Goal: Task Accomplishment & Management: Use online tool/utility

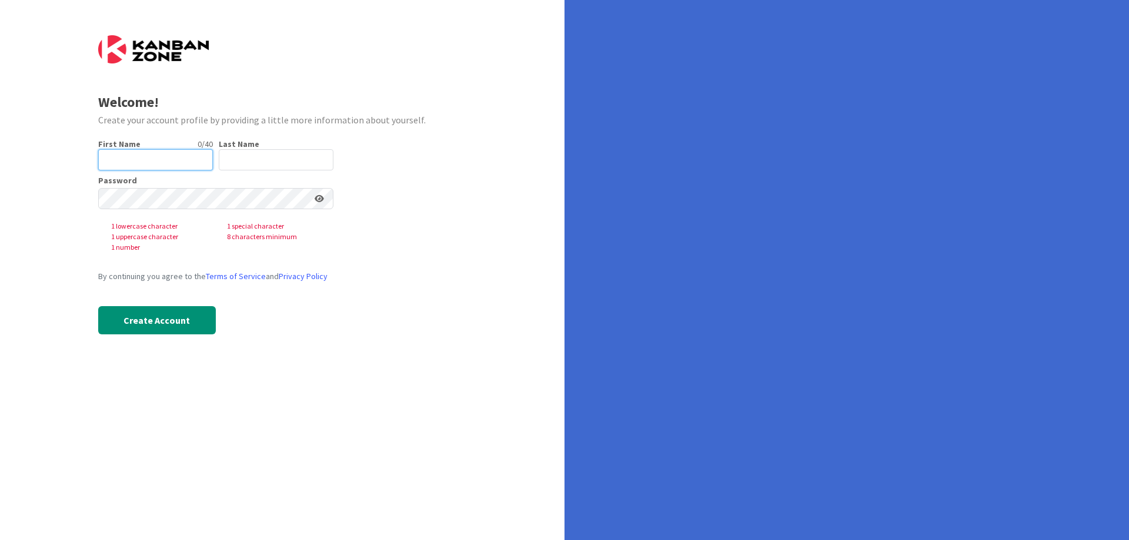
click at [142, 159] on input "text" at bounding box center [155, 159] width 115 height 21
type input "Eled"
type input "Cernik"
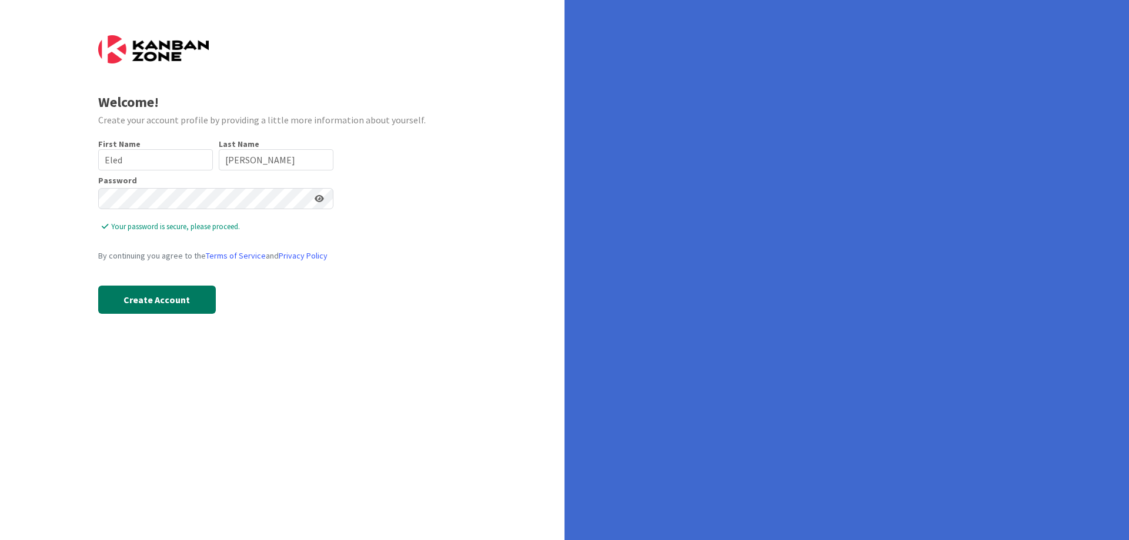
click at [157, 299] on button "Create Account" at bounding box center [157, 300] width 118 height 28
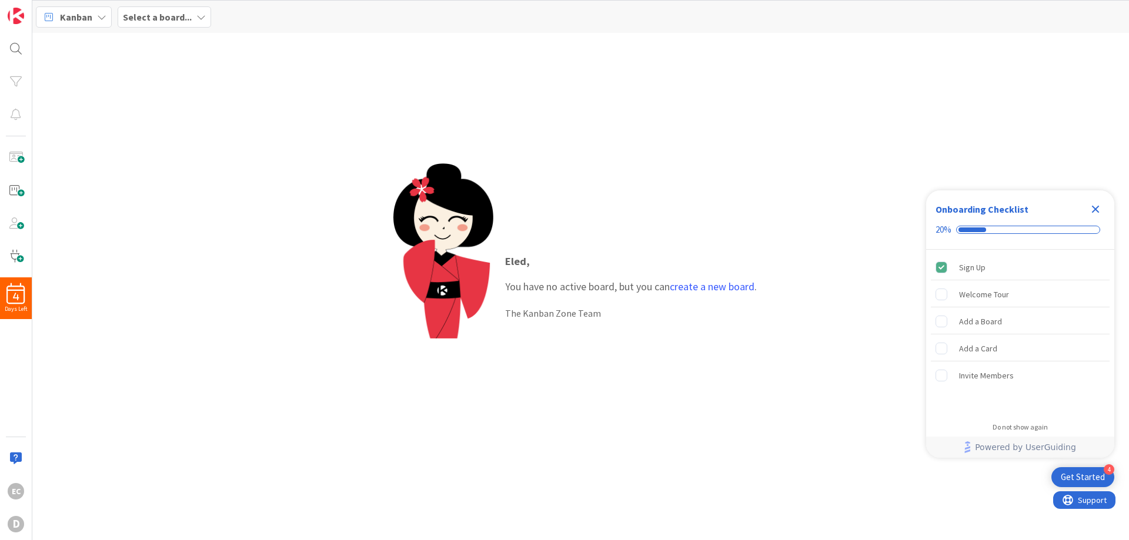
click at [1078, 476] on div "Get Started" at bounding box center [1083, 478] width 44 height 12
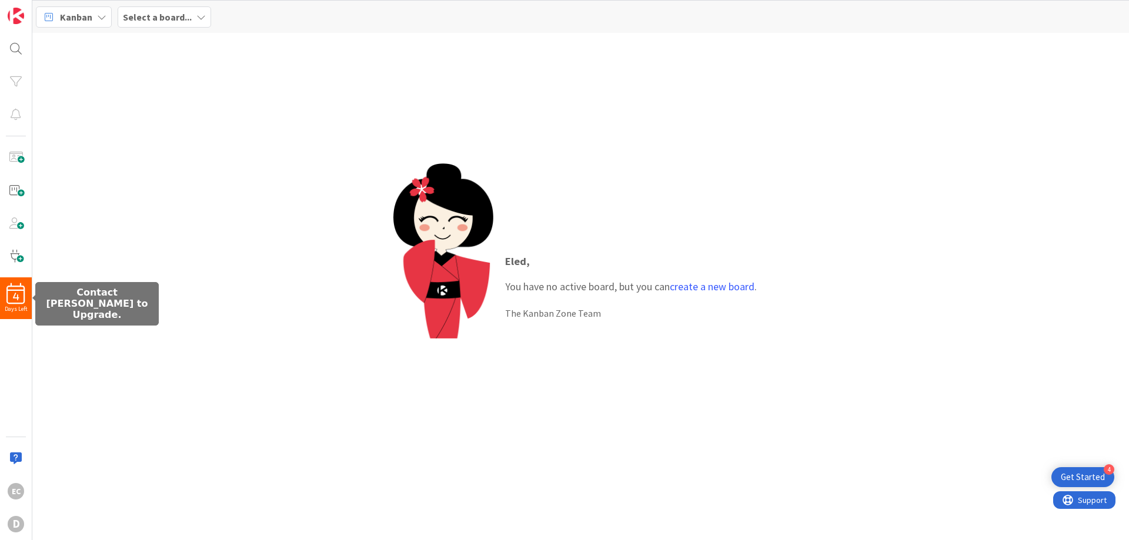
click at [13, 296] on span "4" at bounding box center [16, 297] width 6 height 8
click at [133, 248] on div "Eled , You have no active board, but you can create a new board . The Kanban Zo…" at bounding box center [580, 287] width 1097 height 508
click at [13, 298] on span "4" at bounding box center [16, 297] width 6 height 8
click at [202, 14] on icon at bounding box center [200, 16] width 9 height 9
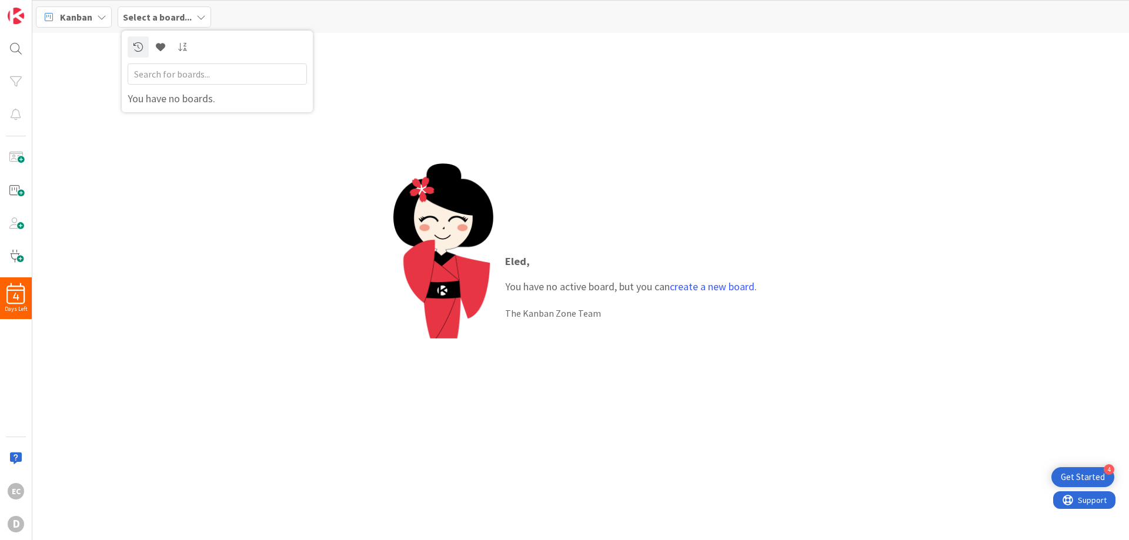
click at [102, 15] on icon at bounding box center [101, 16] width 9 height 9
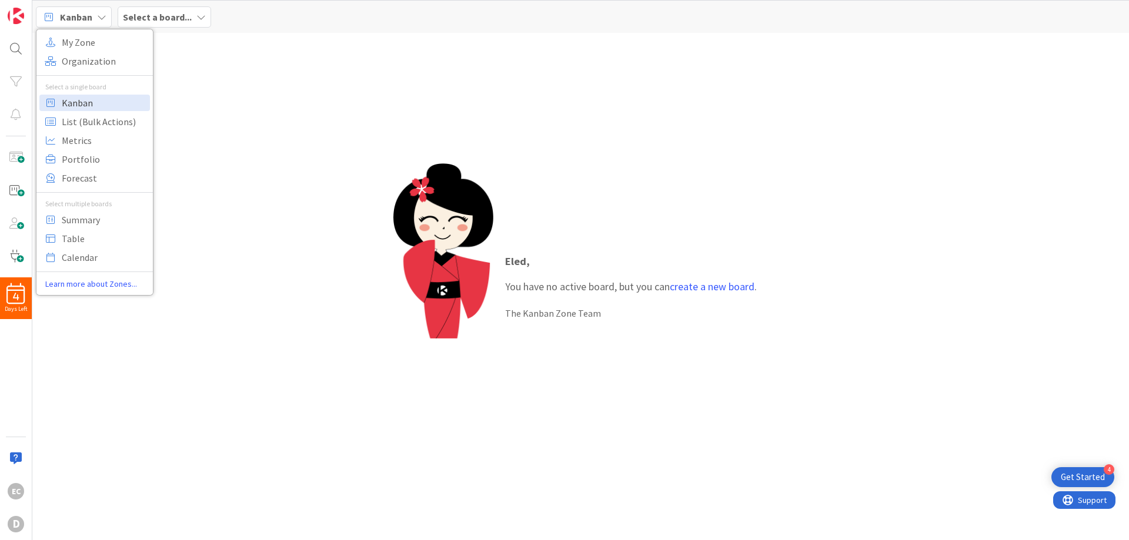
click at [79, 101] on span "Kanban" at bounding box center [104, 103] width 85 height 18
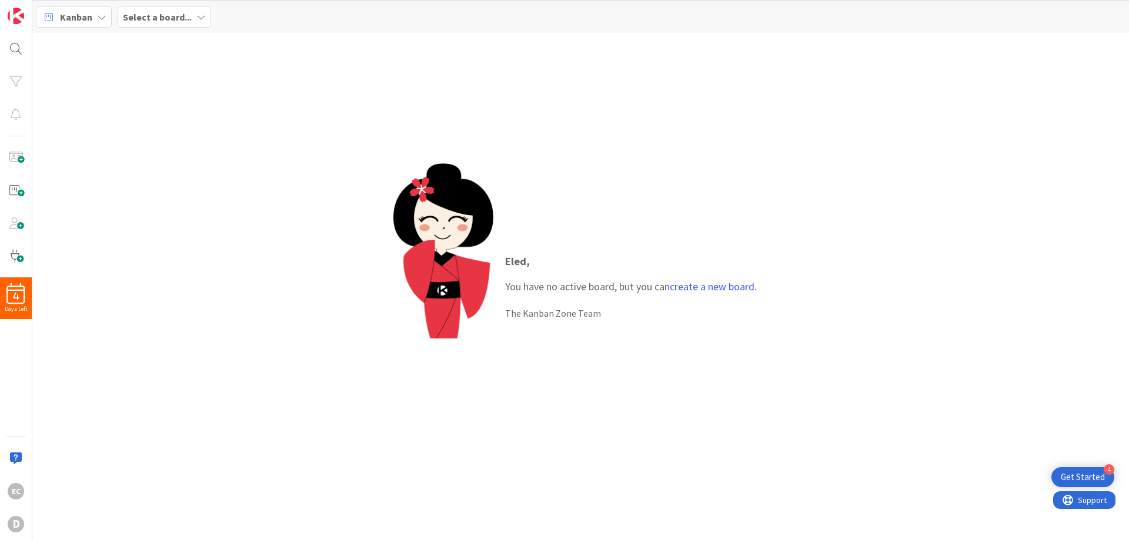
click at [102, 16] on icon at bounding box center [101, 16] width 9 height 9
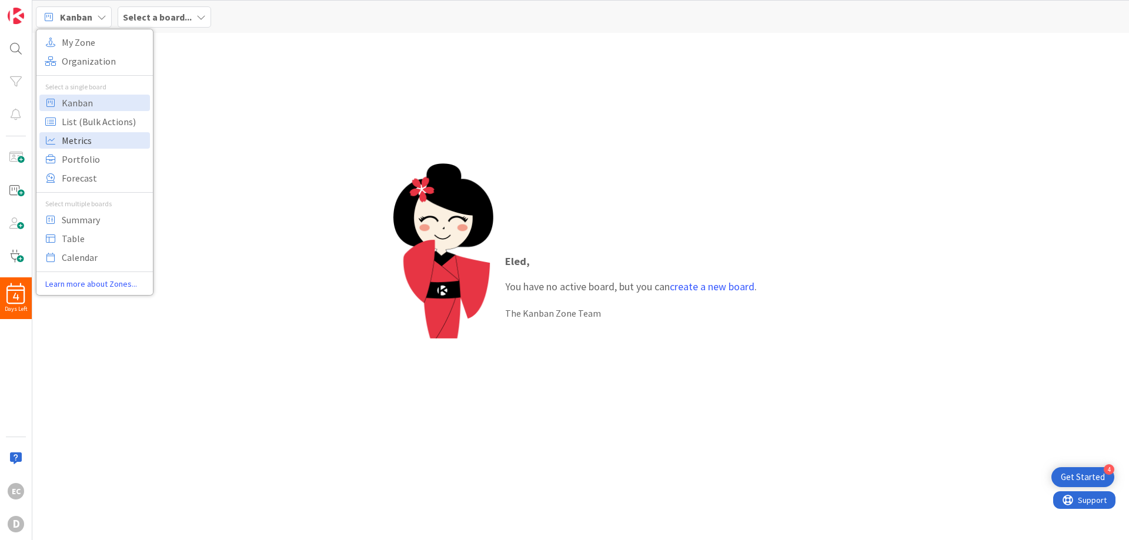
click at [82, 142] on span "Metrics" at bounding box center [104, 141] width 85 height 18
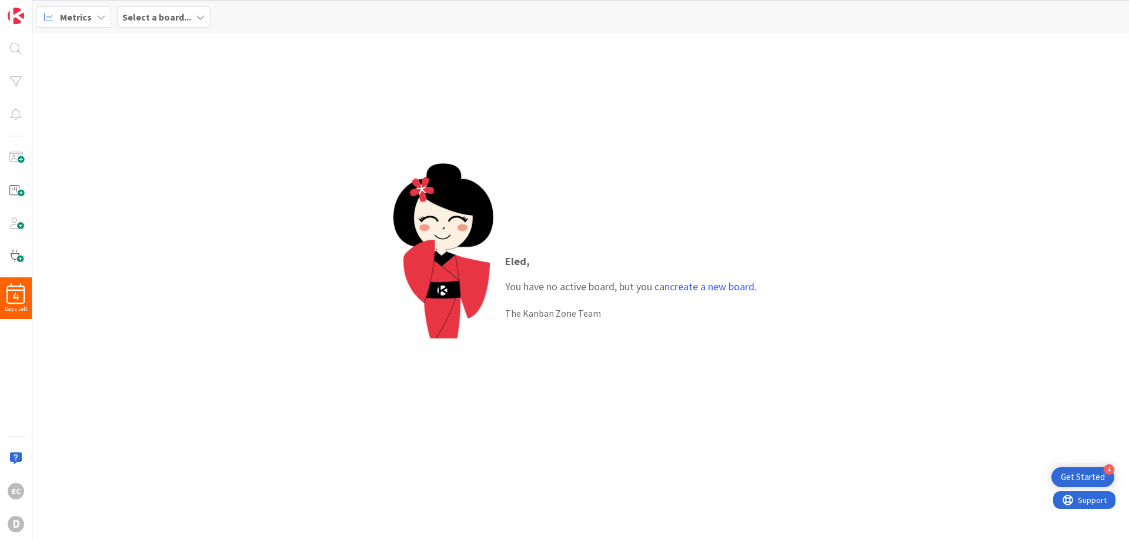
click at [98, 16] on icon at bounding box center [100, 16] width 9 height 9
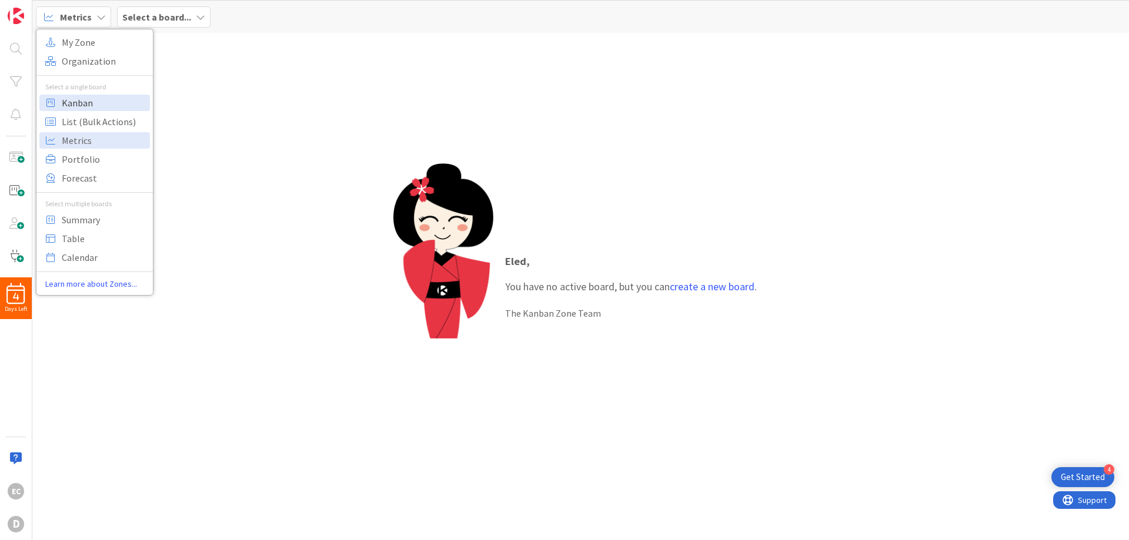
click at [78, 103] on span "Kanban" at bounding box center [104, 103] width 85 height 18
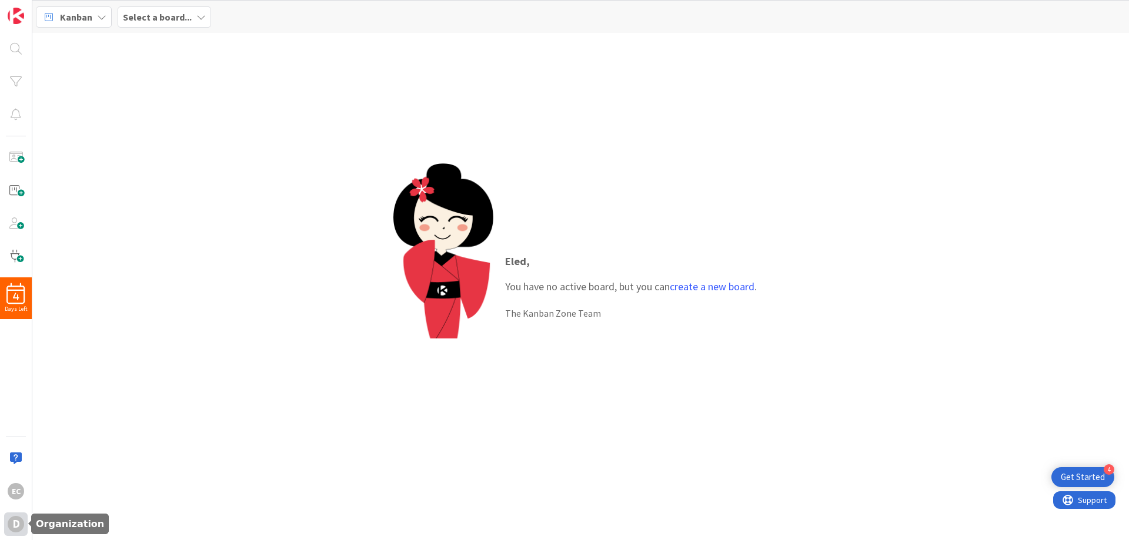
click at [15, 528] on div "D" at bounding box center [16, 524] width 16 height 16
click at [1066, 478] on div "Get Started" at bounding box center [1083, 478] width 44 height 12
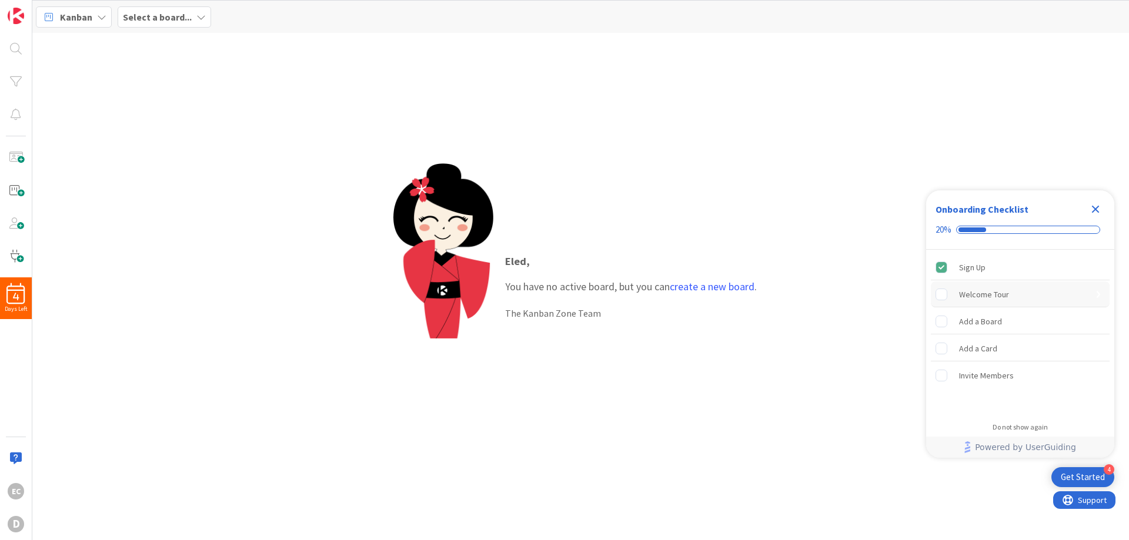
click at [940, 293] on rect "Welcome Tour is incomplete." at bounding box center [941, 294] width 11 height 11
click at [940, 266] on icon "Sign Up is complete." at bounding box center [941, 267] width 11 height 11
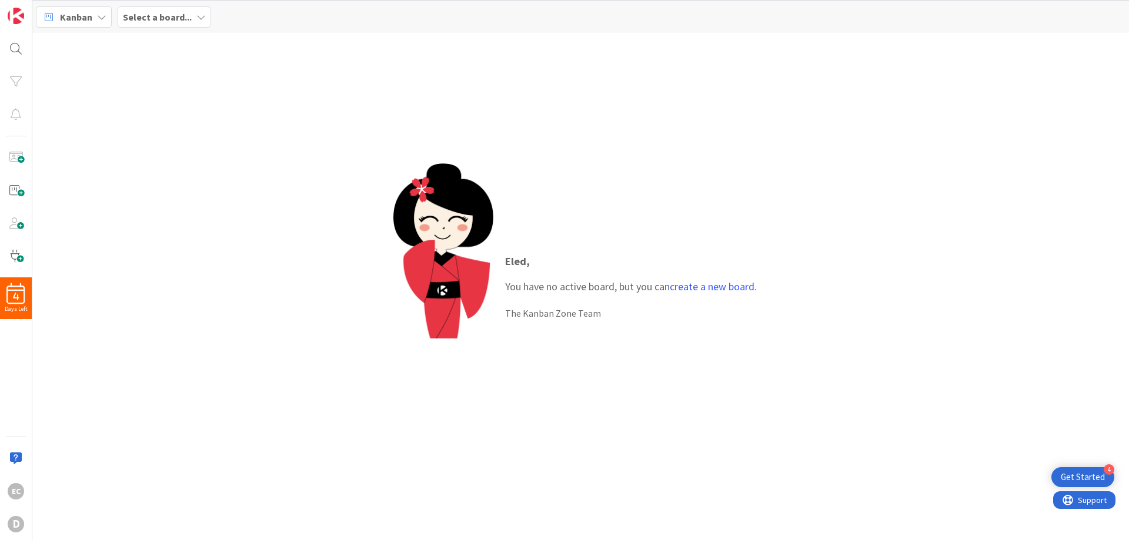
click at [1076, 473] on div "Get Started" at bounding box center [1083, 478] width 44 height 12
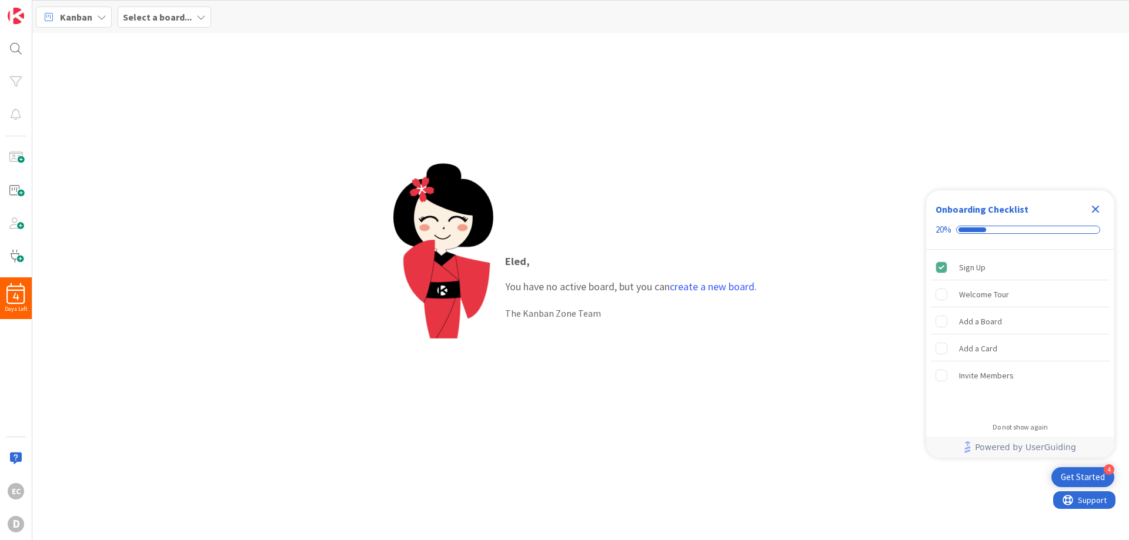
click at [1075, 473] on div "Get Started" at bounding box center [1083, 478] width 44 height 12
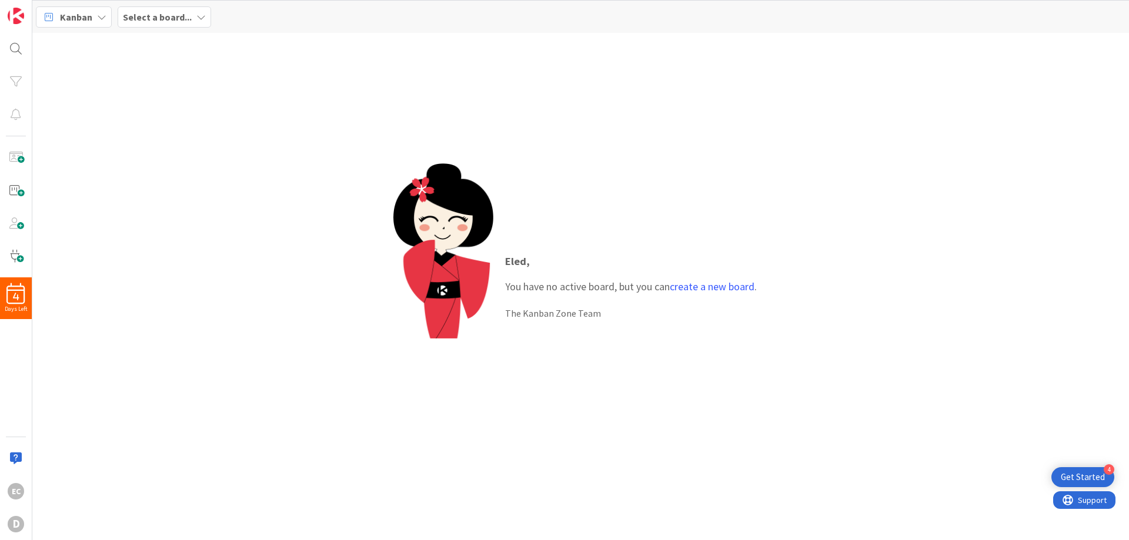
click at [1066, 472] on div "Get Started" at bounding box center [1083, 478] width 44 height 12
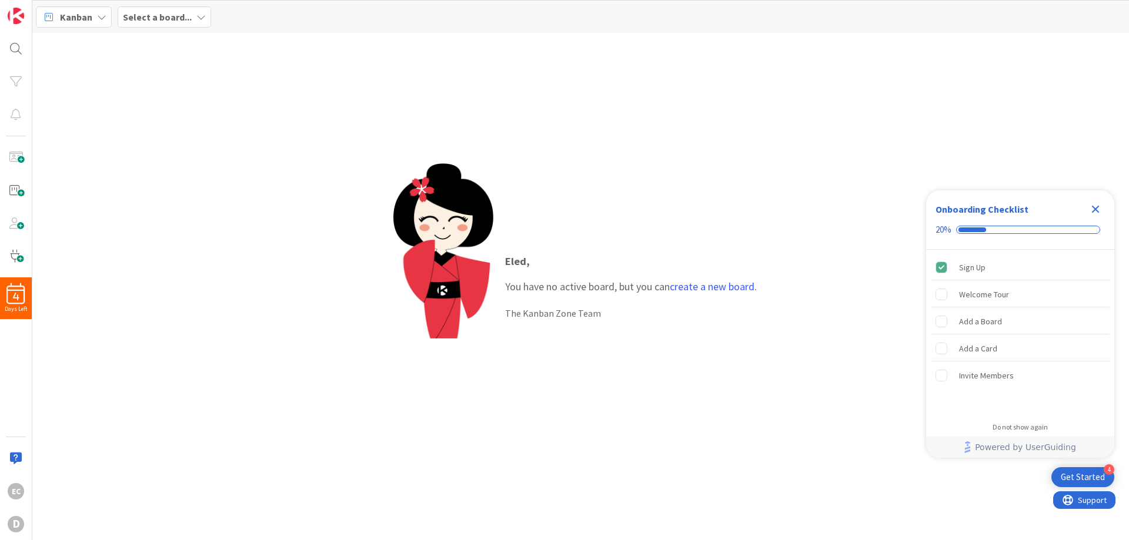
click at [202, 16] on icon at bounding box center [200, 16] width 9 height 9
click at [102, 15] on icon at bounding box center [101, 16] width 9 height 9
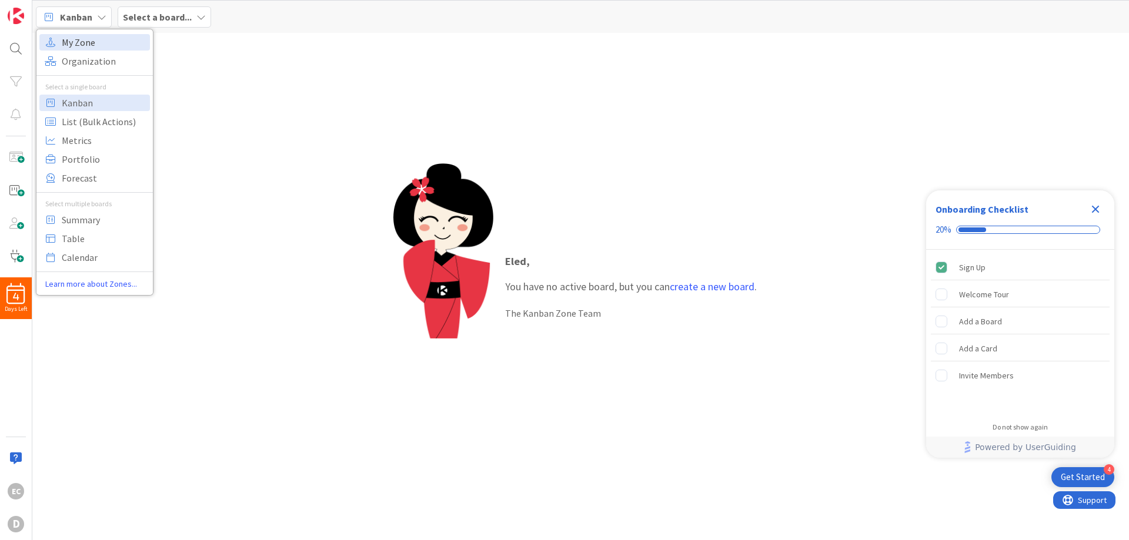
click at [87, 40] on span "My Zone" at bounding box center [104, 43] width 85 height 18
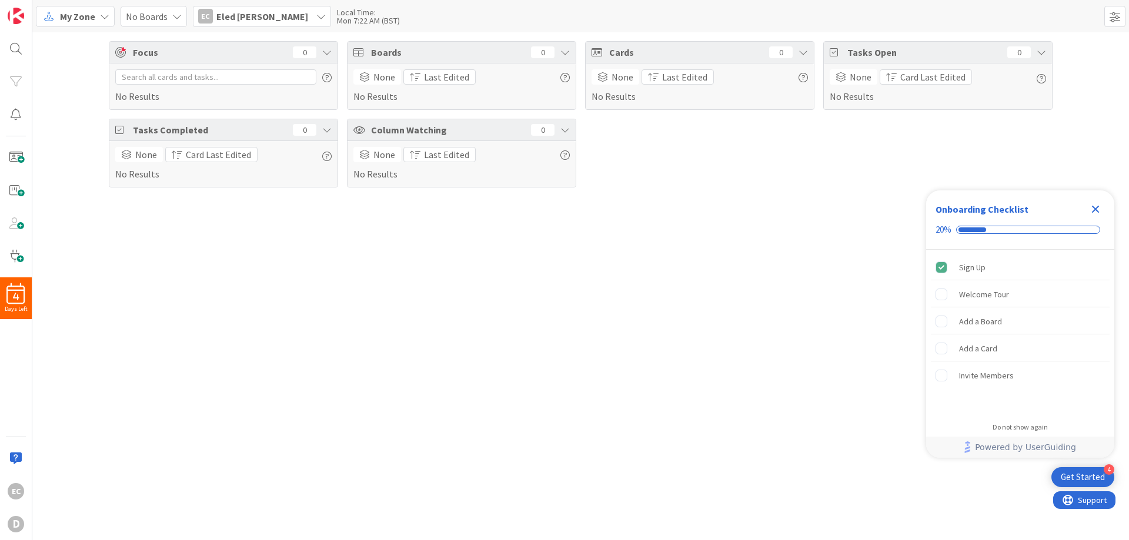
click at [106, 14] on icon at bounding box center [104, 16] width 9 height 9
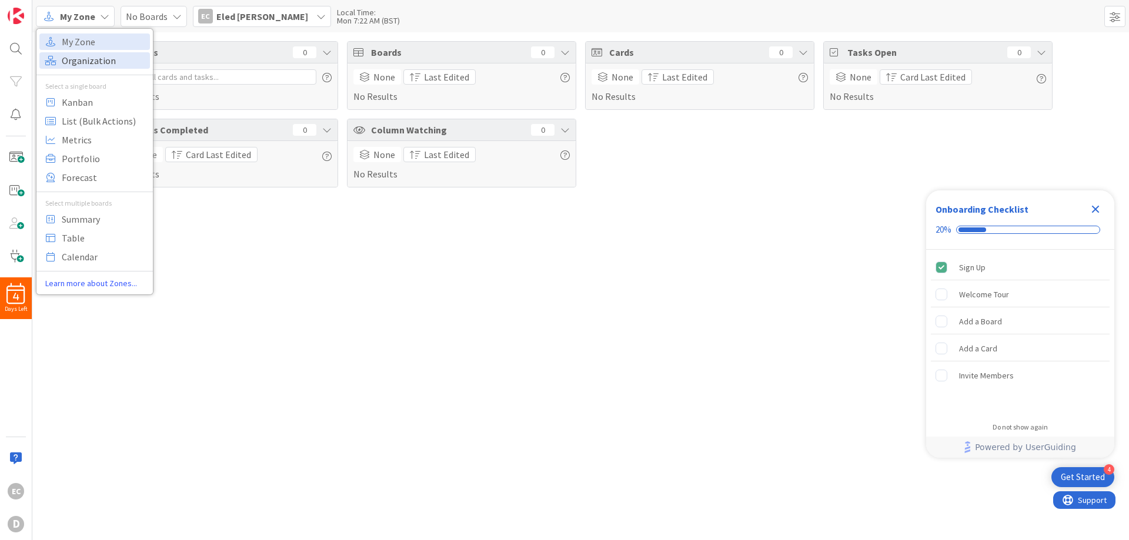
click at [95, 61] on span "Organization" at bounding box center [104, 61] width 85 height 18
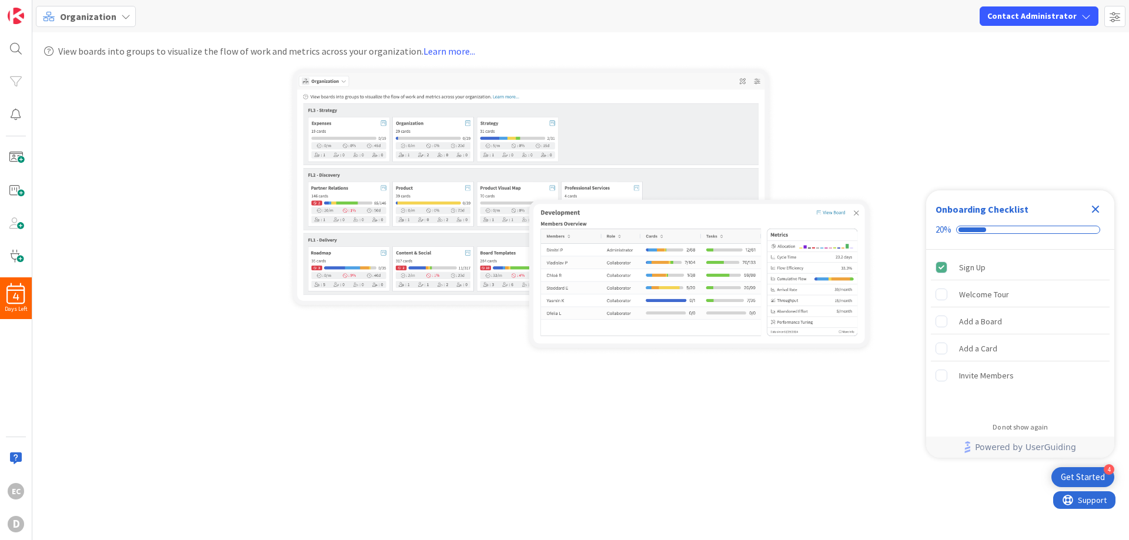
click at [123, 16] on icon at bounding box center [125, 16] width 9 height 9
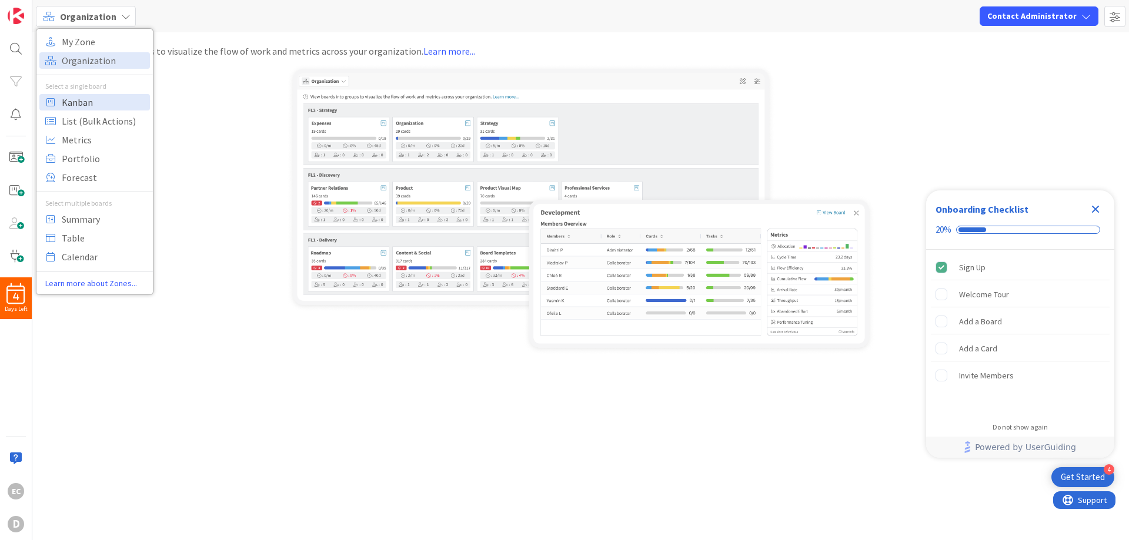
click at [95, 100] on span "Kanban" at bounding box center [104, 103] width 85 height 18
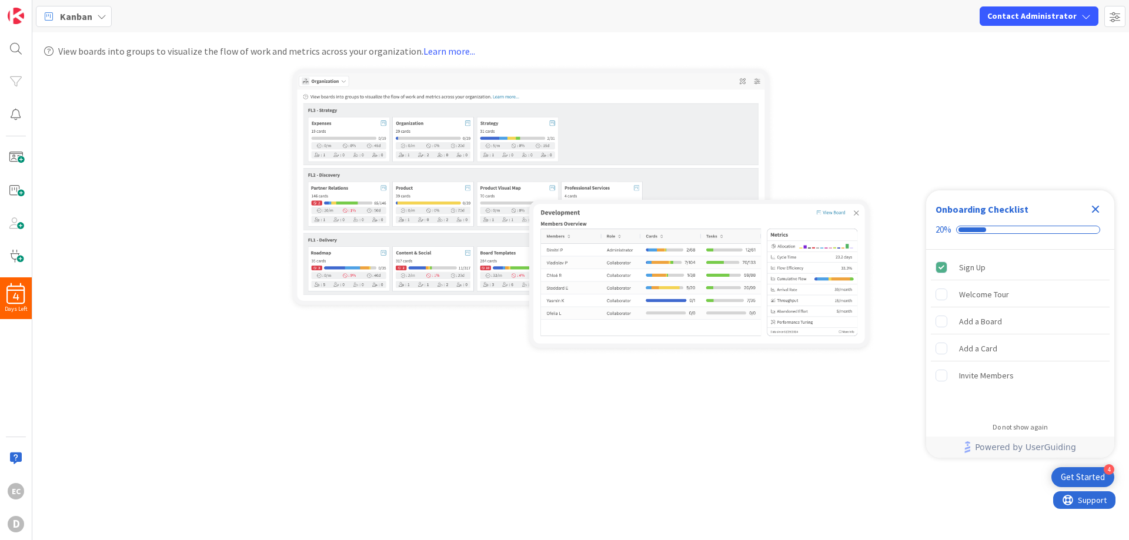
click at [99, 18] on icon at bounding box center [101, 16] width 9 height 9
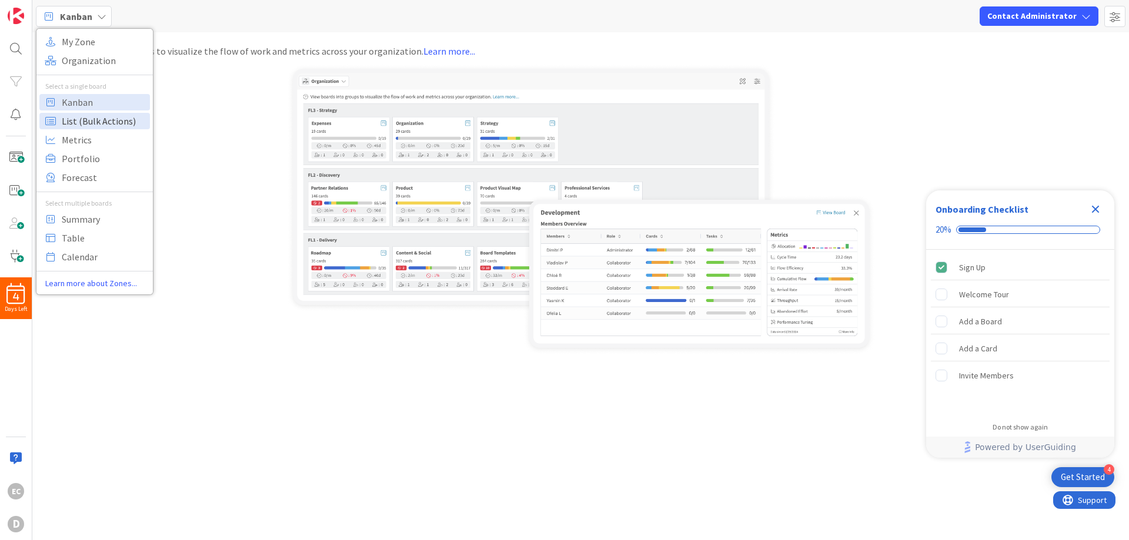
click at [92, 121] on span "List (Bulk Actions)" at bounding box center [104, 121] width 85 height 18
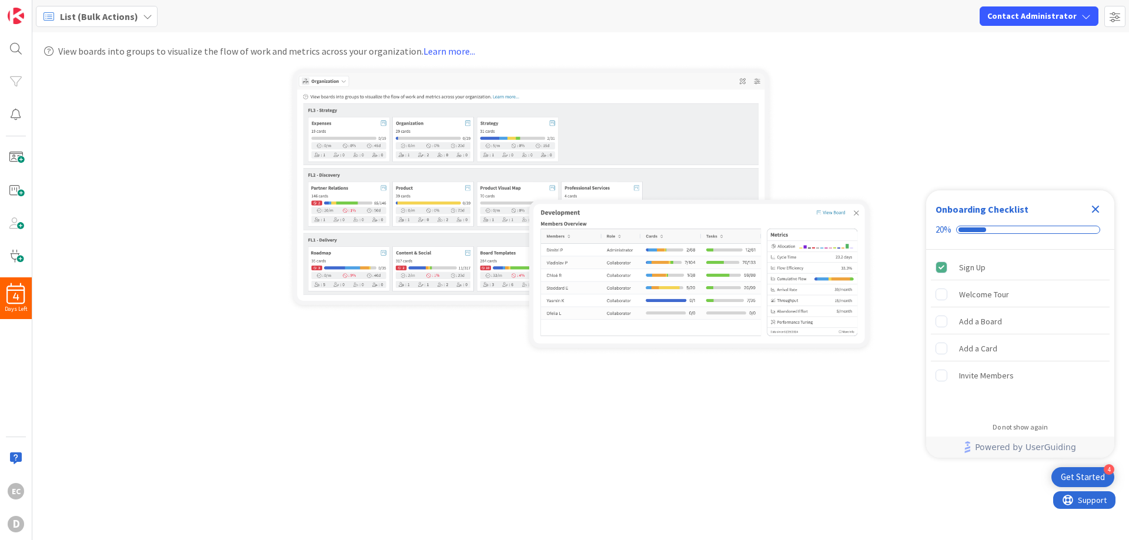
click at [145, 13] on icon at bounding box center [147, 16] width 9 height 9
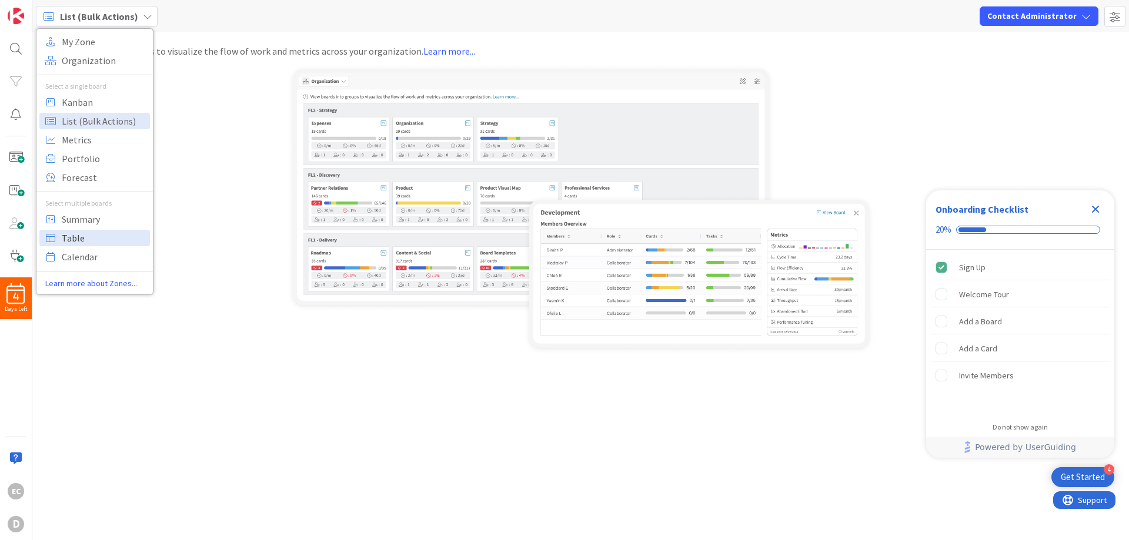
click at [83, 240] on span "Table" at bounding box center [104, 238] width 85 height 18
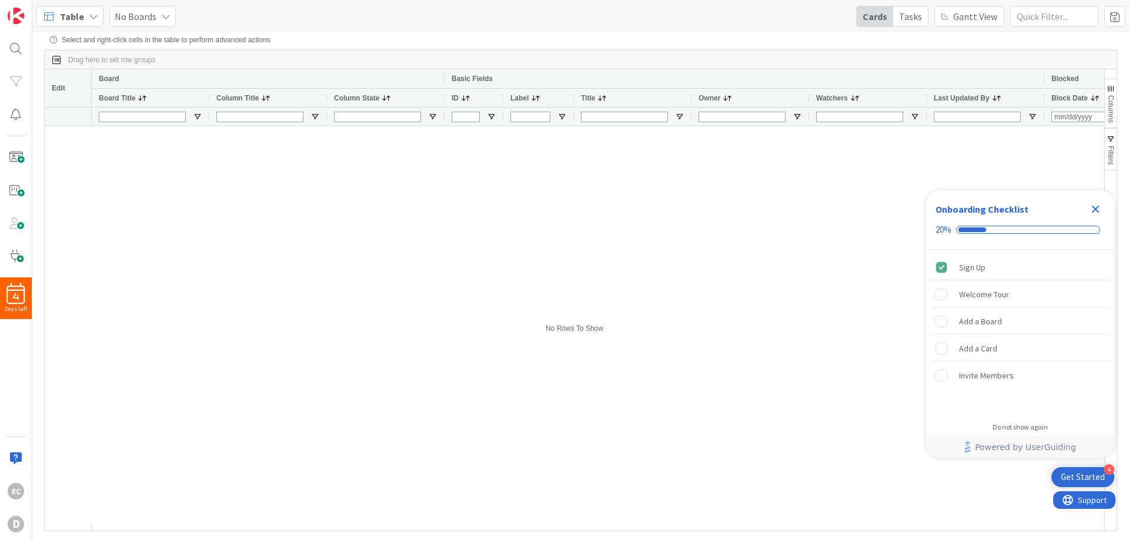
click at [92, 12] on icon at bounding box center [93, 16] width 9 height 9
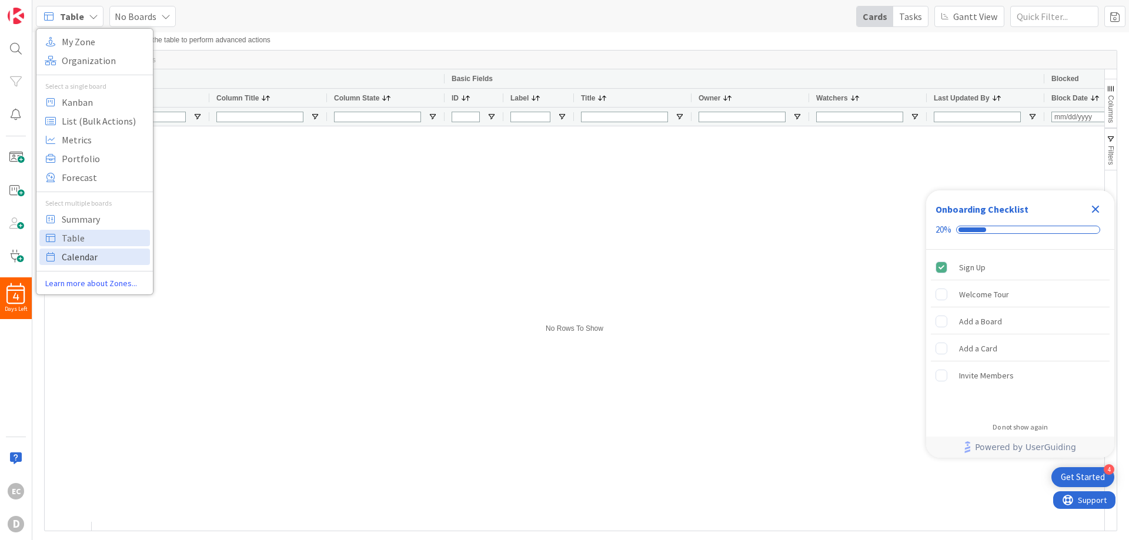
click at [85, 254] on span "Calendar" at bounding box center [104, 257] width 85 height 18
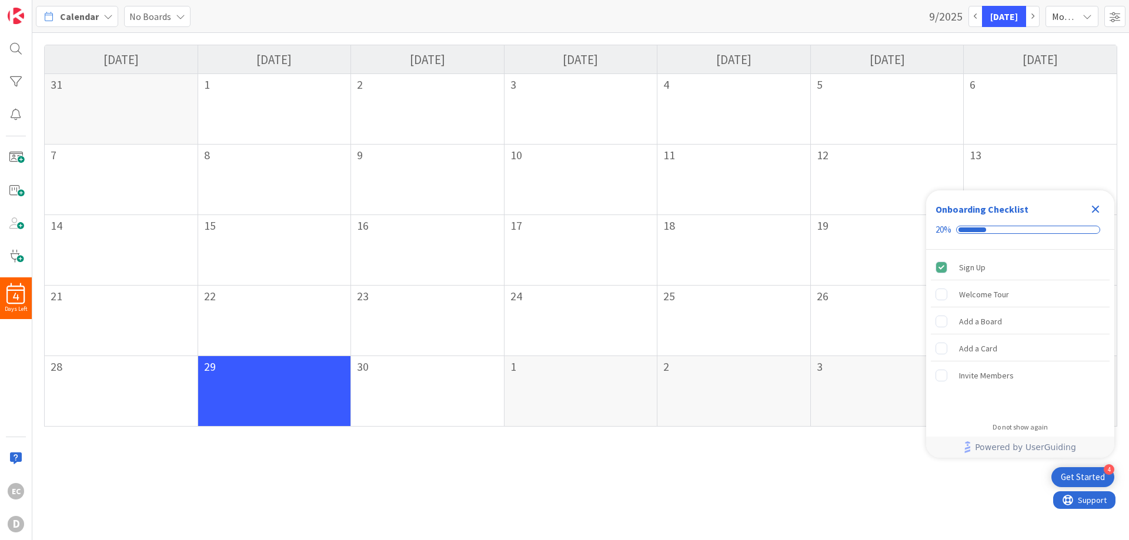
click at [105, 12] on icon at bounding box center [108, 16] width 9 height 9
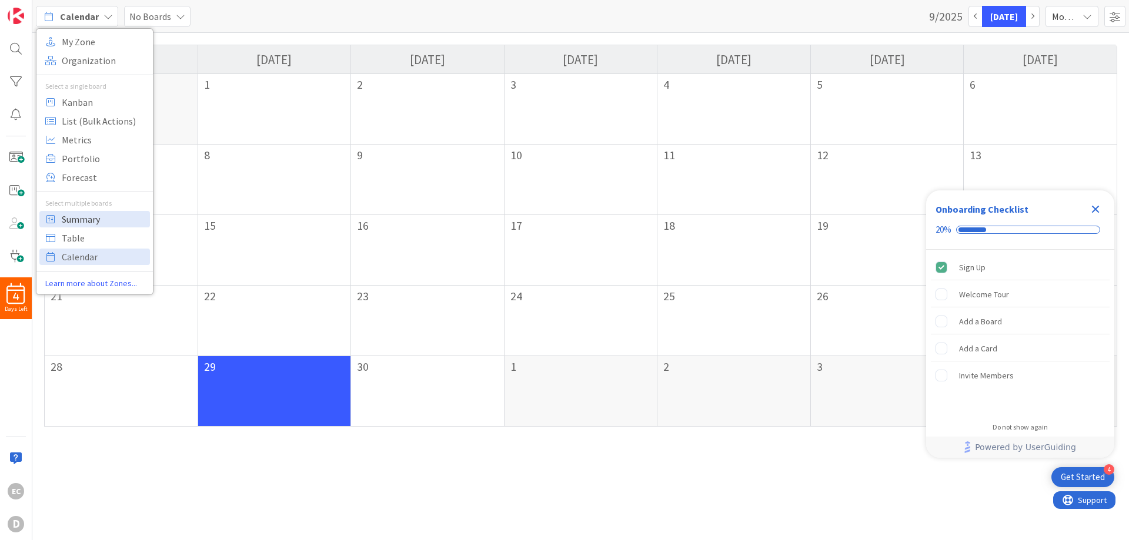
click at [87, 221] on span "Summary" at bounding box center [104, 220] width 85 height 18
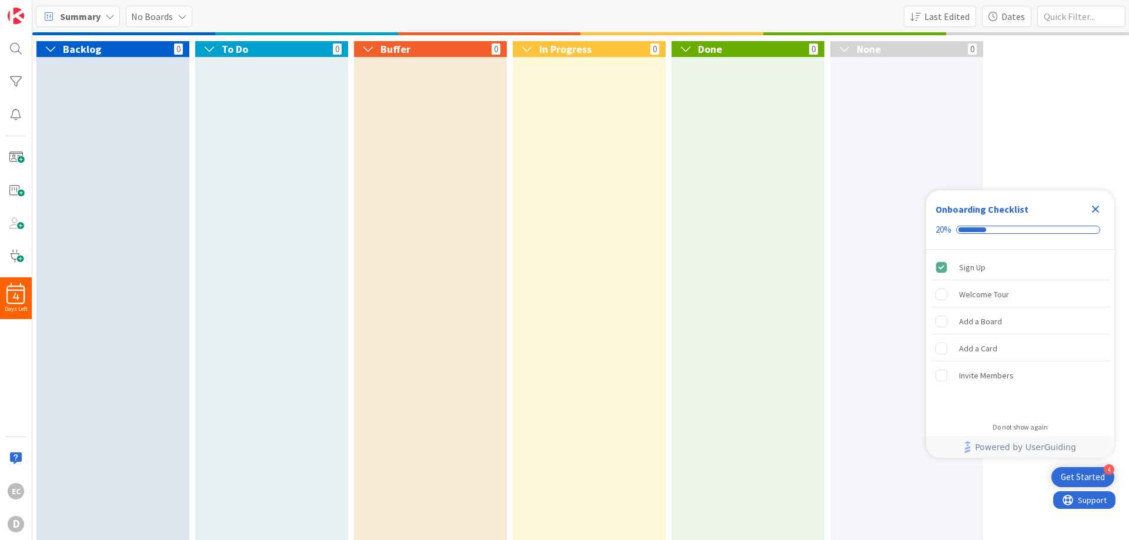
click at [111, 15] on icon at bounding box center [109, 16] width 9 height 9
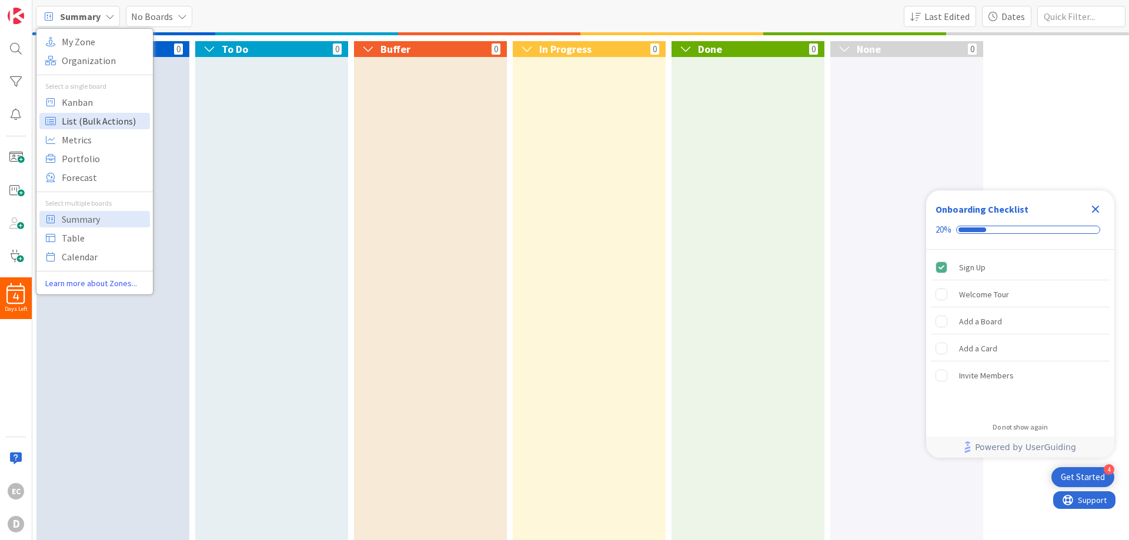
click at [68, 123] on span "List (Bulk Actions)" at bounding box center [104, 121] width 85 height 18
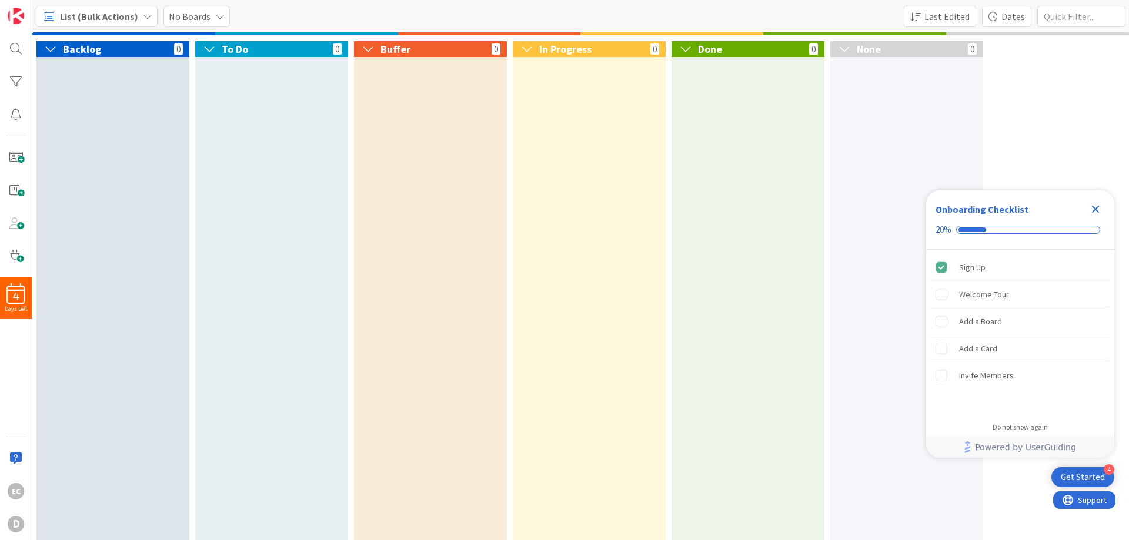
click at [143, 14] on icon at bounding box center [147, 16] width 9 height 9
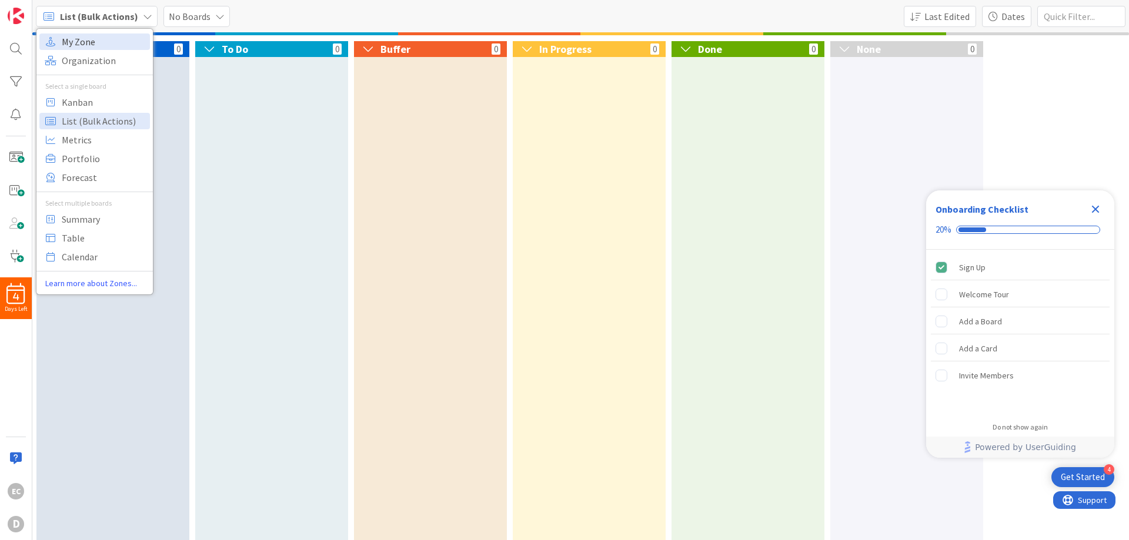
click at [106, 42] on span "My Zone" at bounding box center [104, 42] width 85 height 18
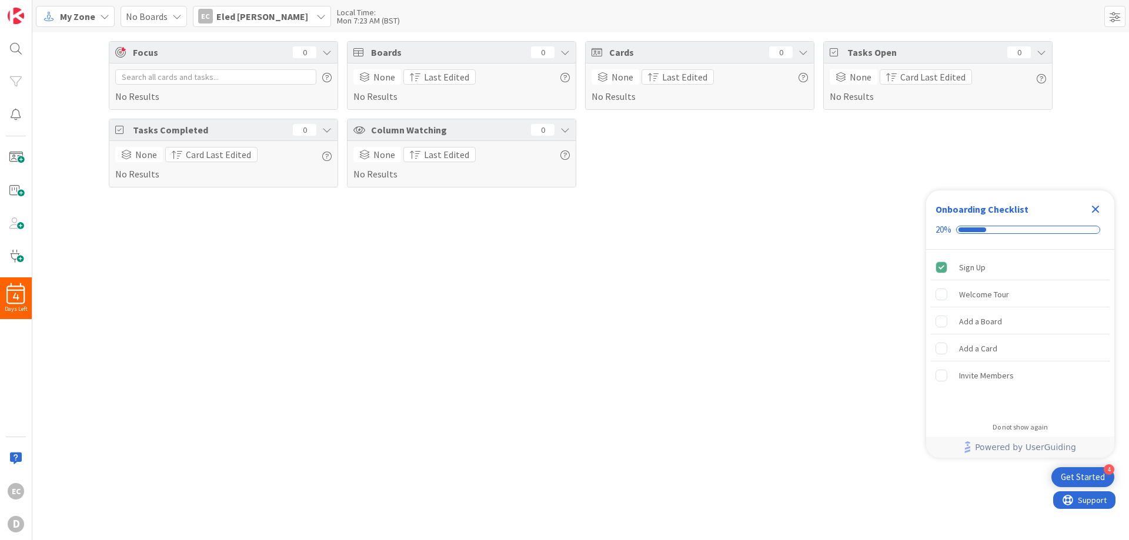
click at [622, 51] on span "Cards" at bounding box center [686, 52] width 154 height 14
drag, startPoint x: 619, startPoint y: 51, endPoint x: 671, endPoint y: 49, distance: 52.4
drag, startPoint x: 671, startPoint y: 49, endPoint x: 642, endPoint y: 88, distance: 48.7
drag, startPoint x: 642, startPoint y: 88, endPoint x: 605, endPoint y: 204, distance: 121.6
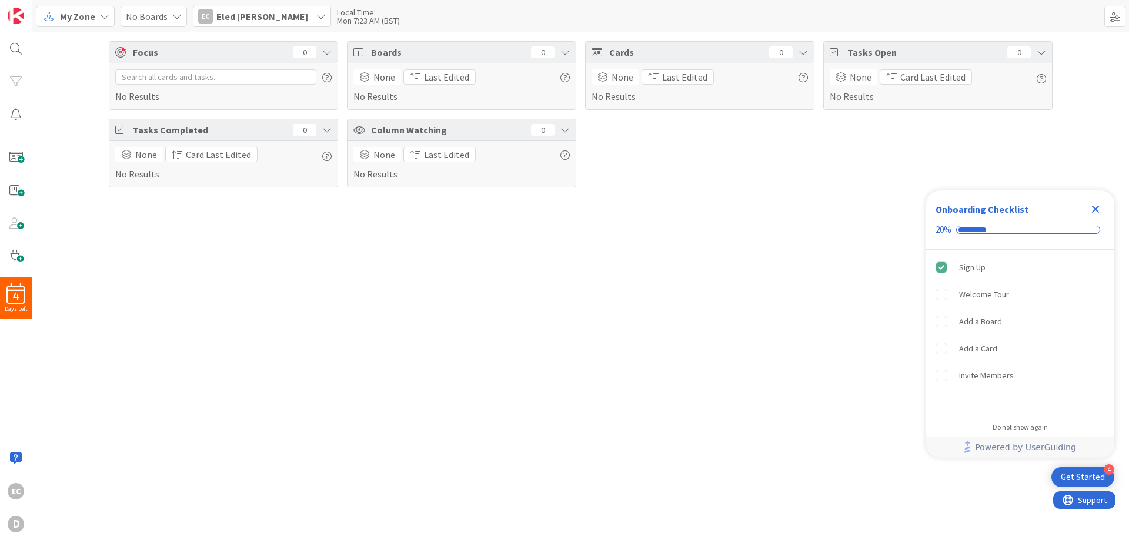
click at [605, 204] on div "Focus 0 No Results Tasks Completed 0 None Card Last Edited No Results Boards 0 …" at bounding box center [580, 286] width 1097 height 508
drag, startPoint x: 804, startPoint y: 78, endPoint x: 717, endPoint y: 176, distance: 131.7
click at [715, 181] on div "Cards 0 None Last Edited No Results" at bounding box center [699, 114] width 229 height 146
click at [804, 51] on icon at bounding box center [803, 52] width 9 height 9
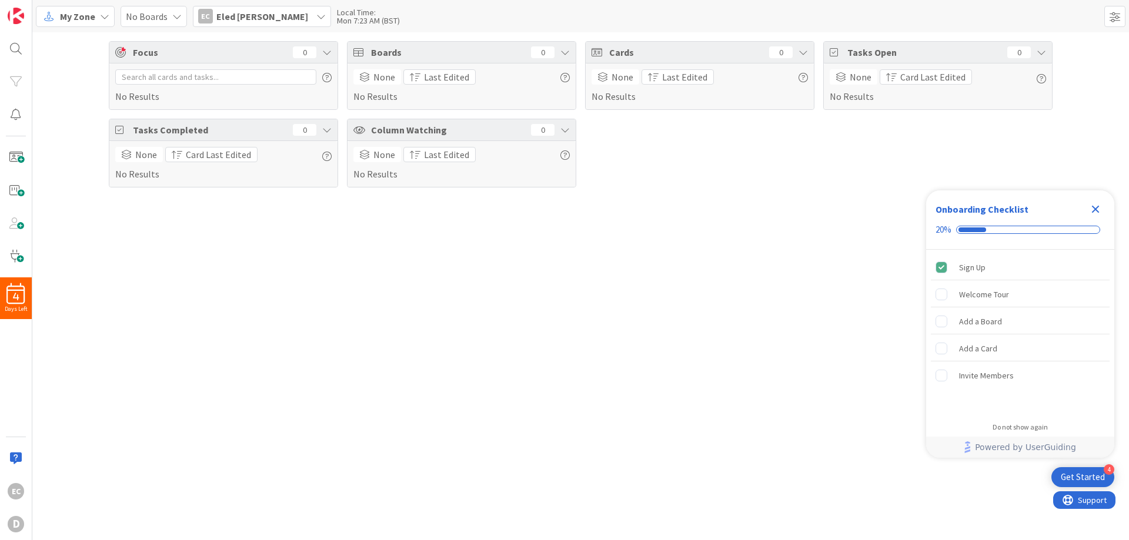
click at [101, 15] on icon at bounding box center [104, 16] width 9 height 9
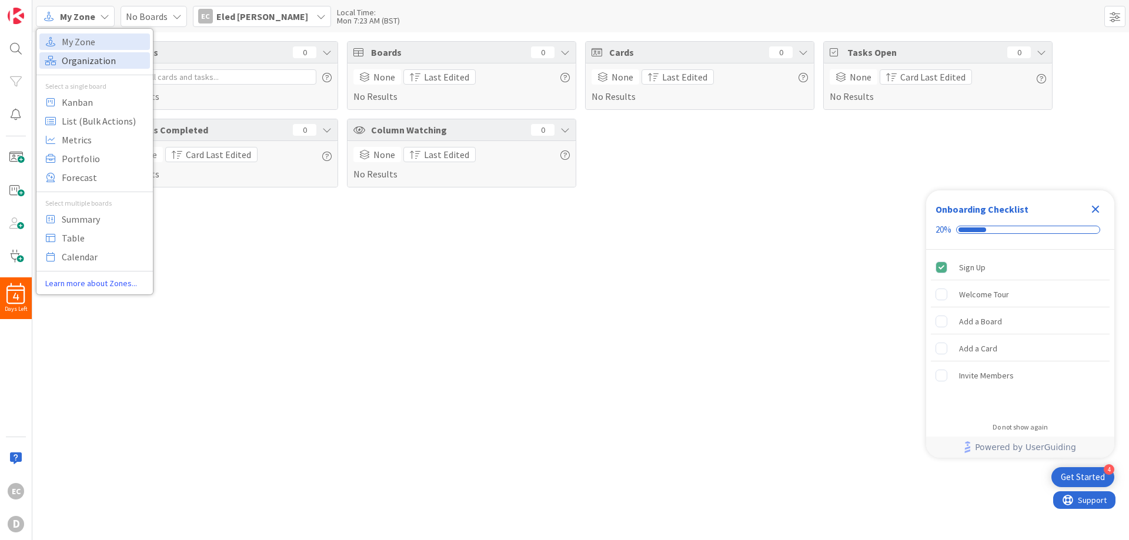
click at [90, 61] on span "Organization" at bounding box center [104, 61] width 85 height 18
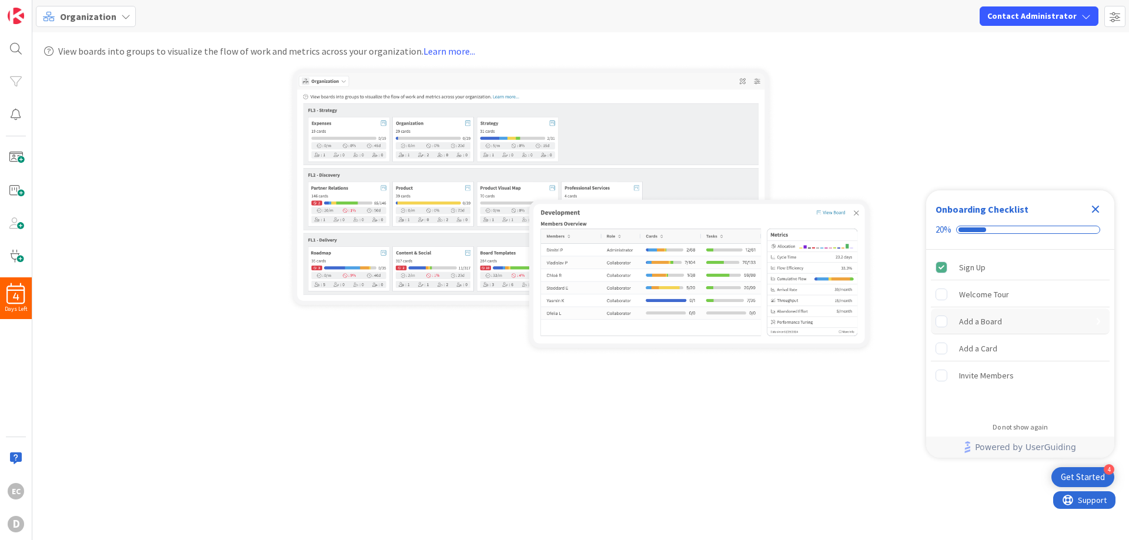
click at [940, 321] on rect "Add a Board is incomplete." at bounding box center [941, 321] width 11 height 11
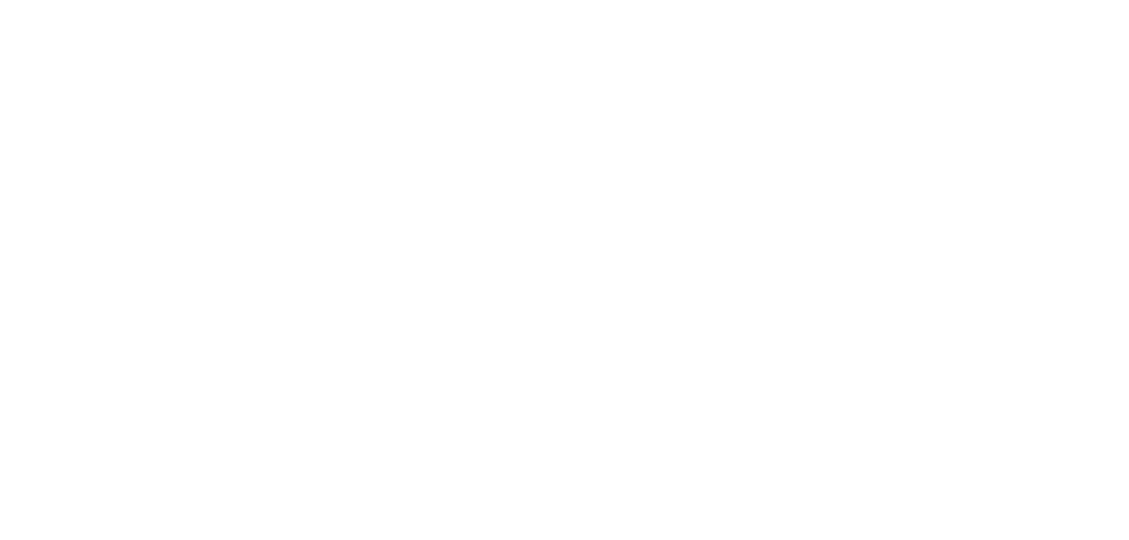
click at [1070, 477] on div at bounding box center [564, 270] width 1129 height 540
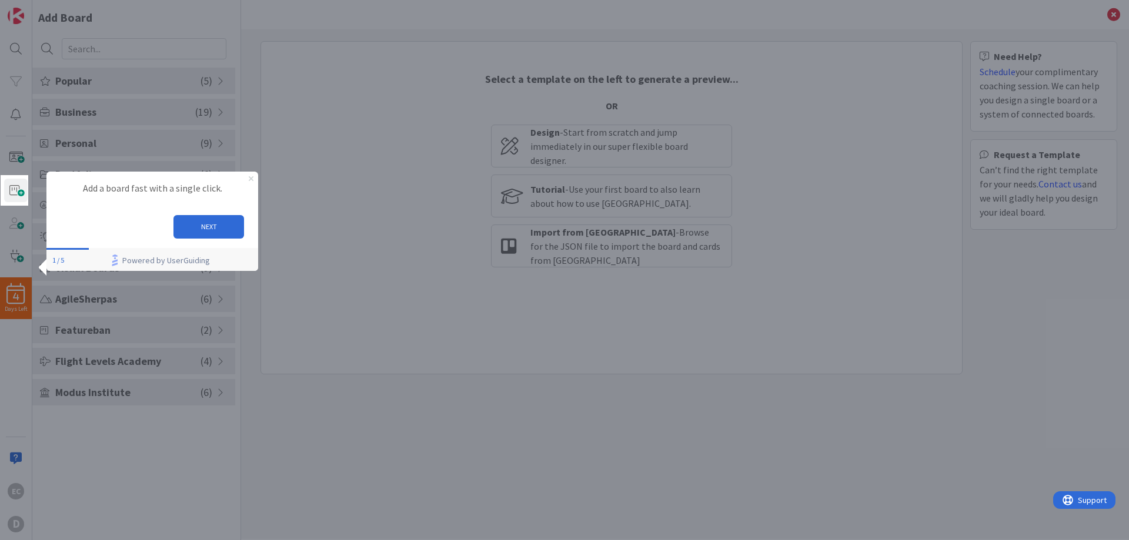
click at [251, 179] on icon "Close Preview" at bounding box center [251, 178] width 5 height 5
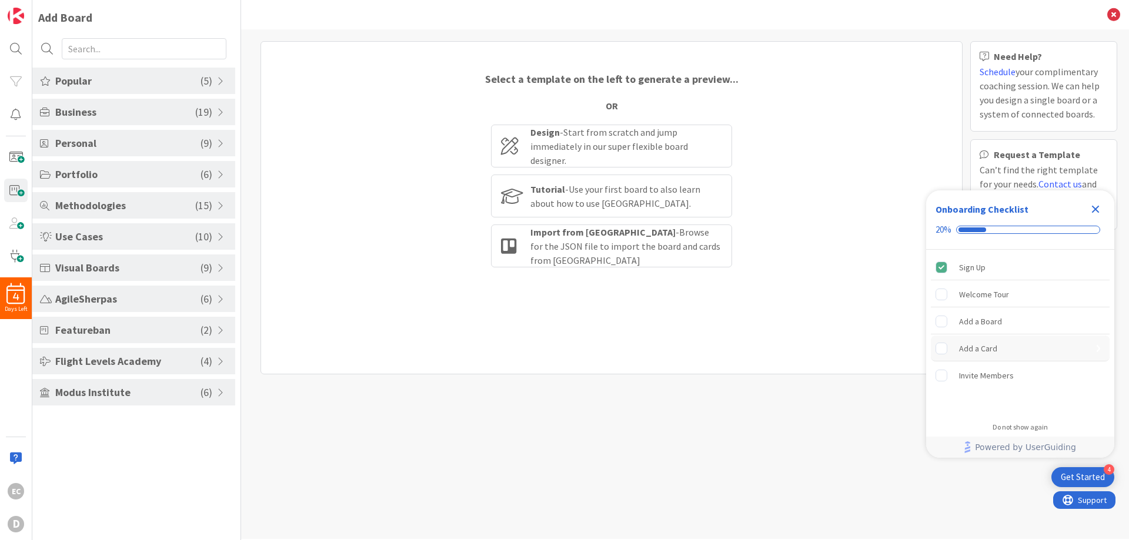
click at [942, 349] on rect "Add a Card is incomplete." at bounding box center [941, 348] width 11 height 11
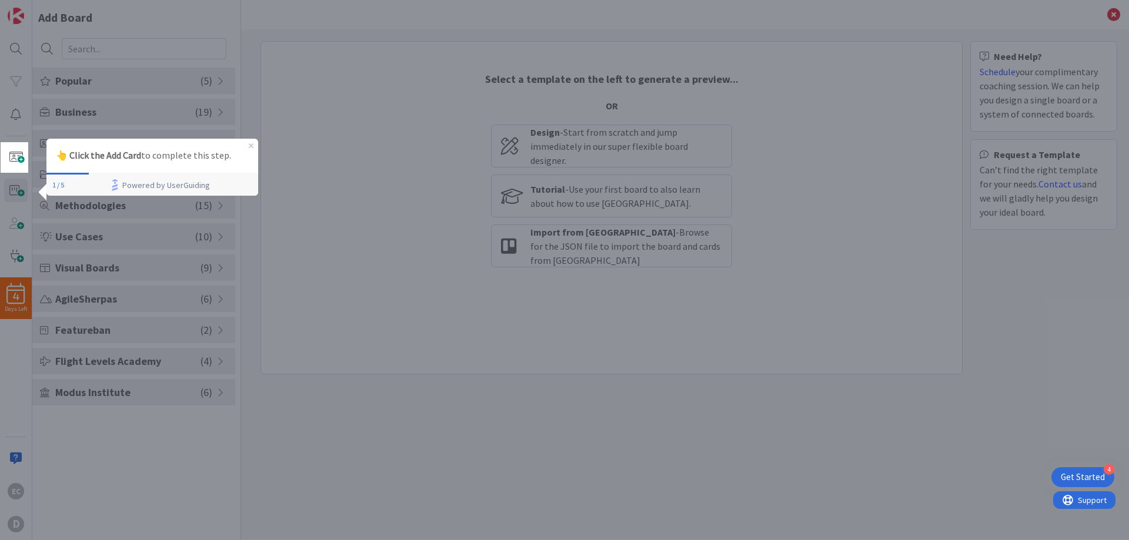
click at [1084, 477] on div "Get Started" at bounding box center [1083, 478] width 44 height 12
click at [250, 145] on icon "Close Preview" at bounding box center [251, 145] width 5 height 5
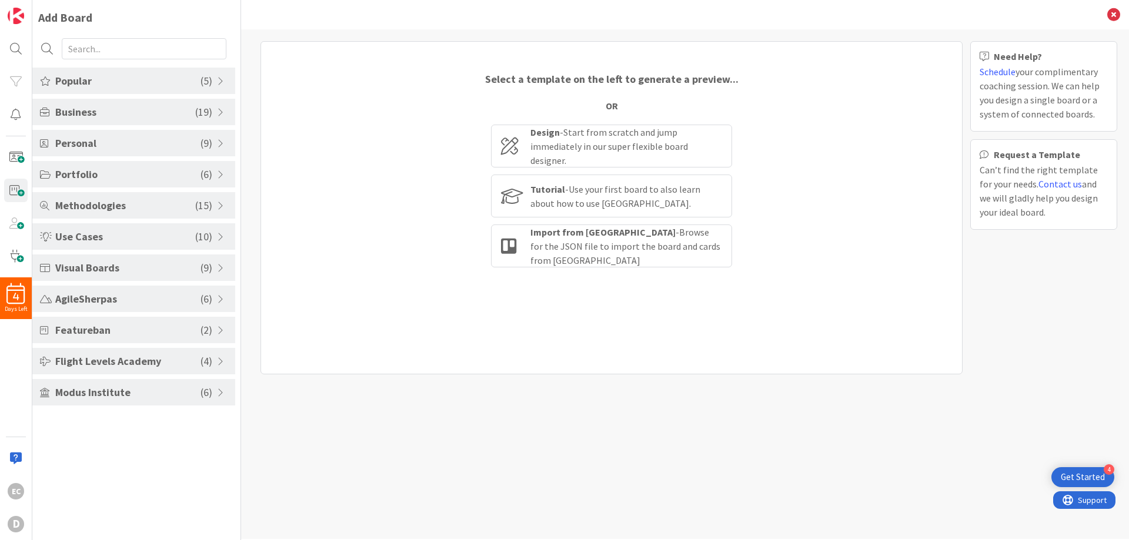
click at [1076, 475] on div "Get Started" at bounding box center [1083, 478] width 44 height 12
click at [1027, 171] on div "Can’t find the right template for your needs. Contact us and we will gladly hel…" at bounding box center [1044, 191] width 128 height 56
click at [1037, 99] on span "Schedule your complimentary coaching session. We can help you design a single b…" at bounding box center [1040, 93] width 120 height 54
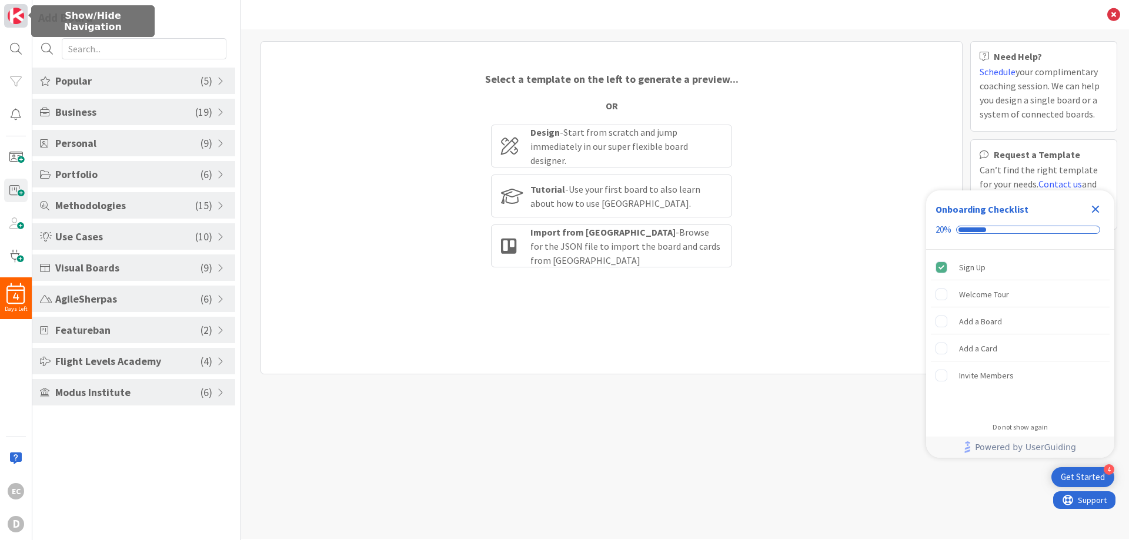
click at [16, 16] on img at bounding box center [16, 16] width 16 height 16
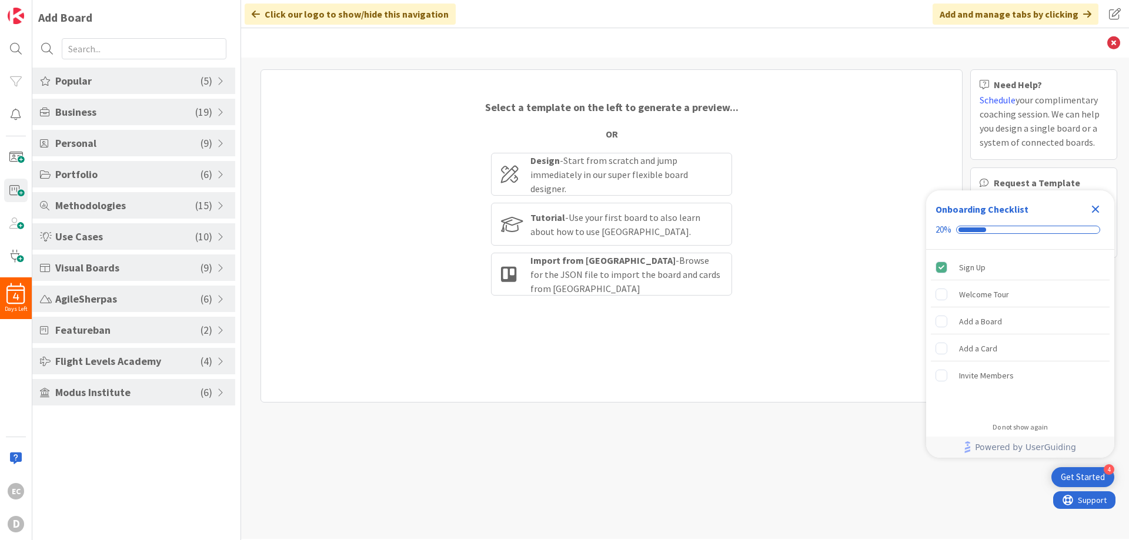
click at [255, 12] on icon at bounding box center [256, 13] width 8 height 9
click at [15, 16] on img at bounding box center [16, 16] width 16 height 16
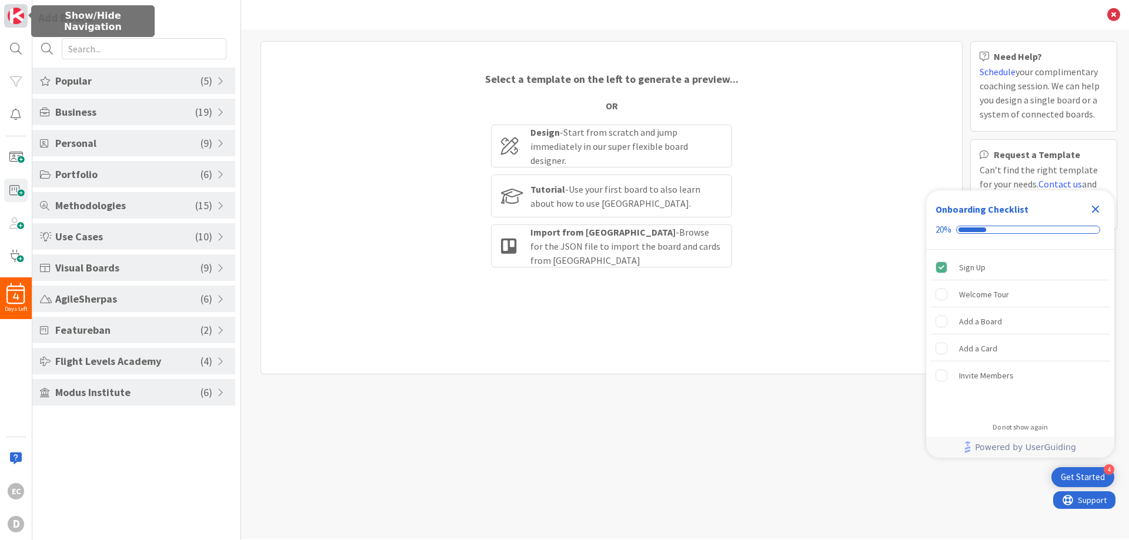
click at [15, 16] on img at bounding box center [16, 16] width 16 height 16
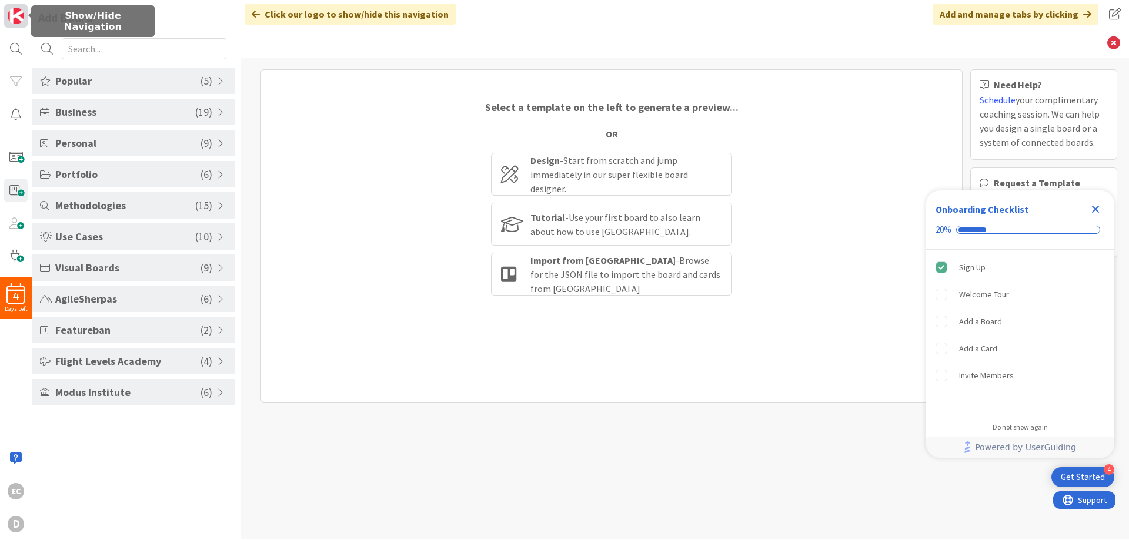
click at [15, 16] on img at bounding box center [16, 16] width 16 height 16
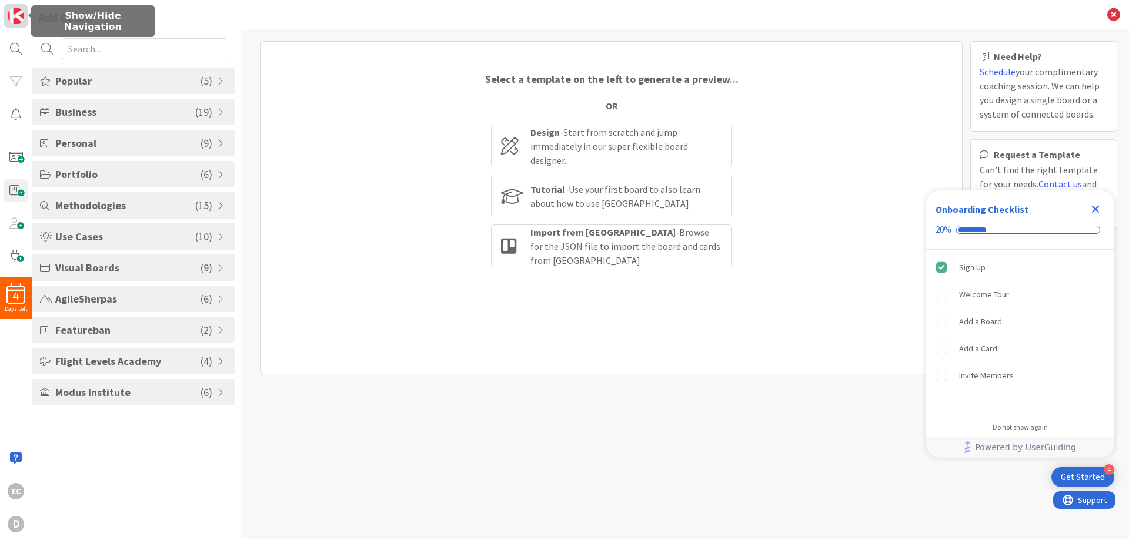
click at [15, 16] on img at bounding box center [16, 16] width 16 height 16
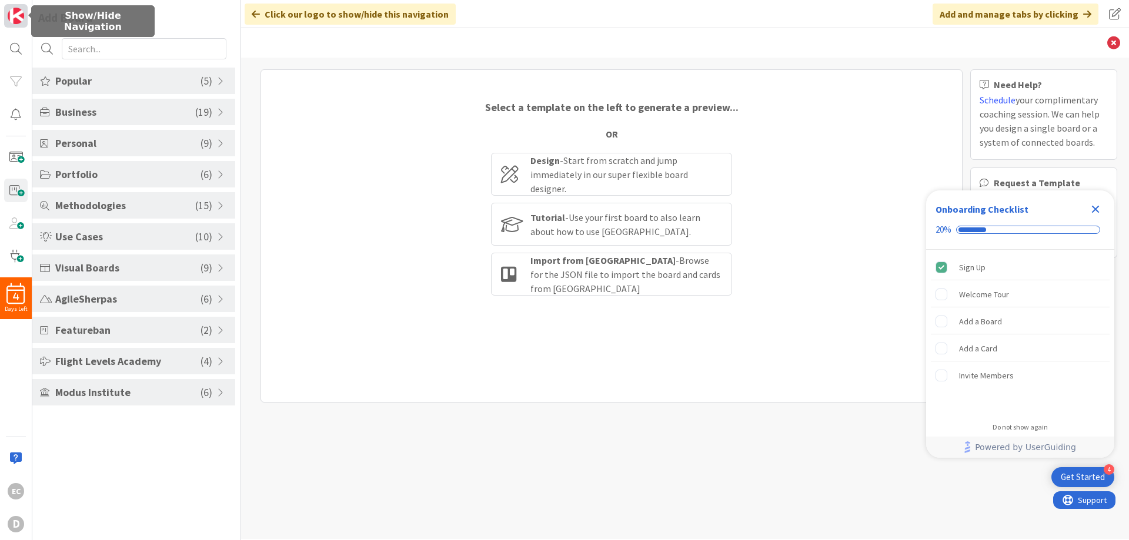
click at [15, 16] on img at bounding box center [16, 16] width 16 height 16
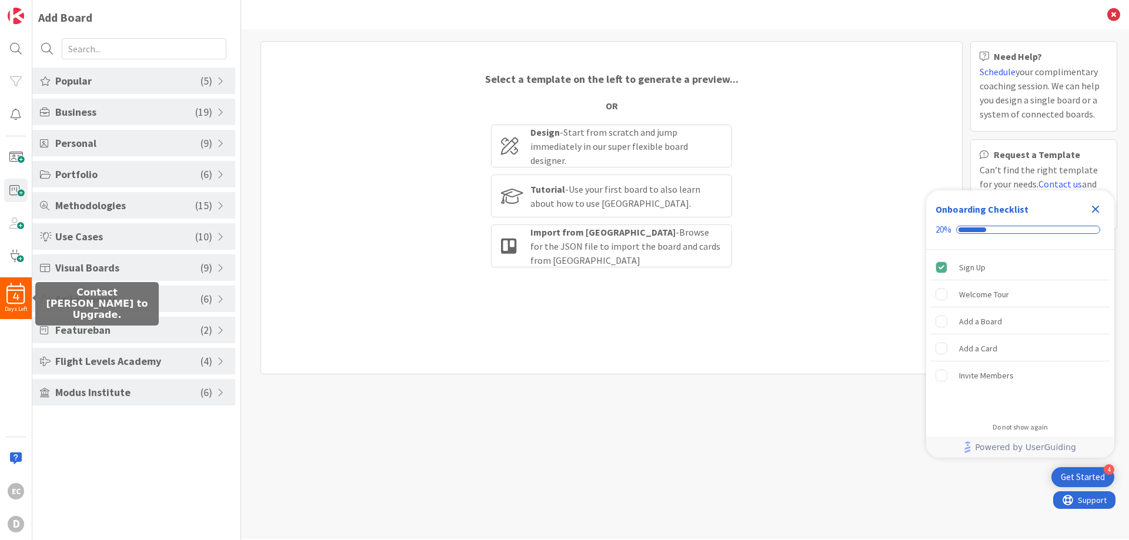
click at [4, 291] on div "4" at bounding box center [16, 293] width 32 height 21
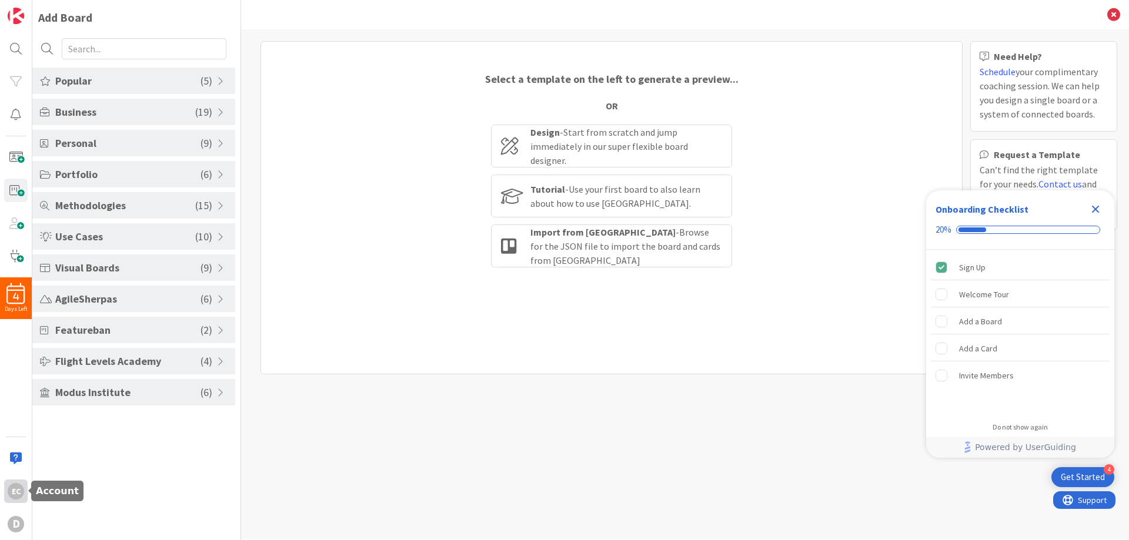
click at [11, 493] on div "EC" at bounding box center [16, 491] width 16 height 16
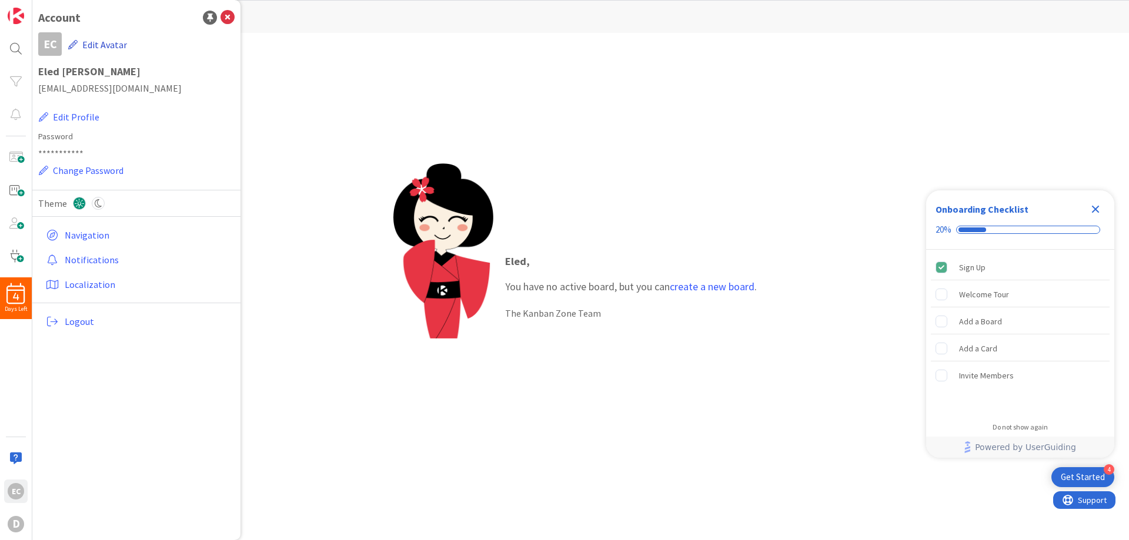
click at [101, 45] on button "Edit Avatar" at bounding box center [98, 44] width 60 height 25
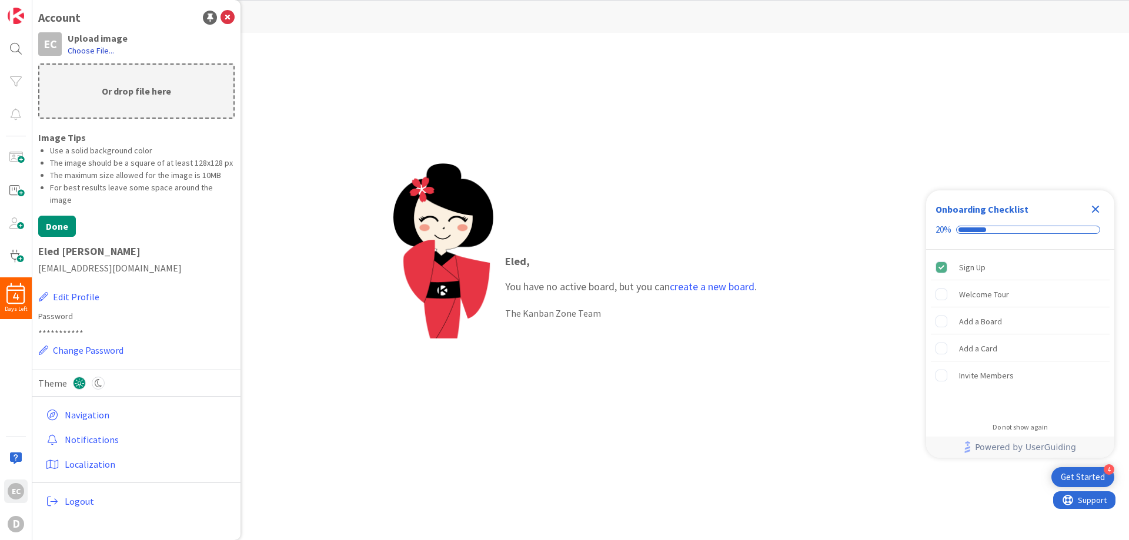
click at [86, 51] on label "Choose File..." at bounding box center [91, 51] width 46 height 12
click at [32, 0] on input "Choose File..." at bounding box center [32, 0] width 0 height 0
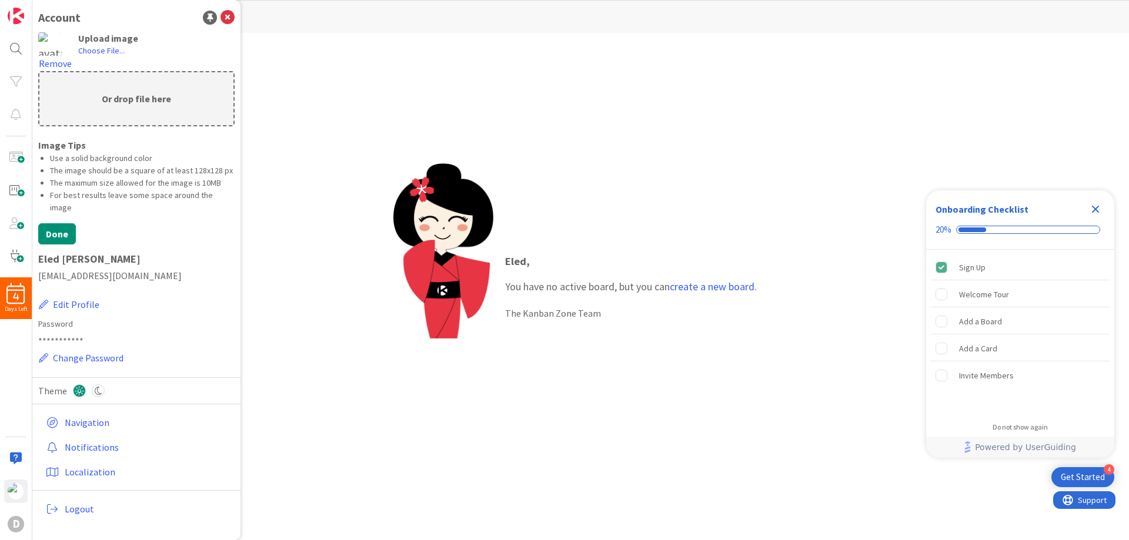
click at [51, 43] on img at bounding box center [50, 44] width 24 height 24
click at [95, 51] on label "Choose File..." at bounding box center [101, 51] width 46 height 12
click at [32, 0] on input "Choose File..." at bounding box center [32, 0] width 0 height 0
drag, startPoint x: 65, startPoint y: 209, endPoint x: 182, endPoint y: 203, distance: 117.2
click at [181, 203] on li "For best results leave some space around the image" at bounding box center [142, 201] width 185 height 25
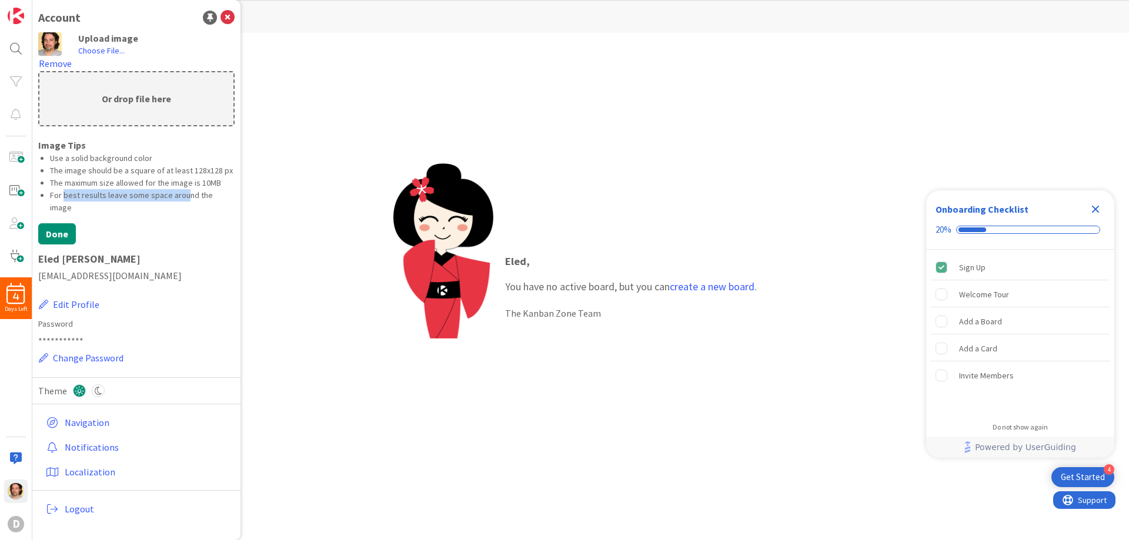
click at [183, 203] on li "For best results leave some space around the image" at bounding box center [142, 201] width 185 height 25
click at [221, 16] on icon at bounding box center [228, 18] width 14 height 14
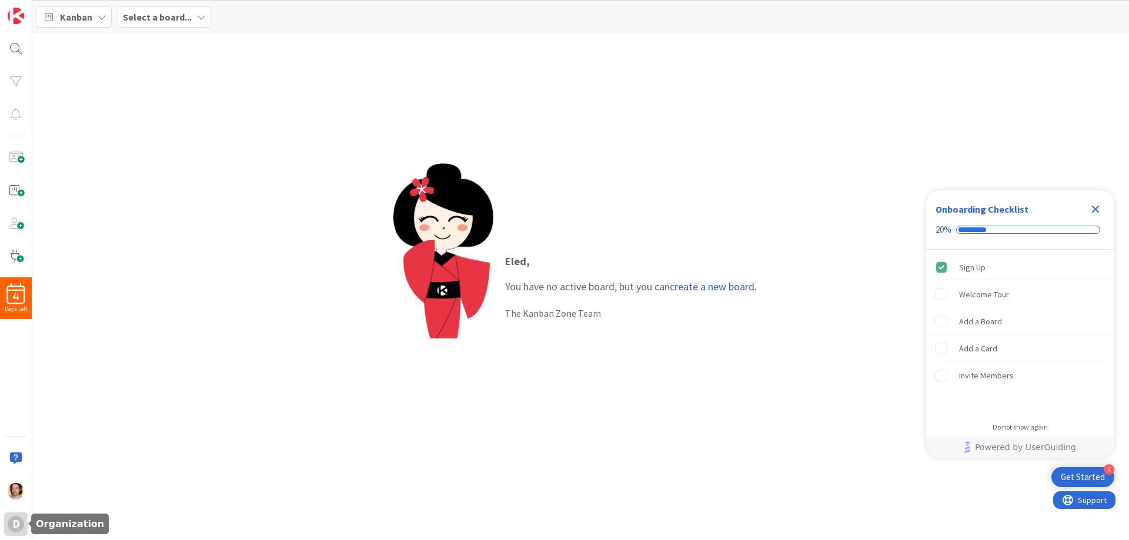
click at [14, 526] on div "D" at bounding box center [16, 524] width 16 height 16
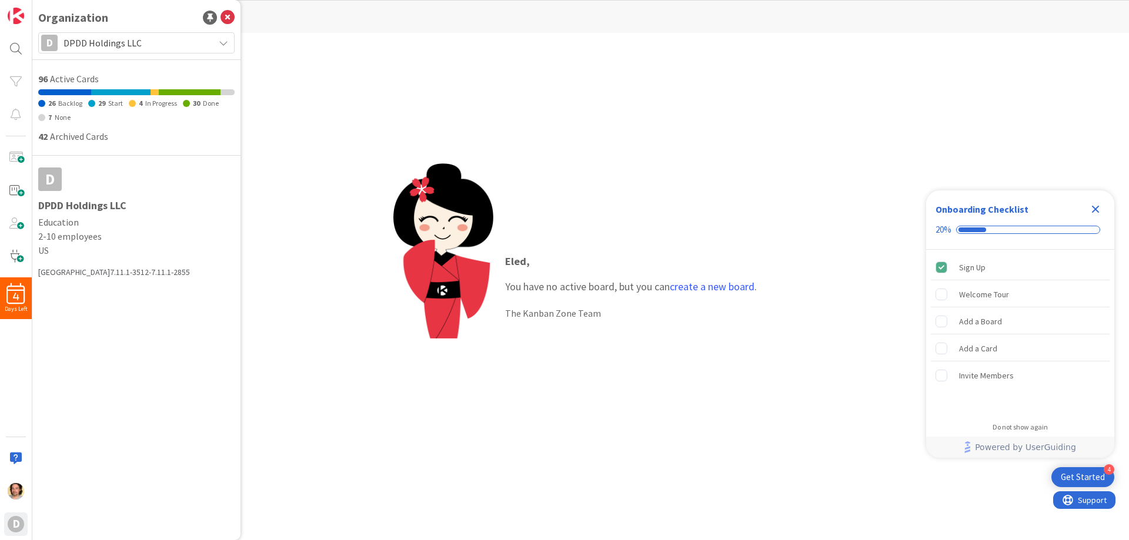
click at [231, 38] on div "D DPDD Holdings LLC" at bounding box center [136, 42] width 196 height 21
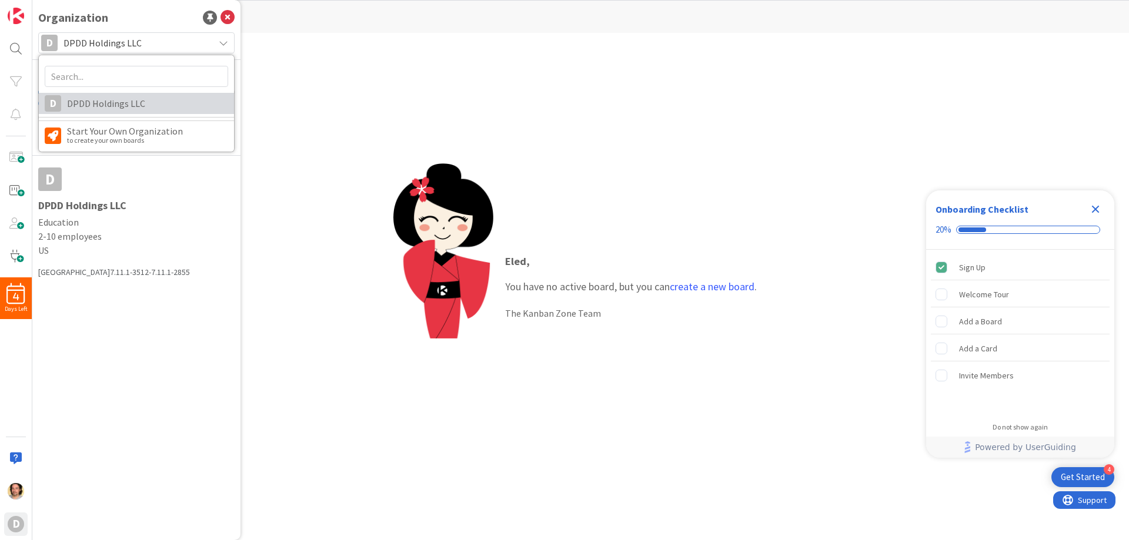
click at [116, 104] on span "DPDD Holdings LLC" at bounding box center [147, 104] width 161 height 18
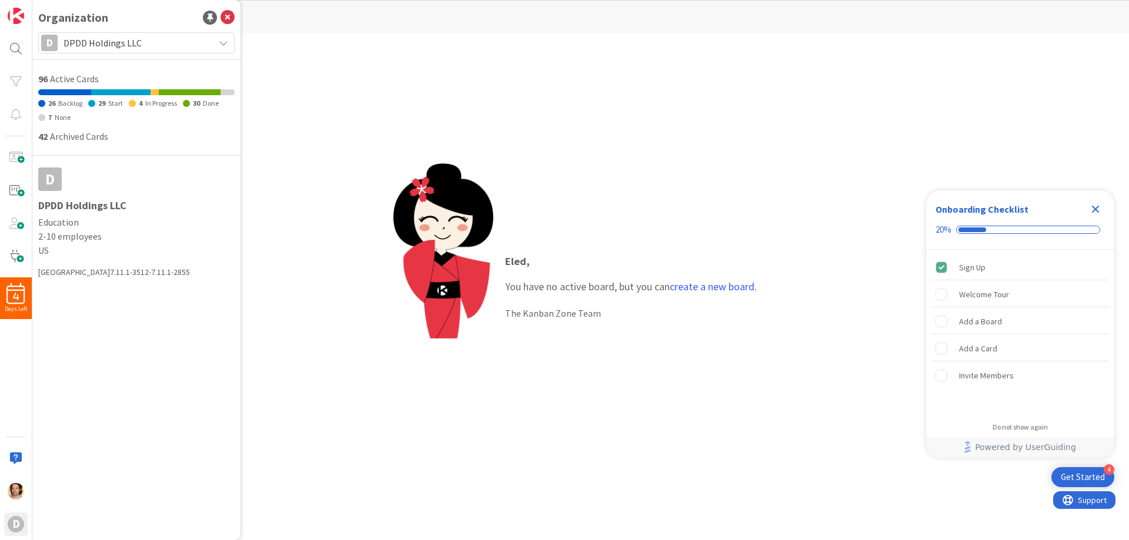
click at [48, 181] on div "D" at bounding box center [50, 180] width 24 height 24
click at [225, 41] on icon at bounding box center [223, 42] width 9 height 9
click at [161, 327] on div "Organization D DPDD Holdings LLC D DPDD Holdings LLC Start Your Own Organizatio…" at bounding box center [136, 270] width 208 height 540
click at [14, 15] on img at bounding box center [16, 16] width 16 height 16
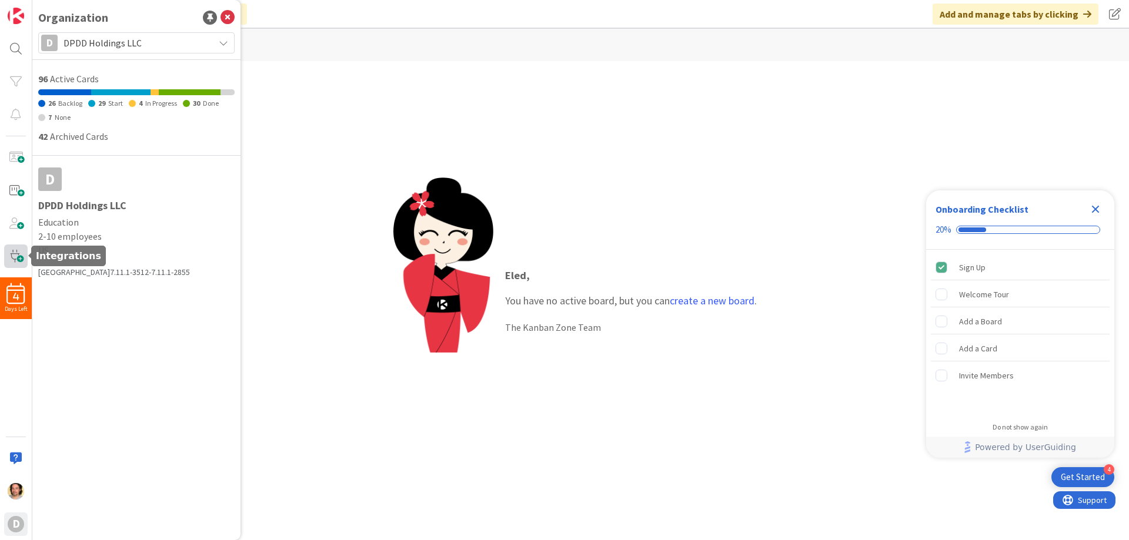
click at [14, 253] on span at bounding box center [16, 257] width 24 height 24
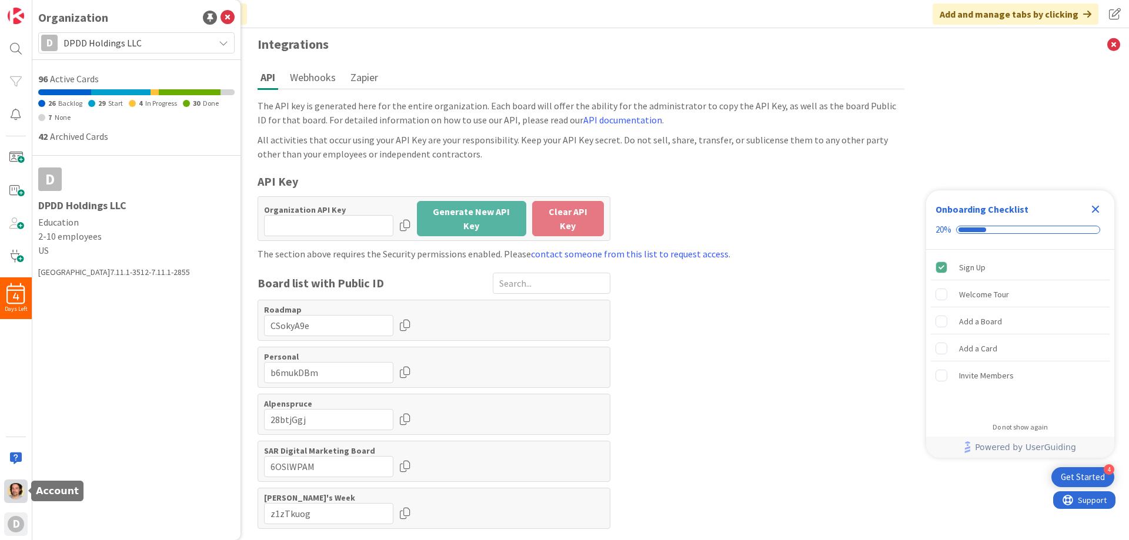
click at [14, 492] on img at bounding box center [16, 491] width 16 height 16
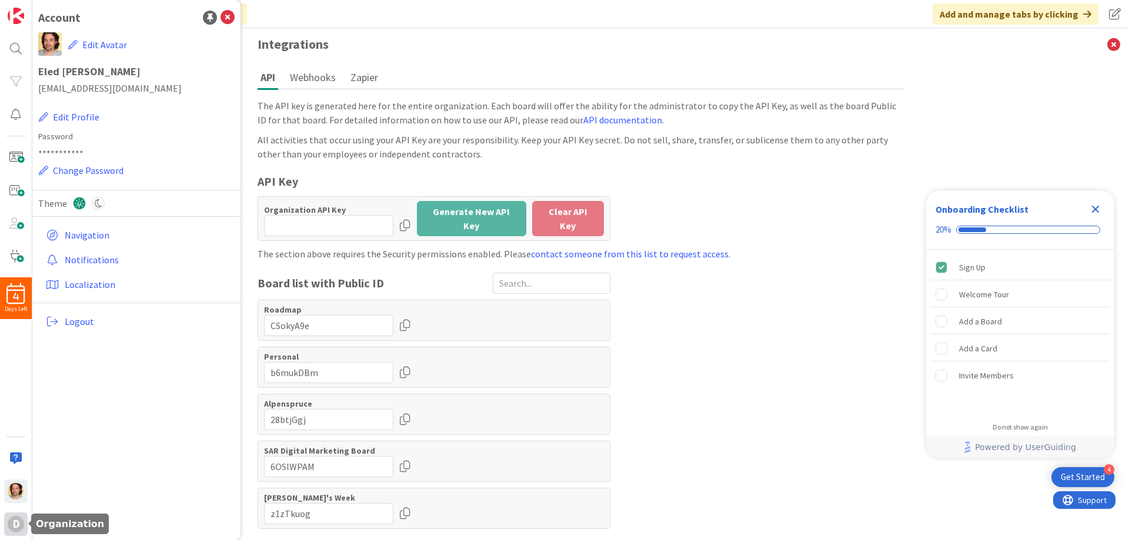
click at [15, 520] on div "D" at bounding box center [16, 524] width 16 height 16
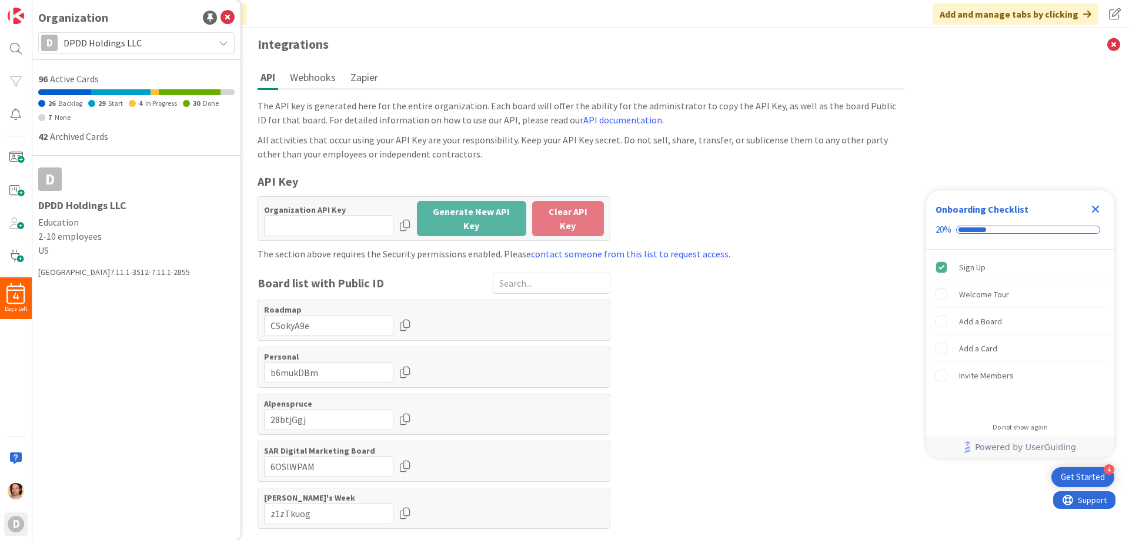
click at [3, 489] on div "4 Days Left D" at bounding box center [16, 270] width 32 height 540
click at [942, 293] on rect "Welcome Tour is incomplete." at bounding box center [941, 294] width 11 height 11
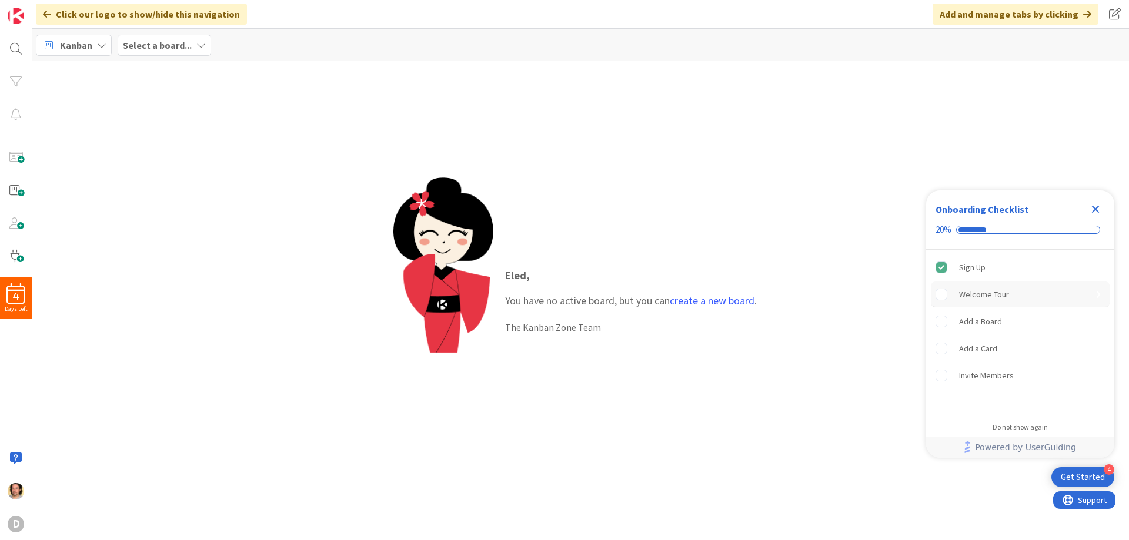
click at [942, 293] on rect "Welcome Tour is incomplete." at bounding box center [941, 294] width 11 height 11
click at [940, 319] on rect "Add a Board is incomplete." at bounding box center [941, 321] width 11 height 11
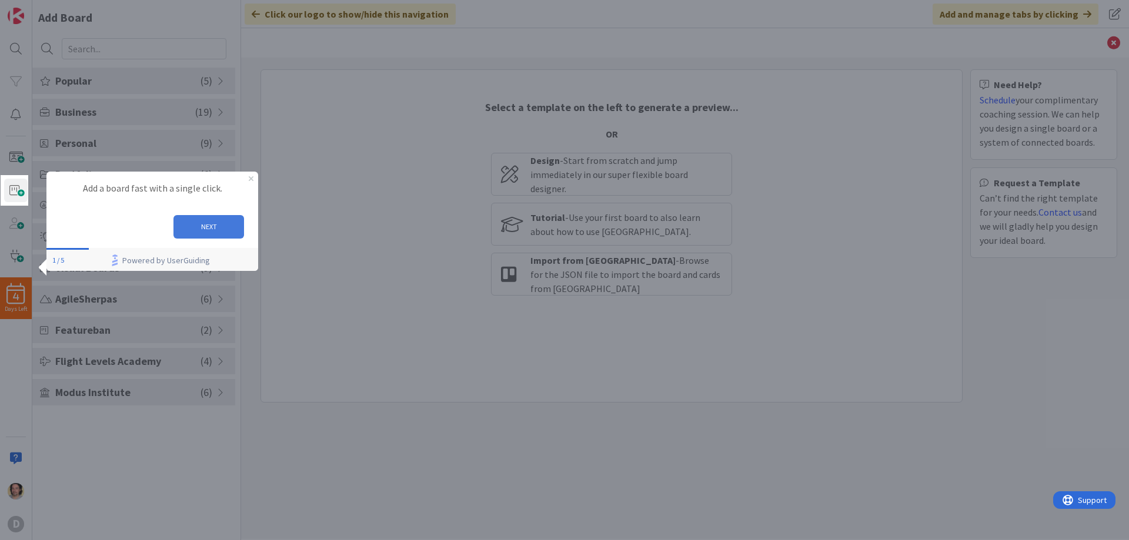
click at [201, 225] on button "NEXT" at bounding box center [208, 227] width 71 height 24
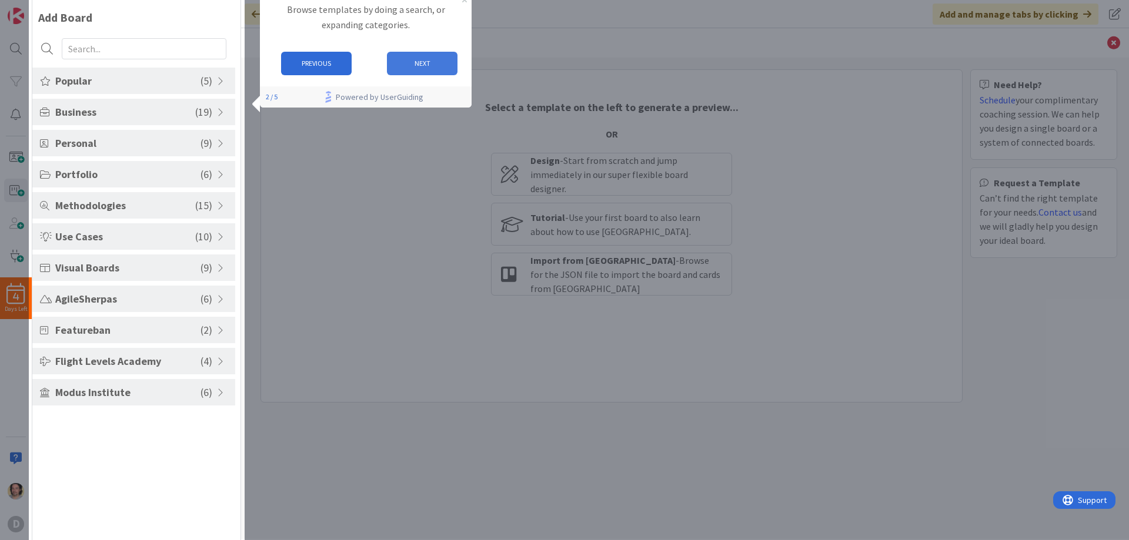
click at [432, 60] on button "NEXT" at bounding box center [422, 64] width 71 height 24
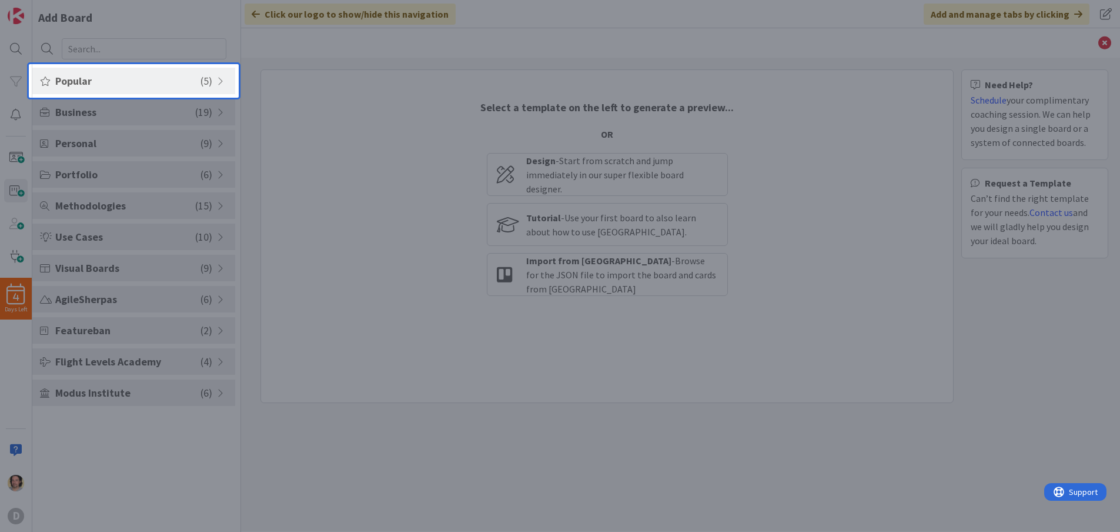
click at [217, 79] on span at bounding box center [222, 80] width 11 height 9
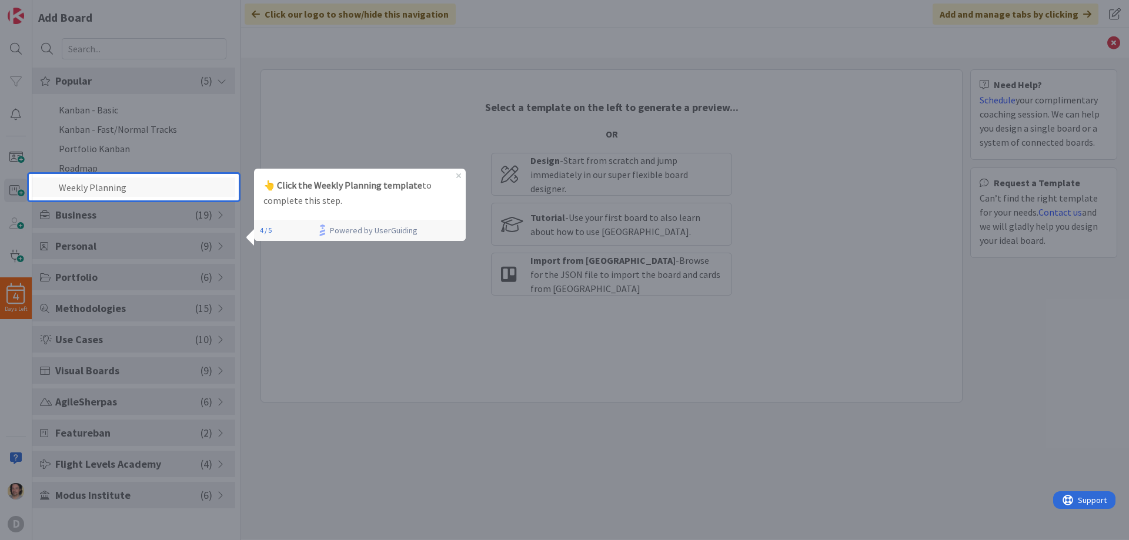
click at [115, 187] on li "Weekly Planning" at bounding box center [133, 187] width 203 height 19
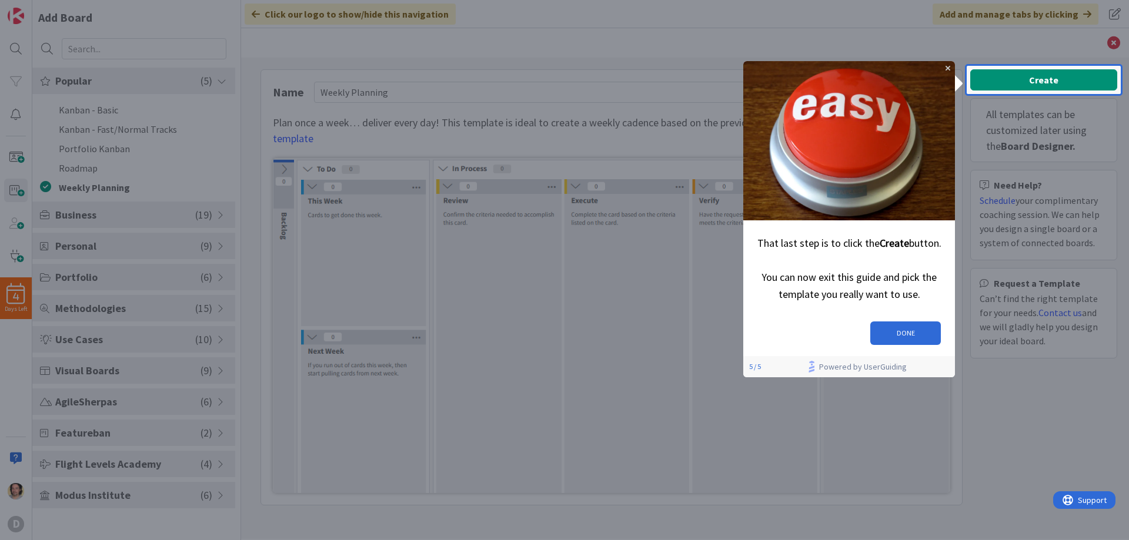
click at [1041, 79] on div "Create All templates can be customized later using the Board Designer. Need Hel…" at bounding box center [1043, 217] width 147 height 297
click at [904, 326] on button "DONE" at bounding box center [905, 334] width 71 height 24
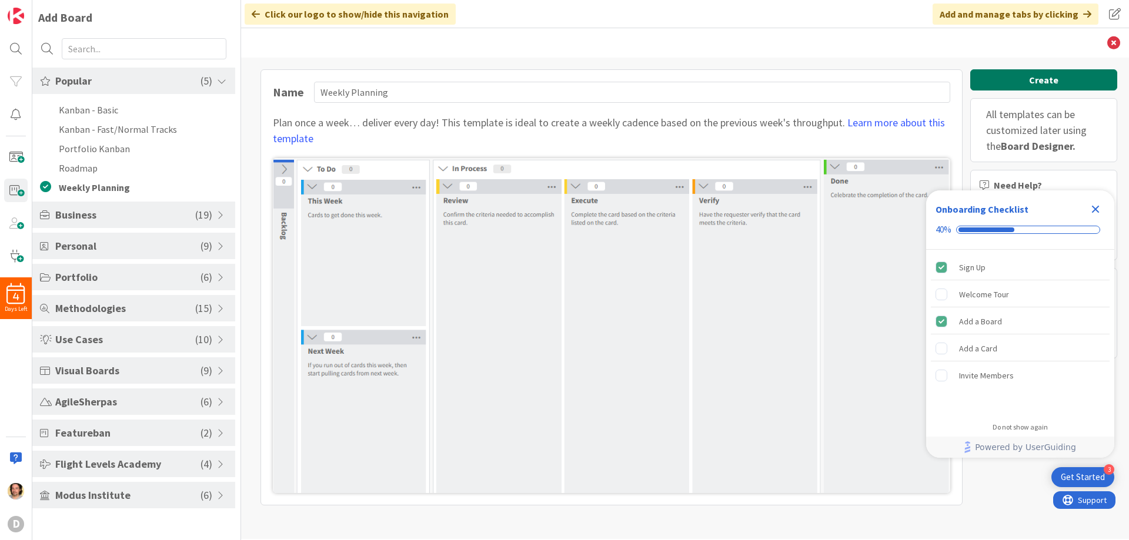
click at [1034, 77] on button "Create" at bounding box center [1043, 79] width 147 height 21
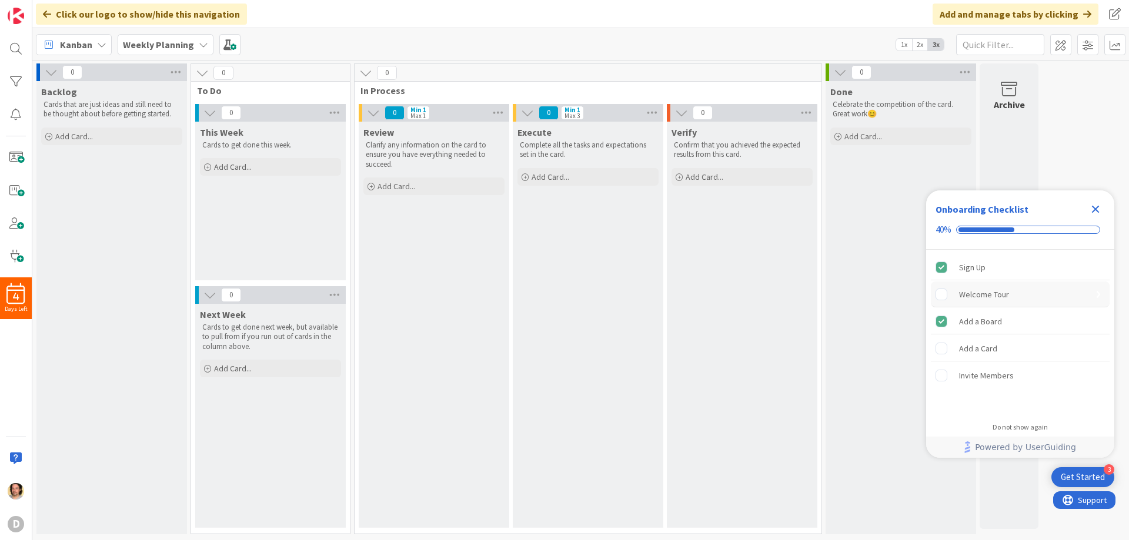
click at [940, 295] on rect "Welcome Tour is incomplete." at bounding box center [941, 294] width 11 height 11
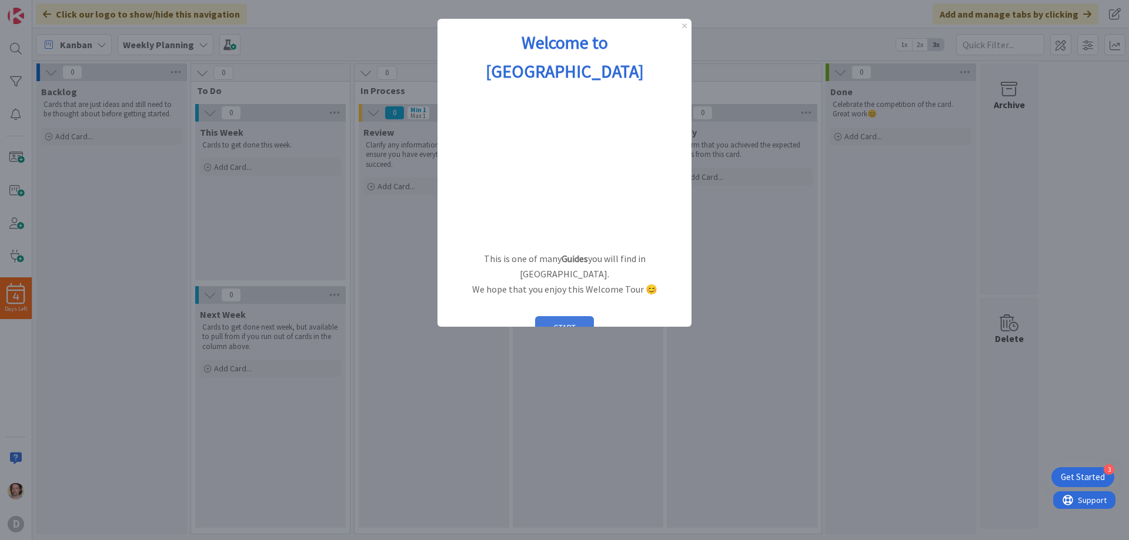
click at [565, 316] on button "START" at bounding box center [564, 327] width 59 height 22
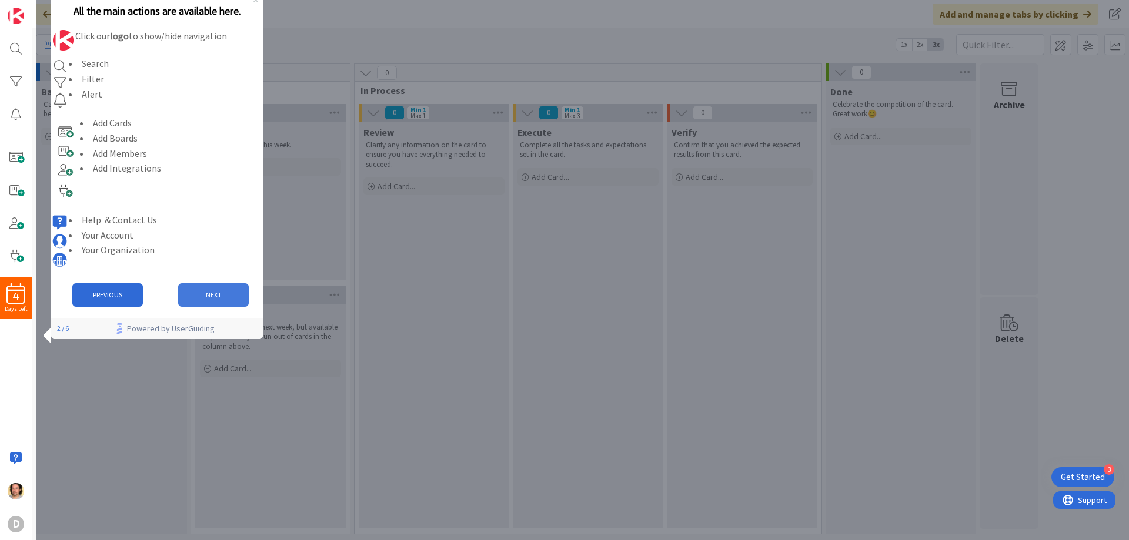
click at [211, 305] on button "NEXT" at bounding box center [213, 295] width 71 height 24
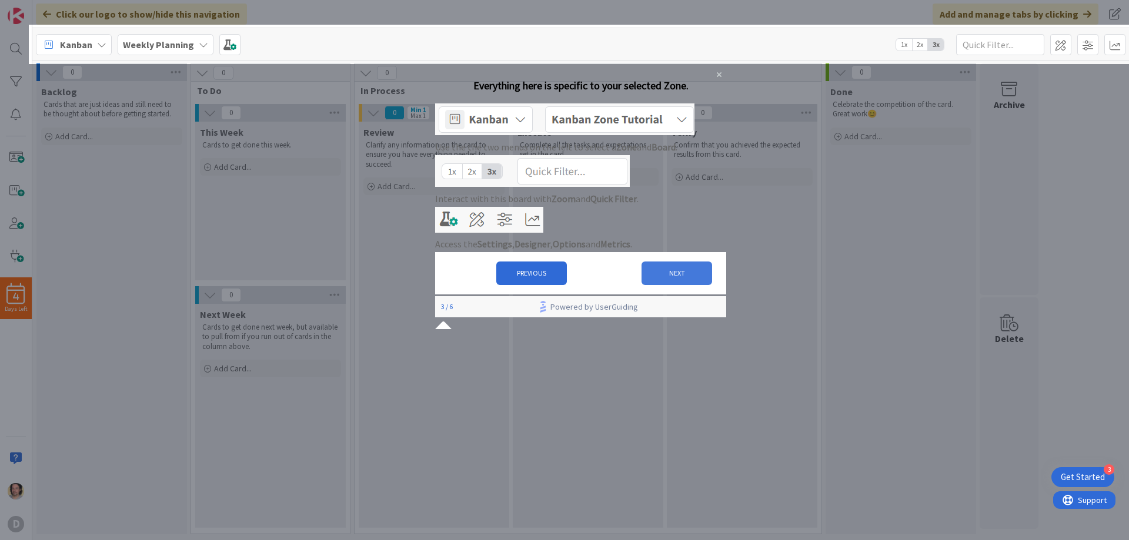
click at [670, 285] on button "NEXT" at bounding box center [677, 274] width 71 height 24
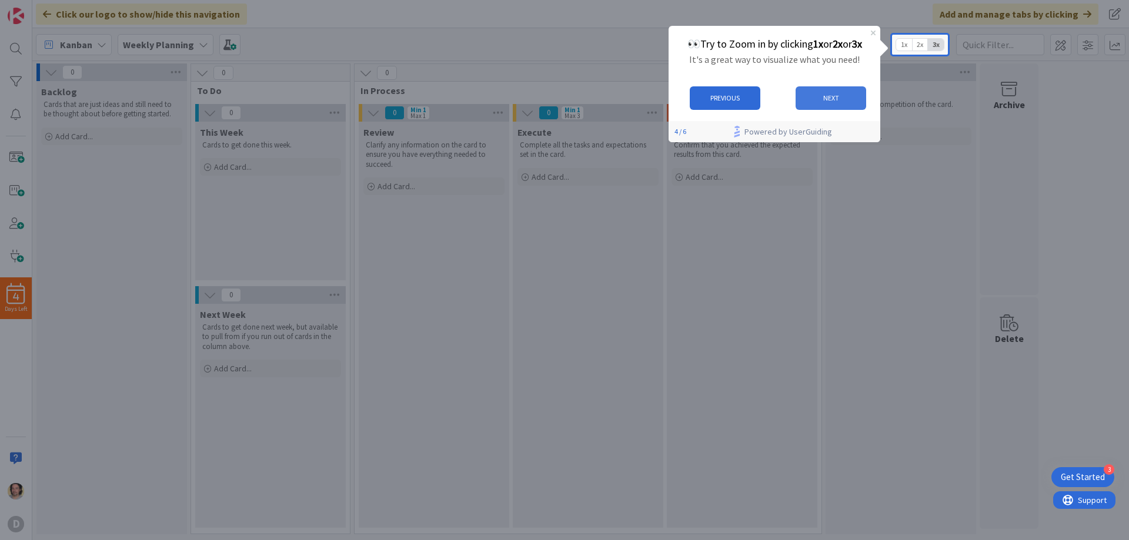
click at [830, 106] on button "NEXT" at bounding box center [831, 98] width 71 height 24
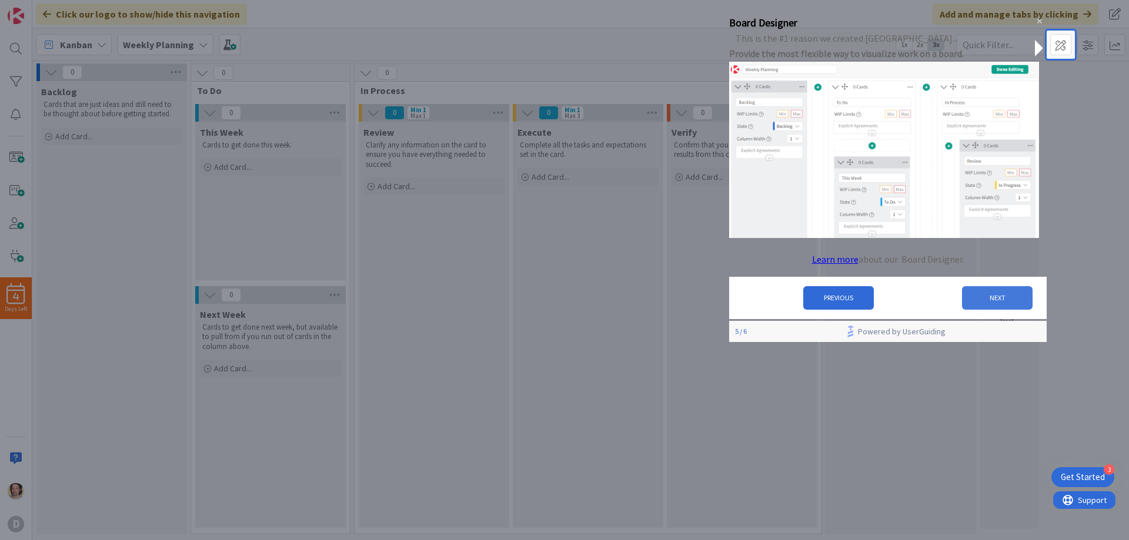
click at [987, 299] on button "NEXT" at bounding box center [997, 298] width 71 height 24
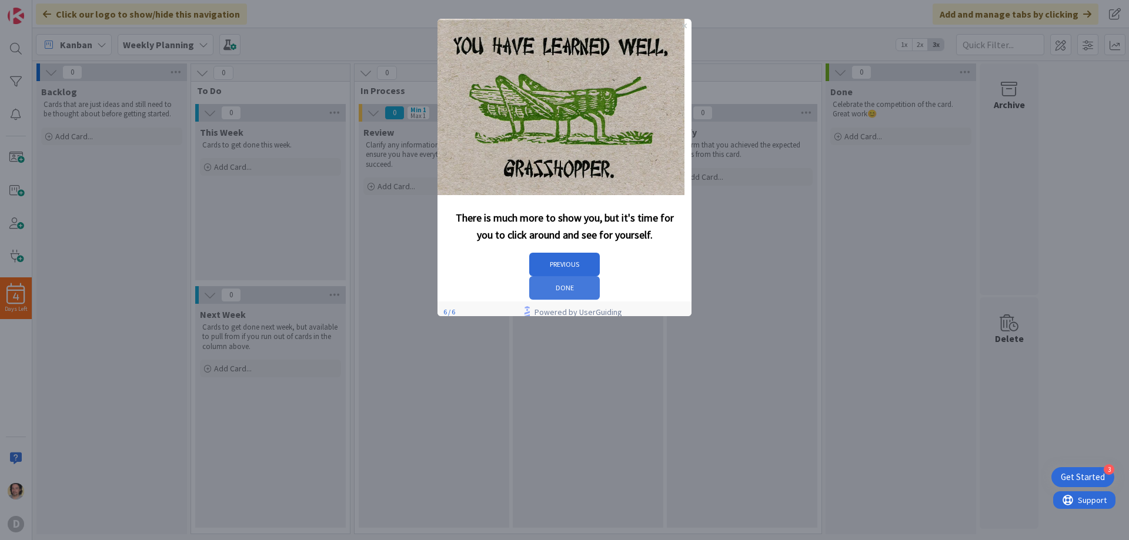
click at [600, 276] on button "DONE" at bounding box center [564, 288] width 71 height 24
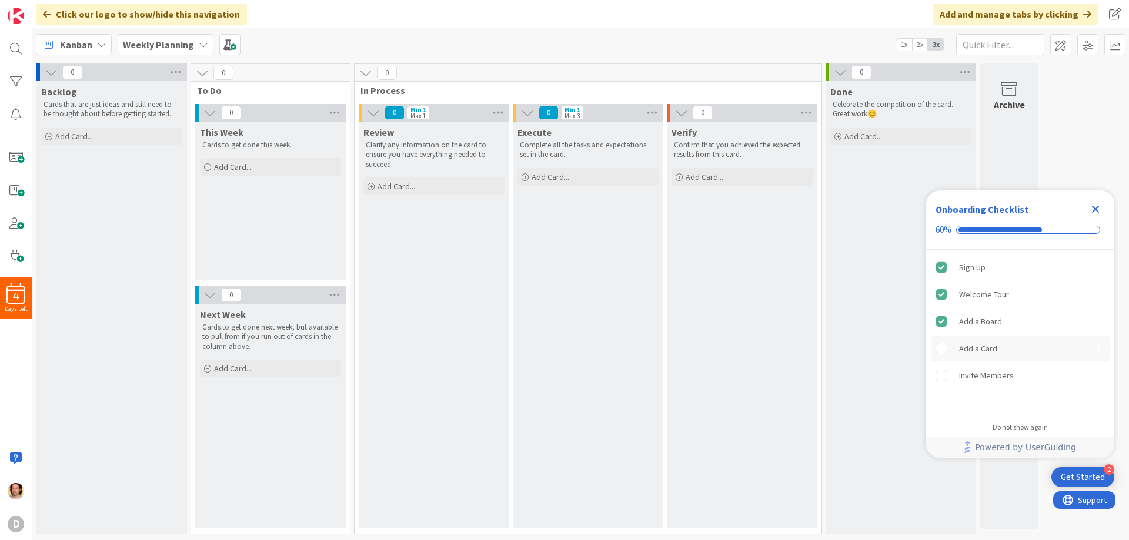
click at [943, 350] on rect "Add a Card is incomplete." at bounding box center [941, 348] width 11 height 11
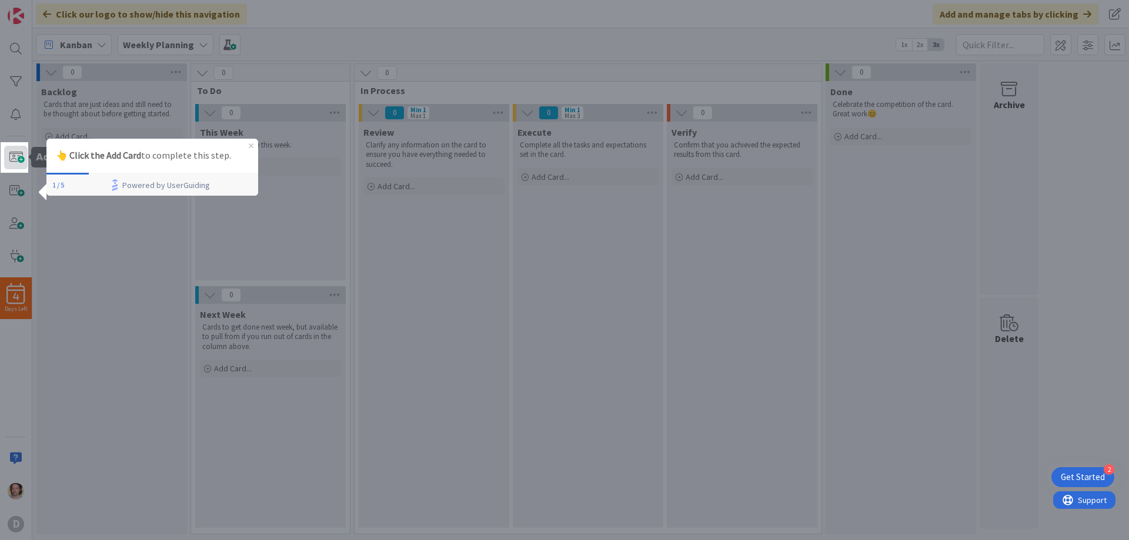
click at [9, 155] on span at bounding box center [16, 158] width 24 height 24
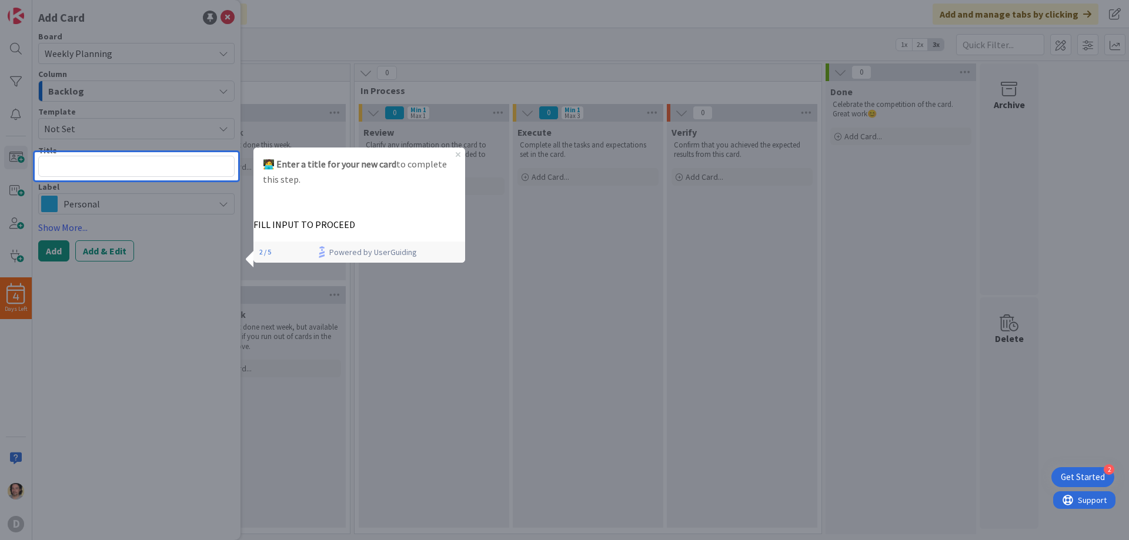
type textarea "x"
type textarea "T"
type textarea "x"
type textarea "Te"
type textarea "x"
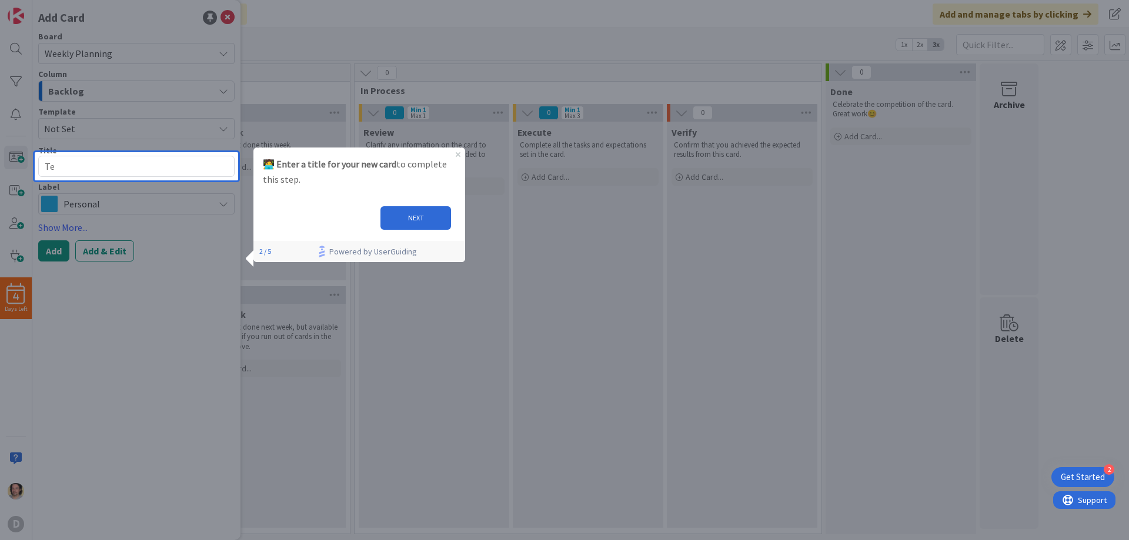
type textarea "Tes"
type textarea "x"
type textarea "Test"
type textarea "x"
type textarea "Test"
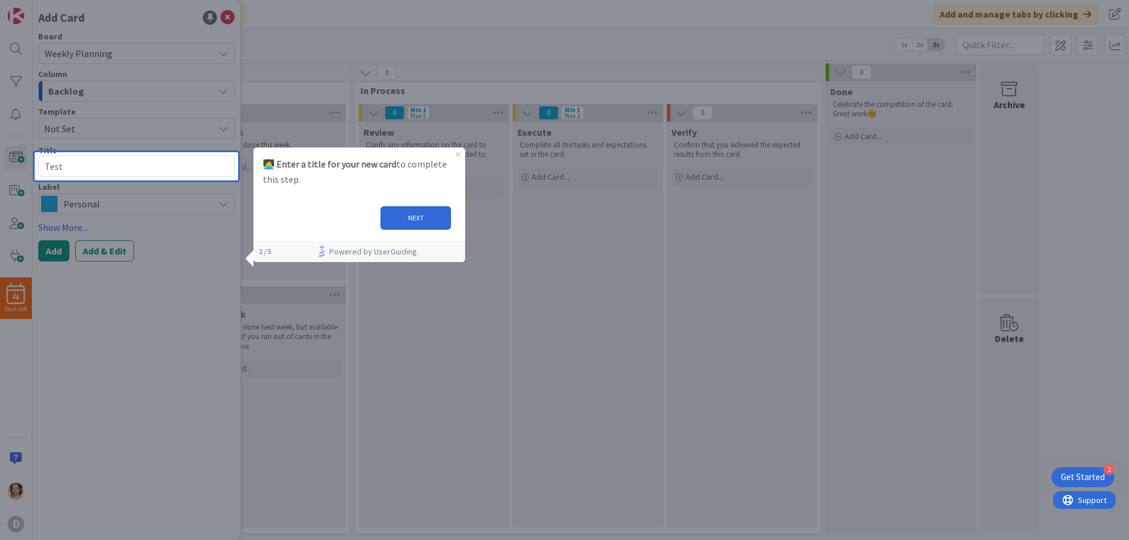
type textarea "x"
type textarea "Test C"
type textarea "x"
type textarea "Test Ca"
type textarea "x"
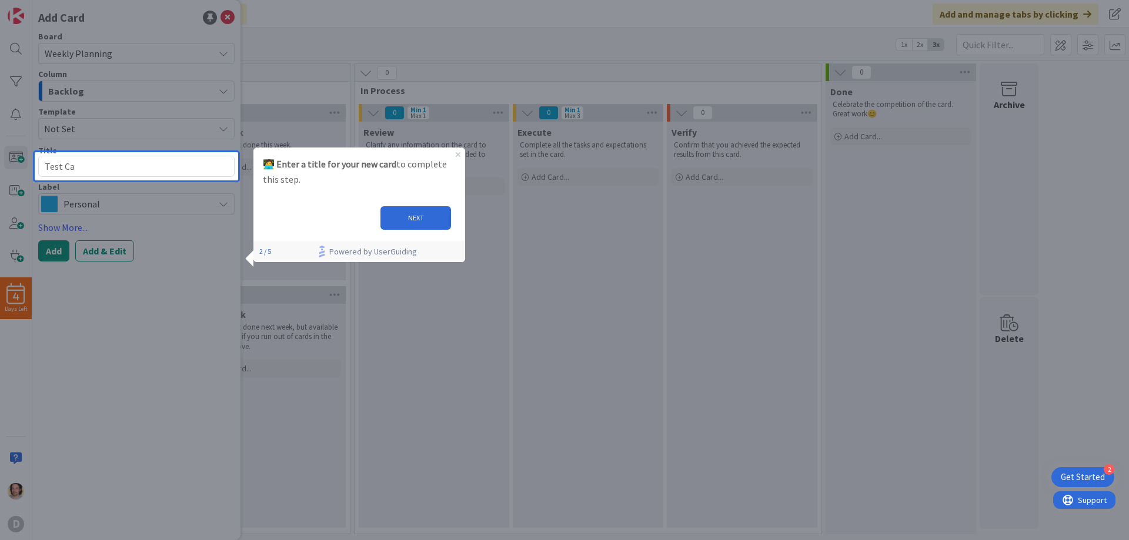
type textarea "Test Car"
type textarea "x"
type textarea "Test Card"
click at [411, 219] on button "NEXT" at bounding box center [415, 218] width 71 height 24
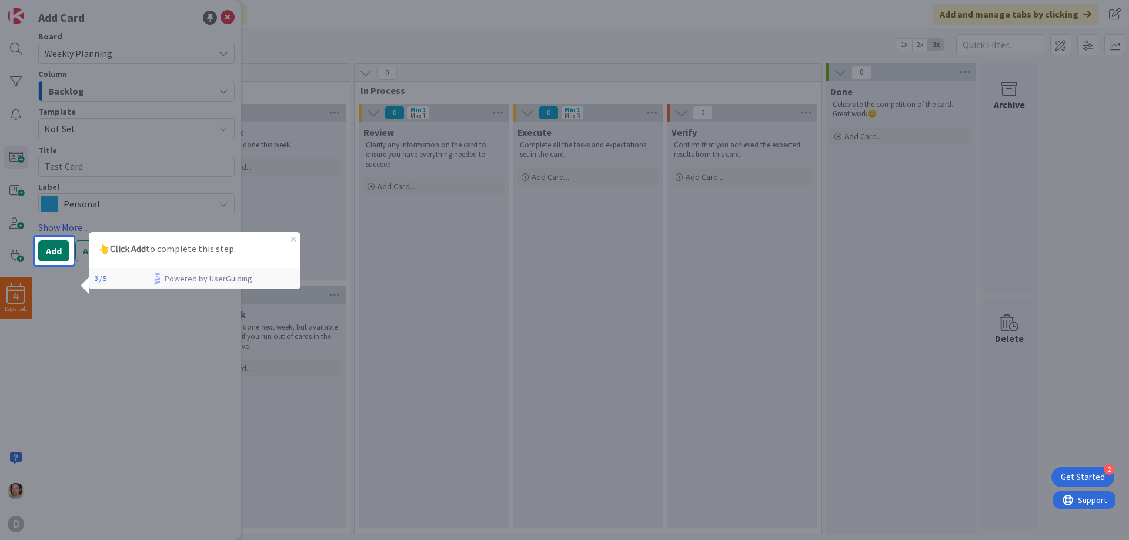
click at [47, 248] on button "Add" at bounding box center [53, 251] width 31 height 21
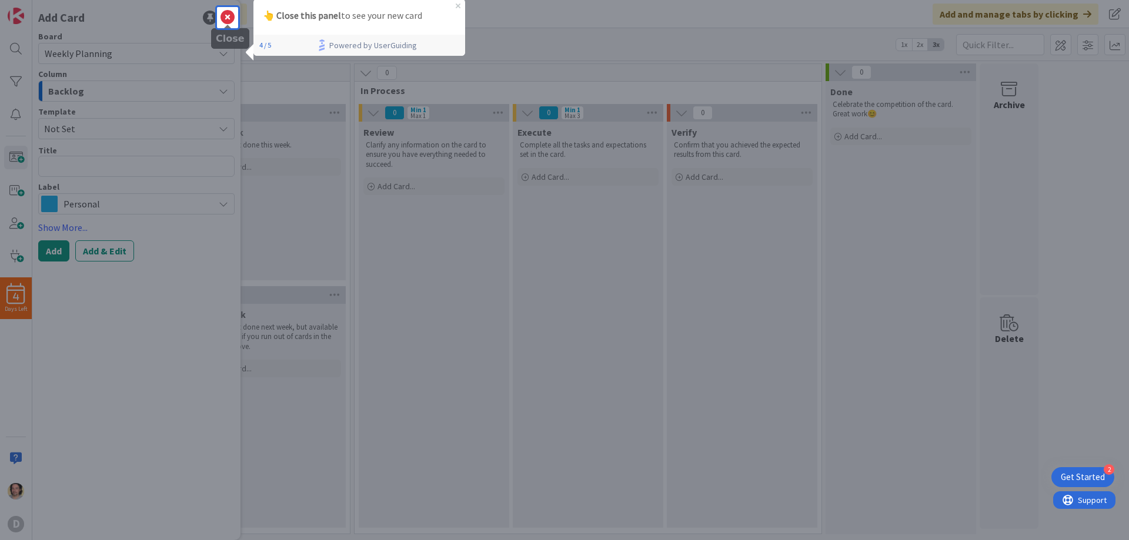
click at [228, 15] on icon at bounding box center [228, 18] width 14 height 14
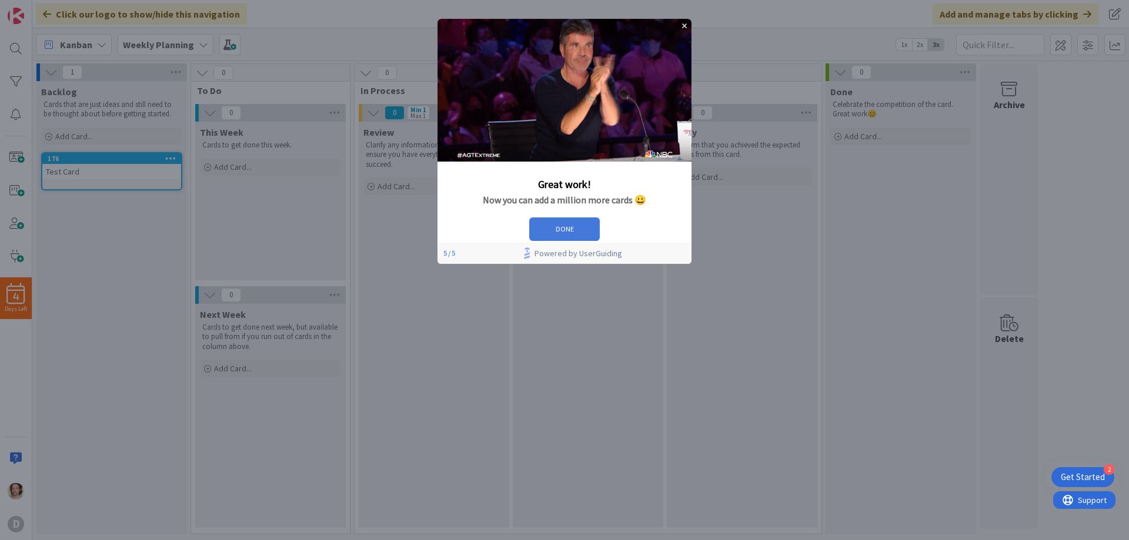
drag, startPoint x: 634, startPoint y: 243, endPoint x: 1070, endPoint y: 261, distance: 436.2
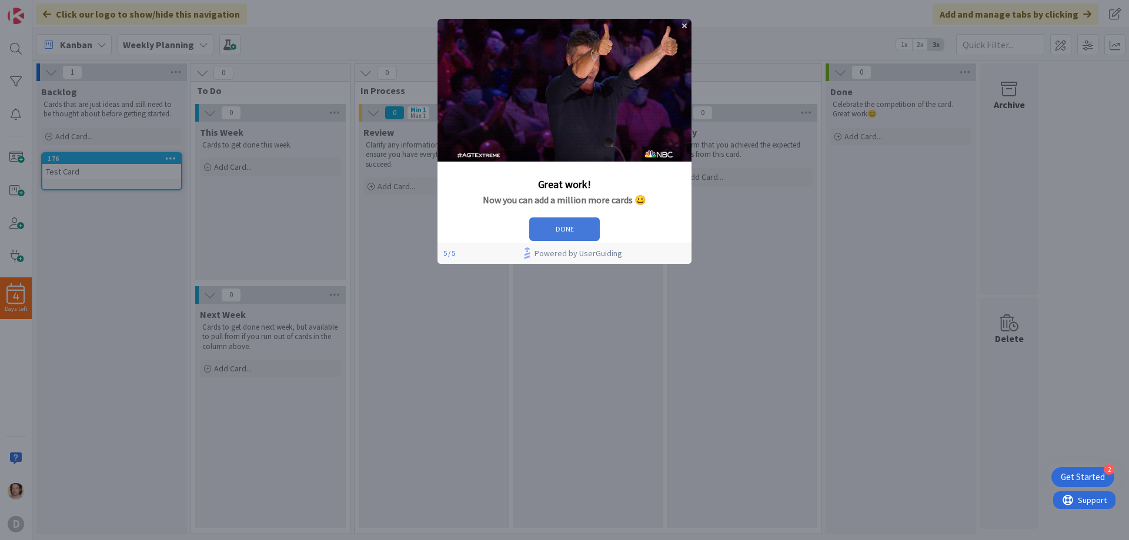
click at [600, 241] on button "DONE" at bounding box center [564, 230] width 71 height 24
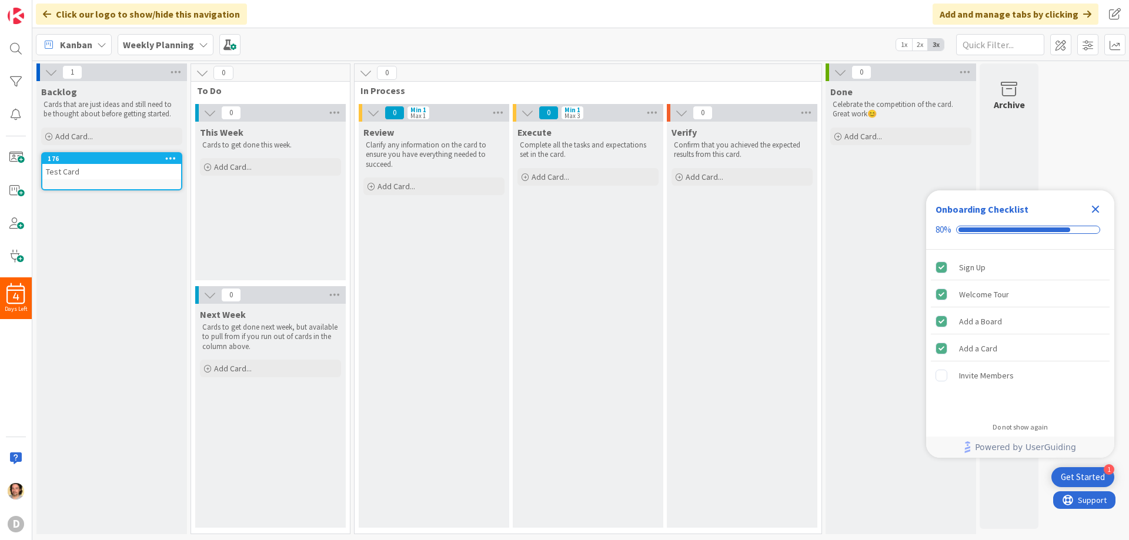
click at [172, 158] on icon at bounding box center [170, 158] width 11 height 8
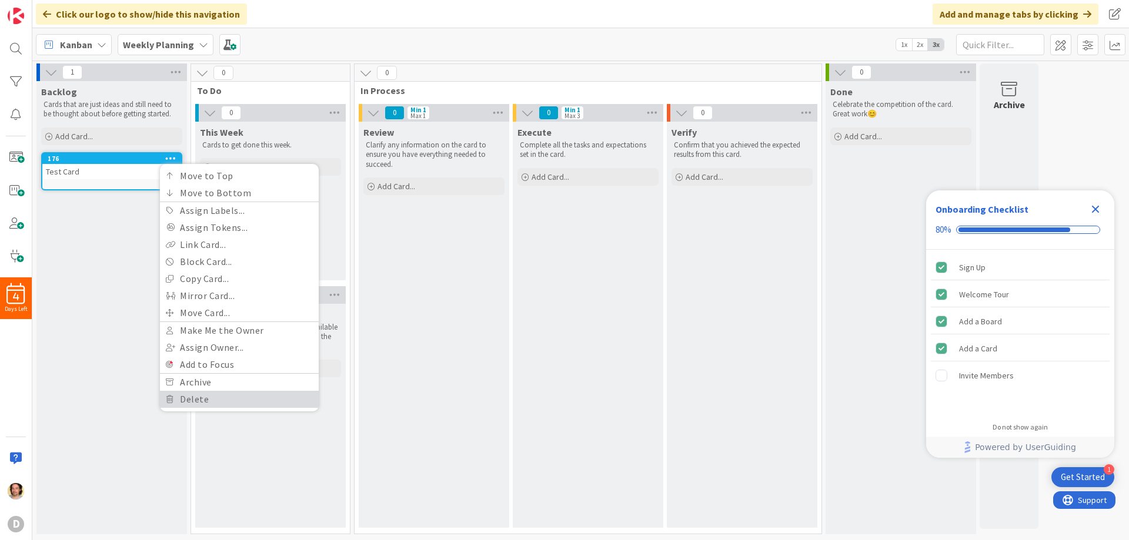
click at [199, 400] on link "Delete" at bounding box center [239, 399] width 159 height 17
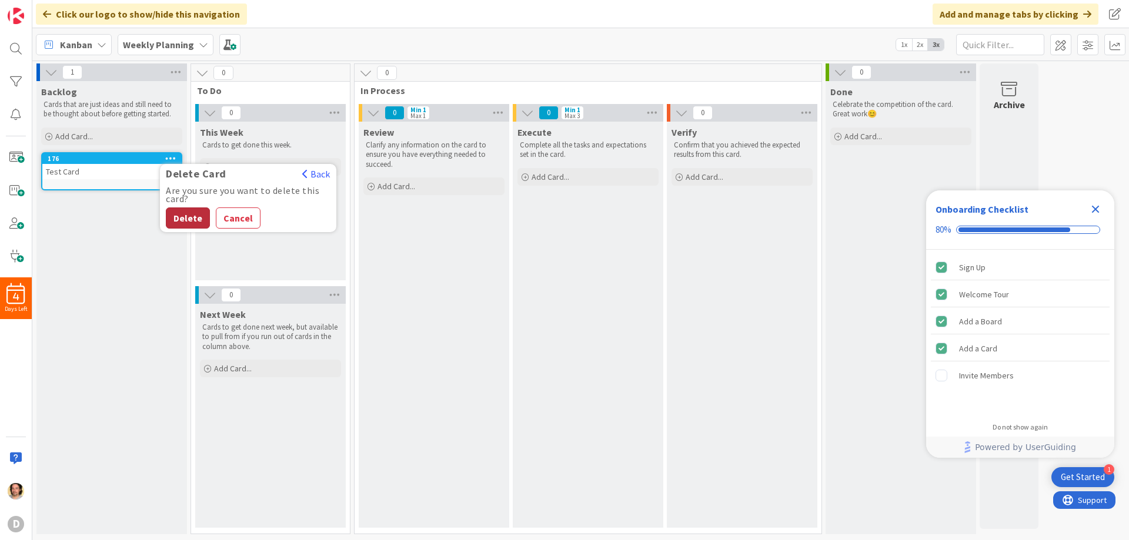
click at [182, 218] on button "Delete" at bounding box center [188, 218] width 44 height 21
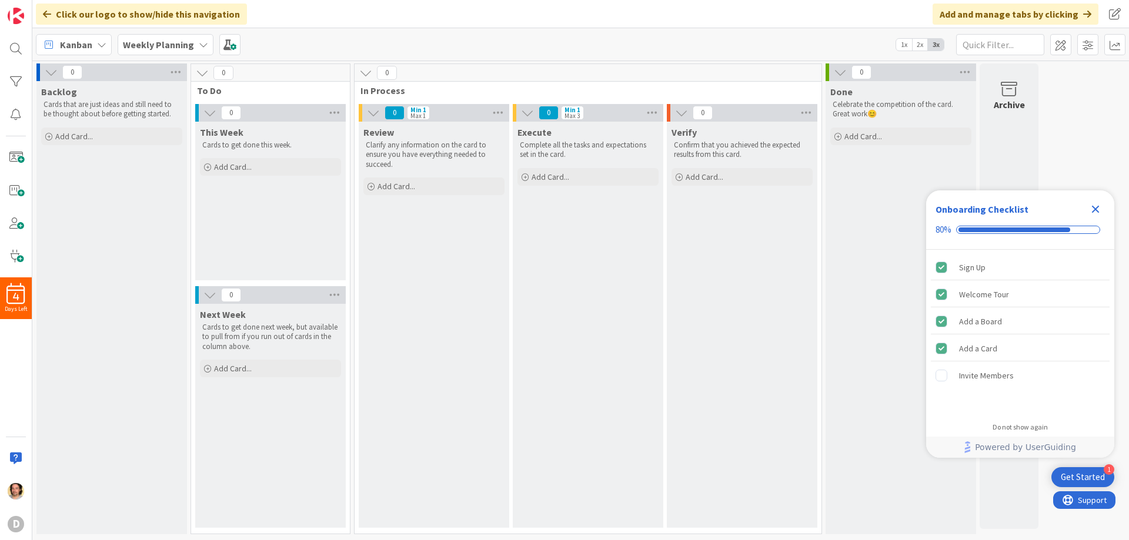
click at [1094, 207] on icon "Close Checklist" at bounding box center [1096, 210] width 8 height 8
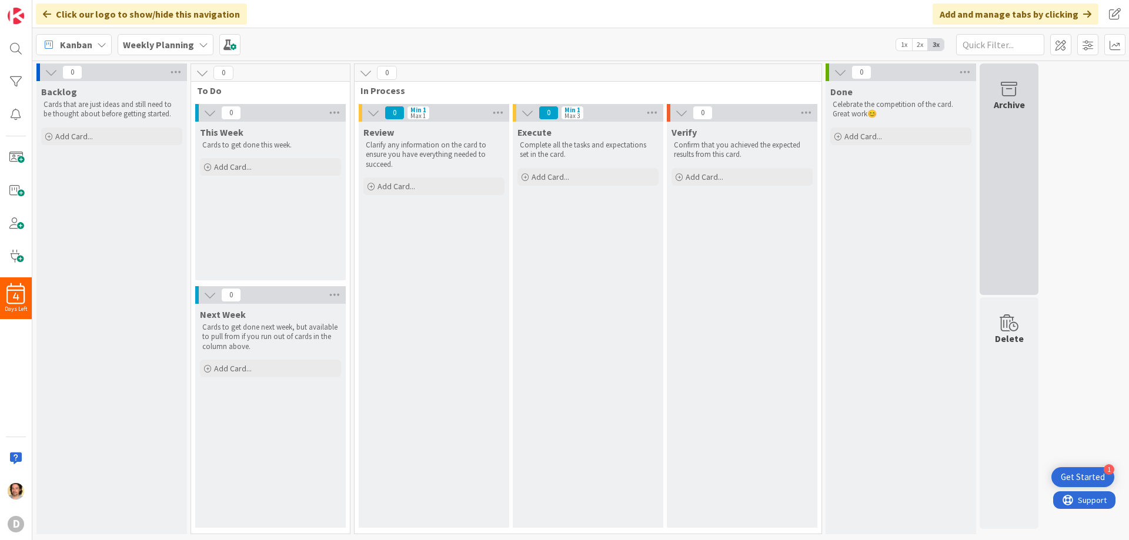
click at [1013, 101] on div "Archive" at bounding box center [1009, 105] width 31 height 14
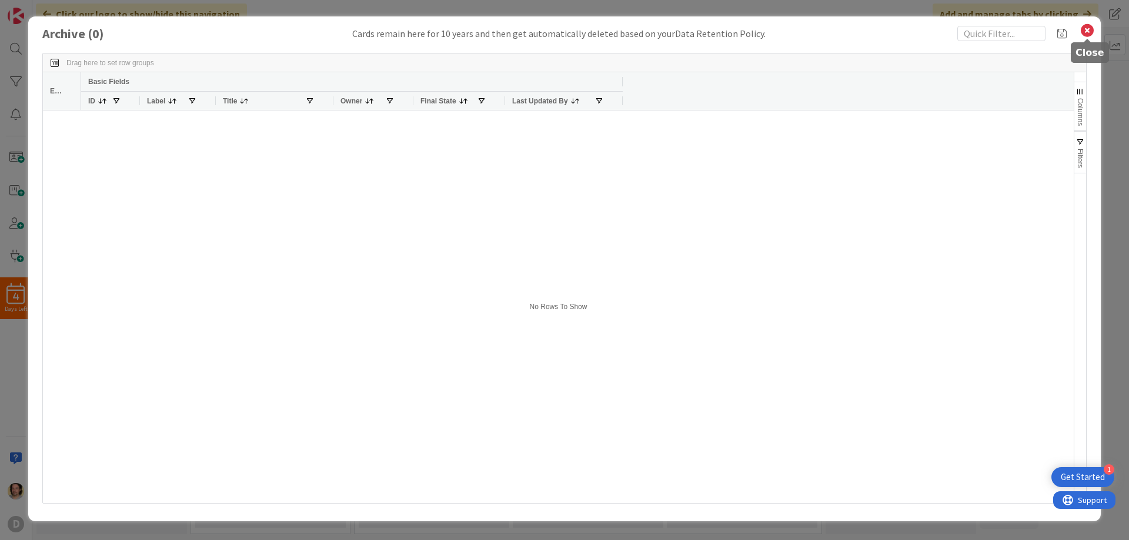
click at [1090, 29] on icon at bounding box center [1087, 30] width 15 height 16
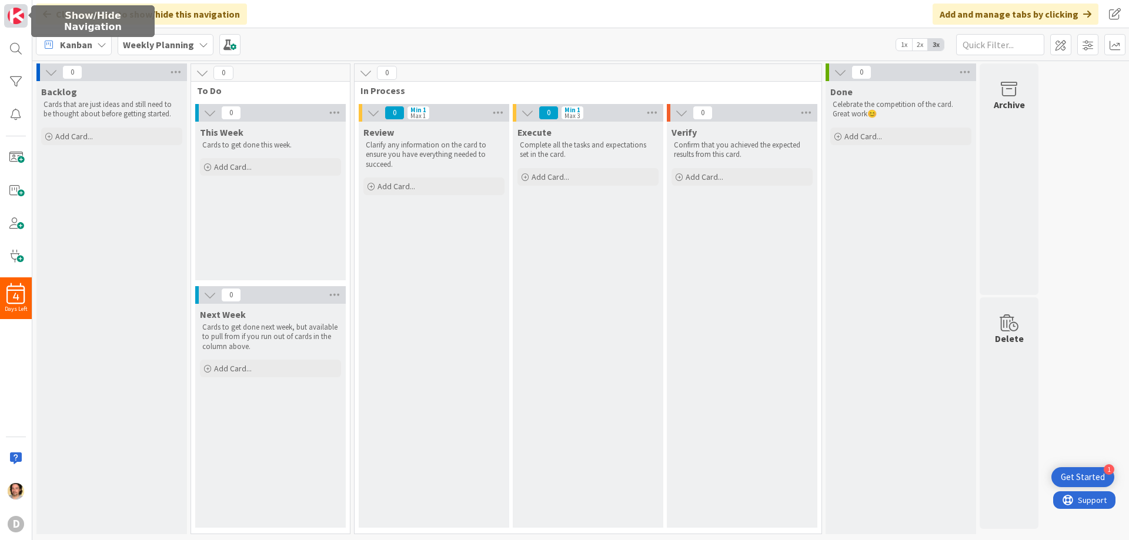
click at [11, 15] on img at bounding box center [16, 16] width 16 height 16
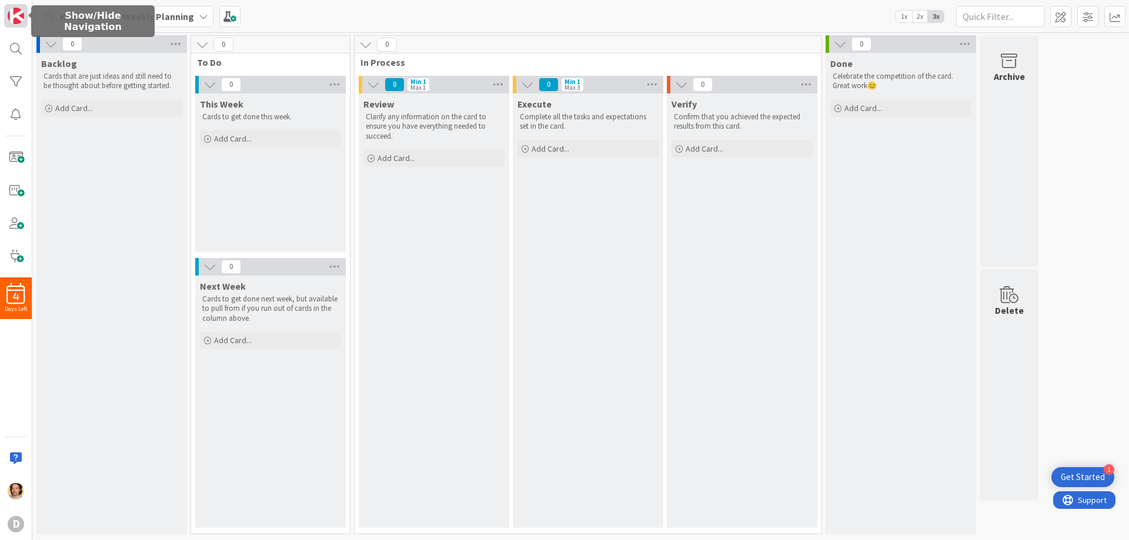
click at [12, 14] on img at bounding box center [16, 16] width 16 height 16
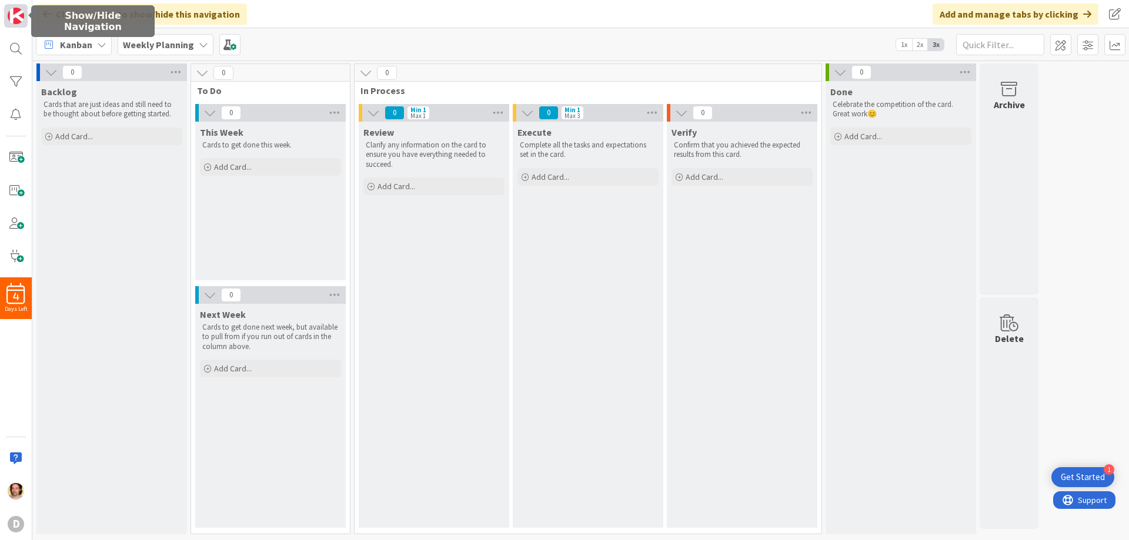
click at [12, 14] on img at bounding box center [16, 16] width 16 height 16
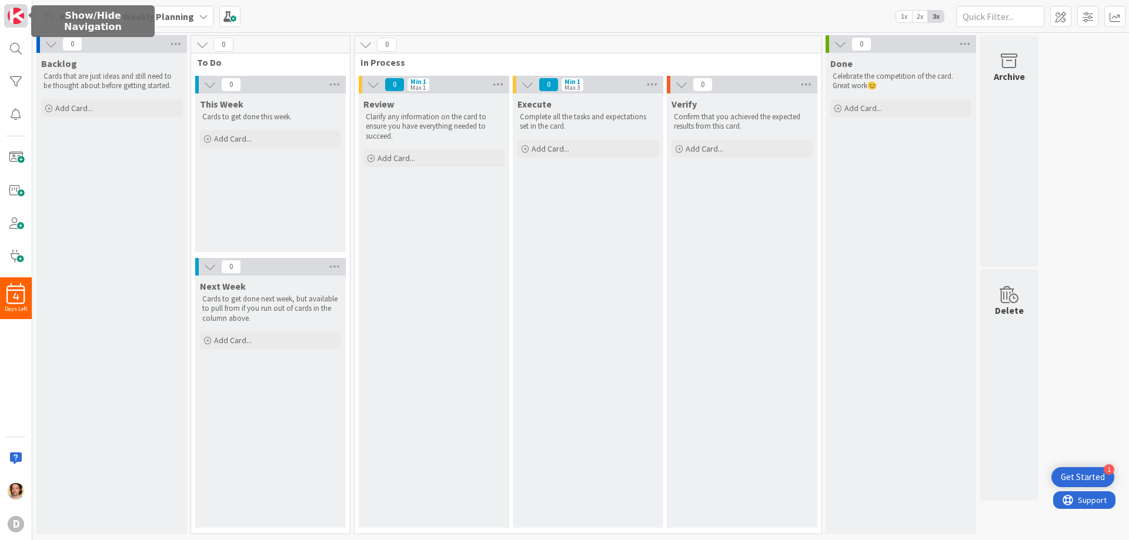
click at [14, 6] on link at bounding box center [16, 16] width 24 height 24
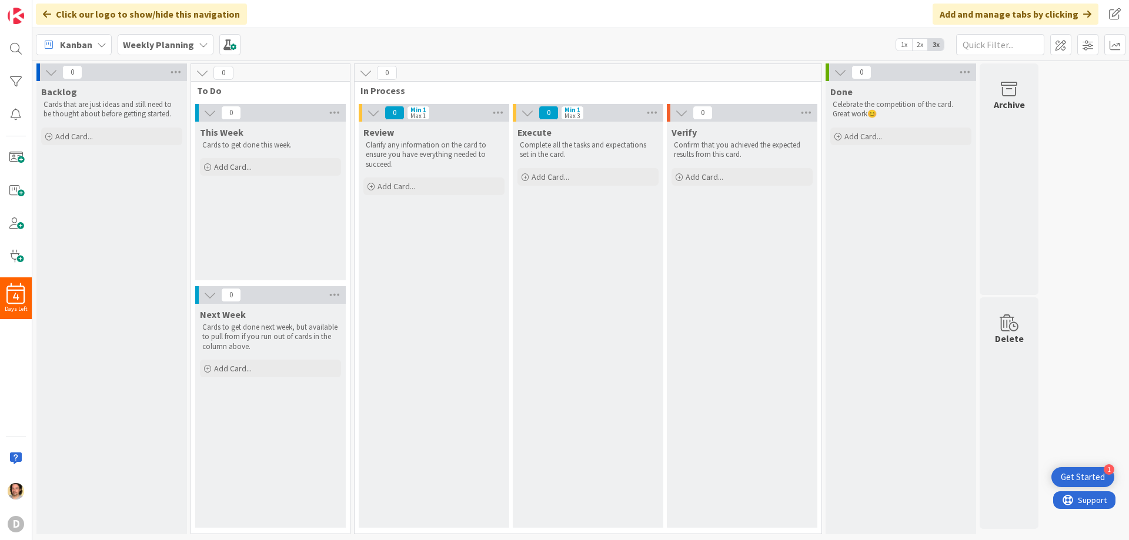
click at [99, 41] on icon at bounding box center [101, 44] width 9 height 9
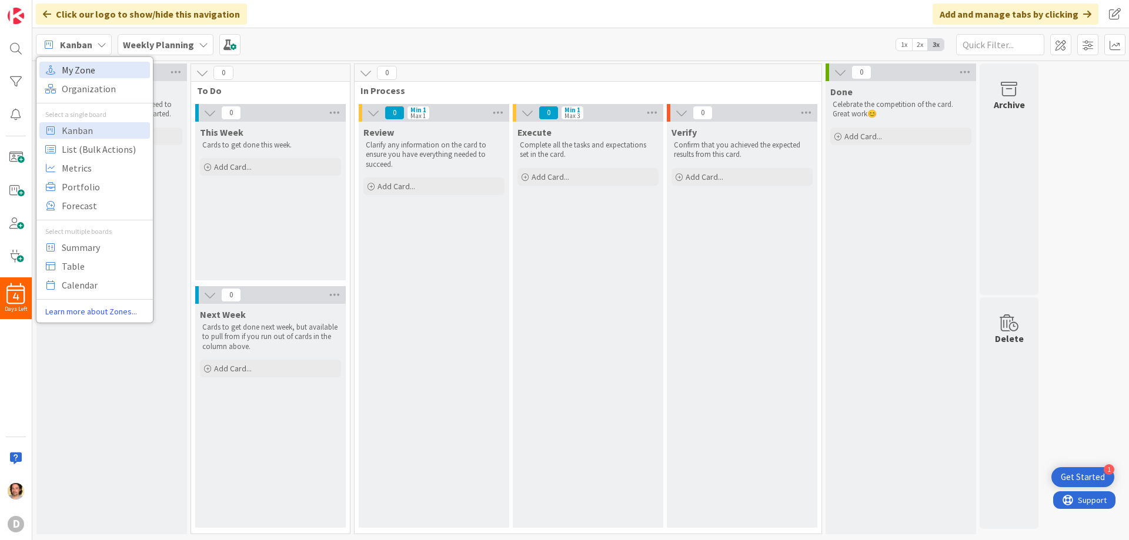
click at [91, 69] on span "My Zone" at bounding box center [104, 70] width 85 height 18
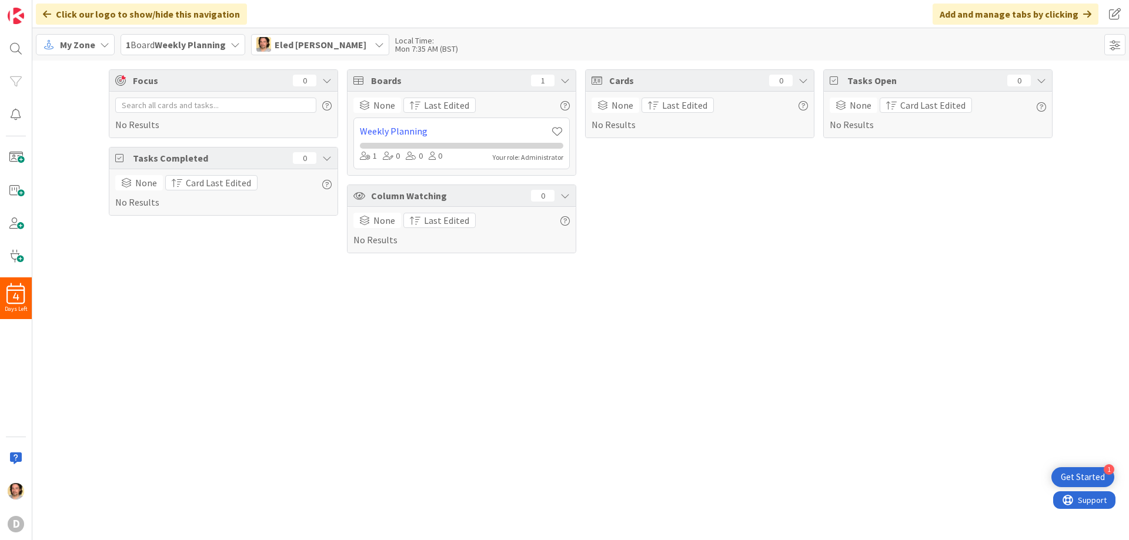
click at [381, 78] on span "Boards" at bounding box center [448, 81] width 154 height 14
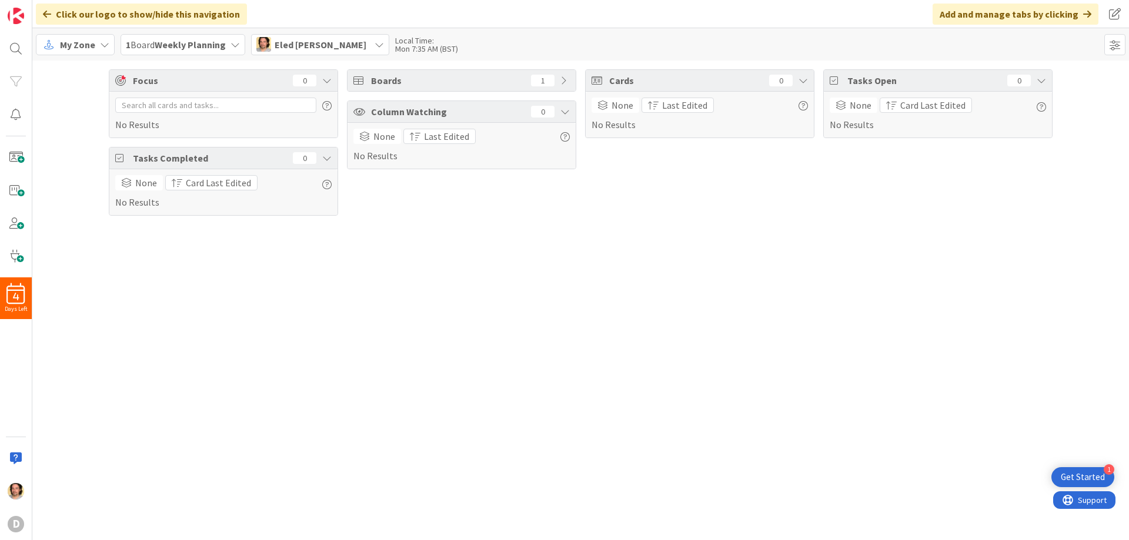
click at [381, 78] on span "Boards" at bounding box center [448, 81] width 154 height 14
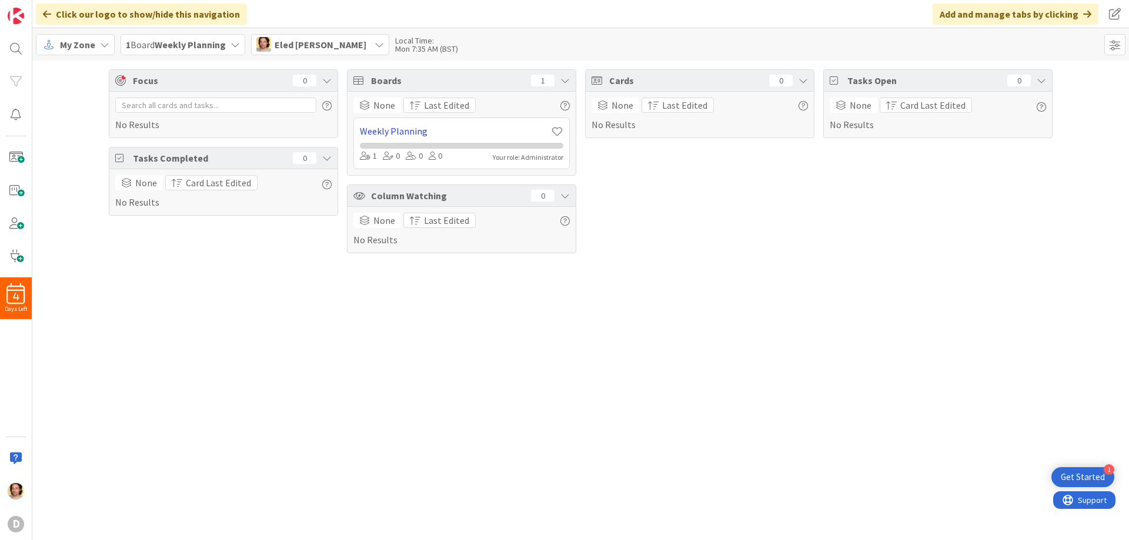
click at [395, 131] on link "Weekly Planning" at bounding box center [455, 131] width 191 height 14
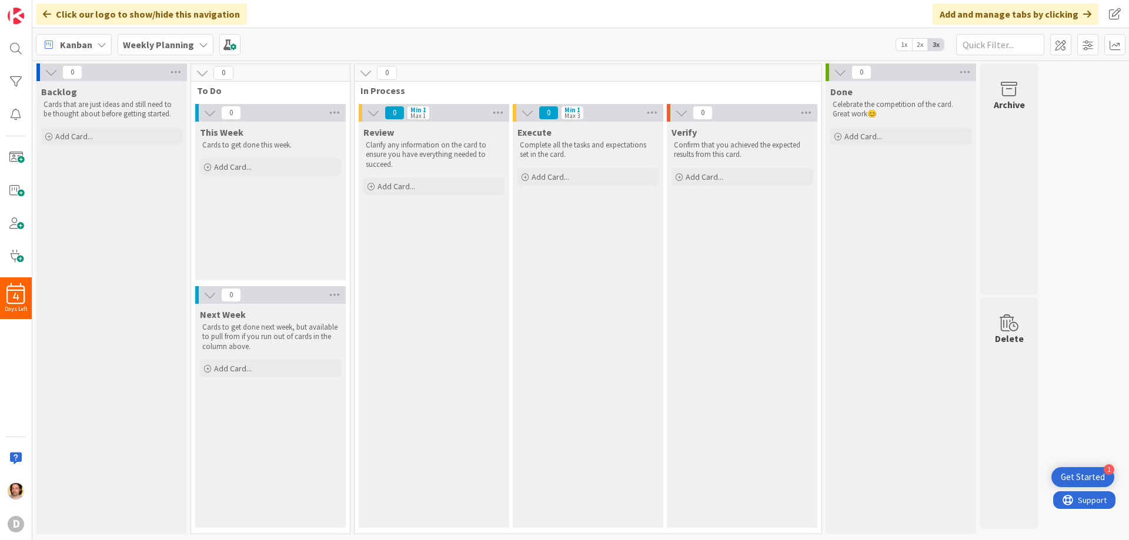
click at [72, 49] on span "Kanban" at bounding box center [76, 45] width 32 height 14
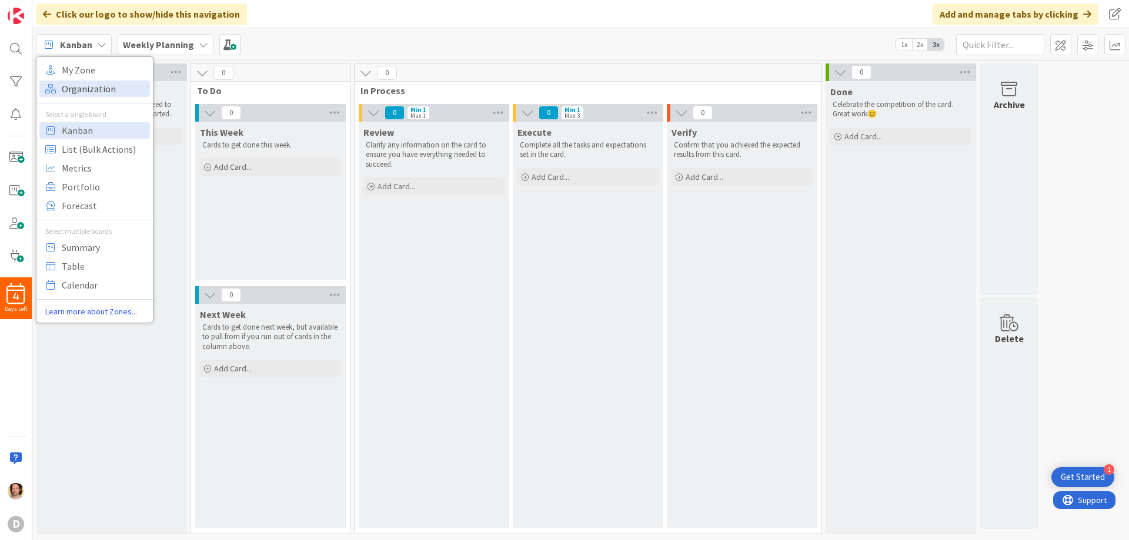
click at [76, 87] on span "Organization" at bounding box center [104, 89] width 85 height 18
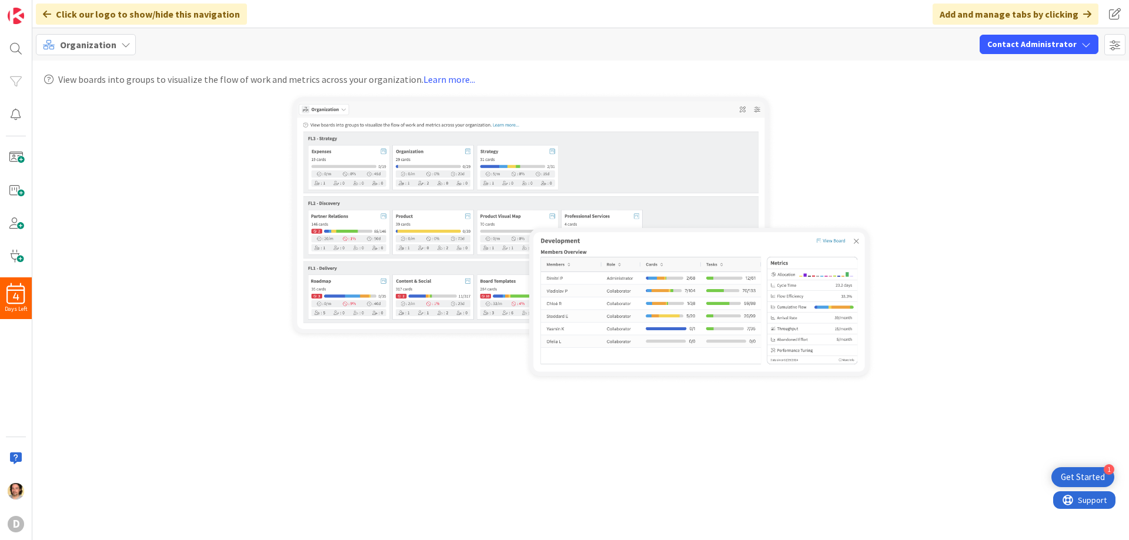
click at [79, 45] on span "Organization" at bounding box center [88, 45] width 56 height 14
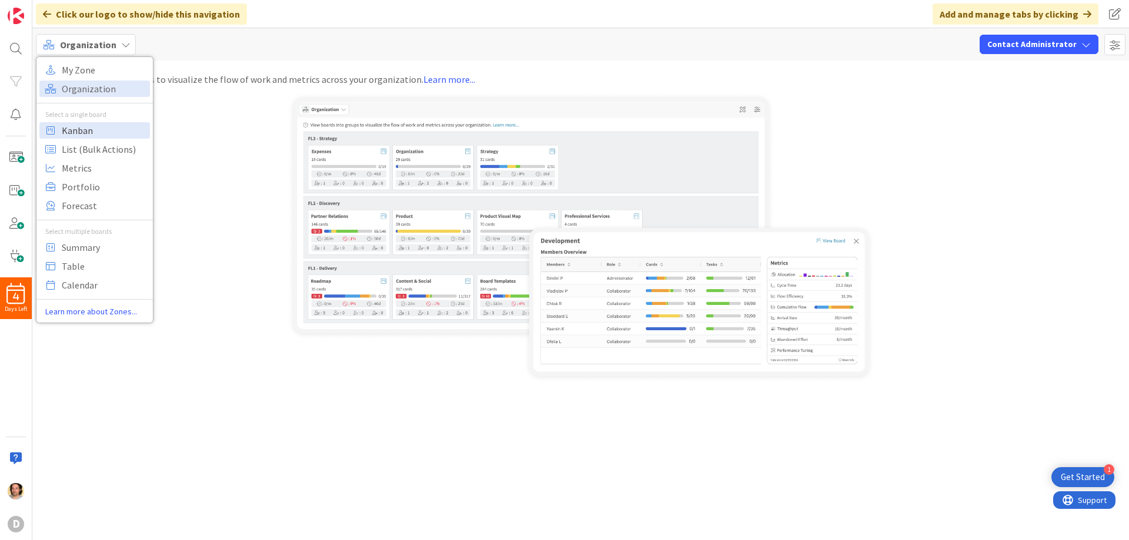
click at [79, 127] on span "Kanban" at bounding box center [104, 131] width 85 height 18
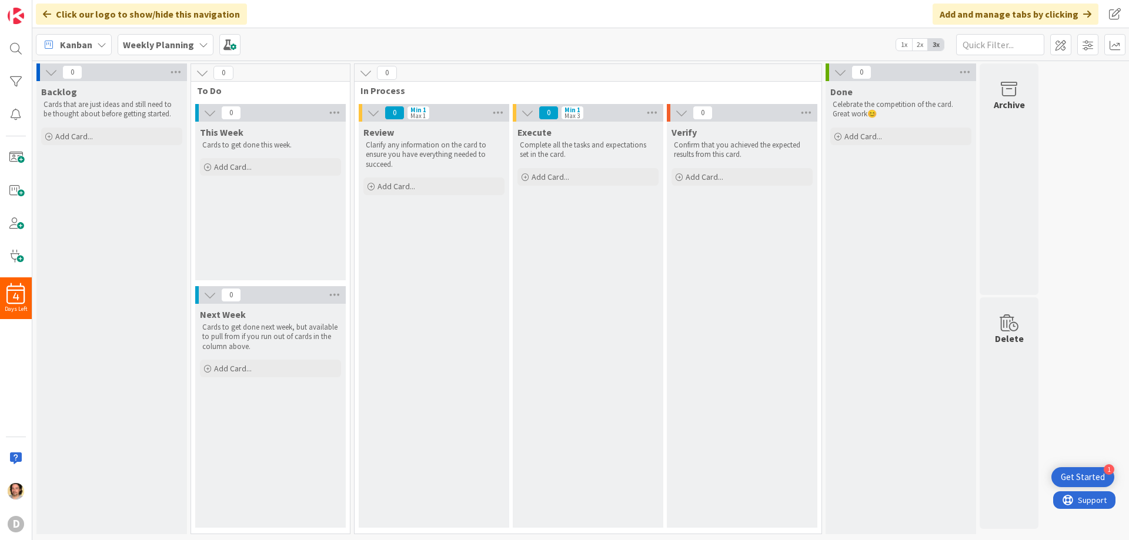
click at [204, 40] on icon at bounding box center [203, 44] width 9 height 9
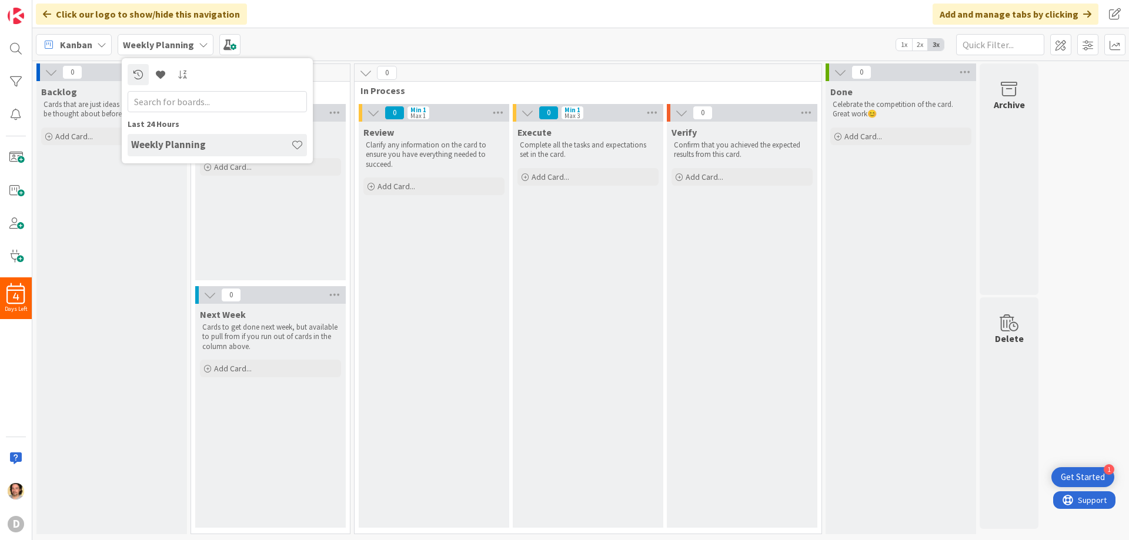
click at [103, 41] on icon at bounding box center [101, 44] width 9 height 9
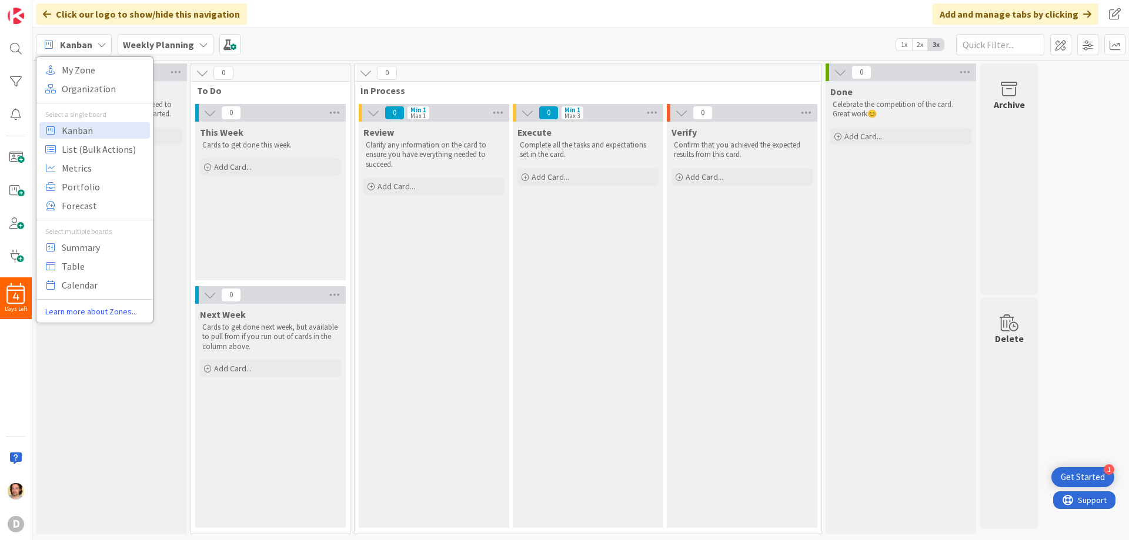
click at [14, 388] on div "4 Days Left D" at bounding box center [16, 270] width 32 height 540
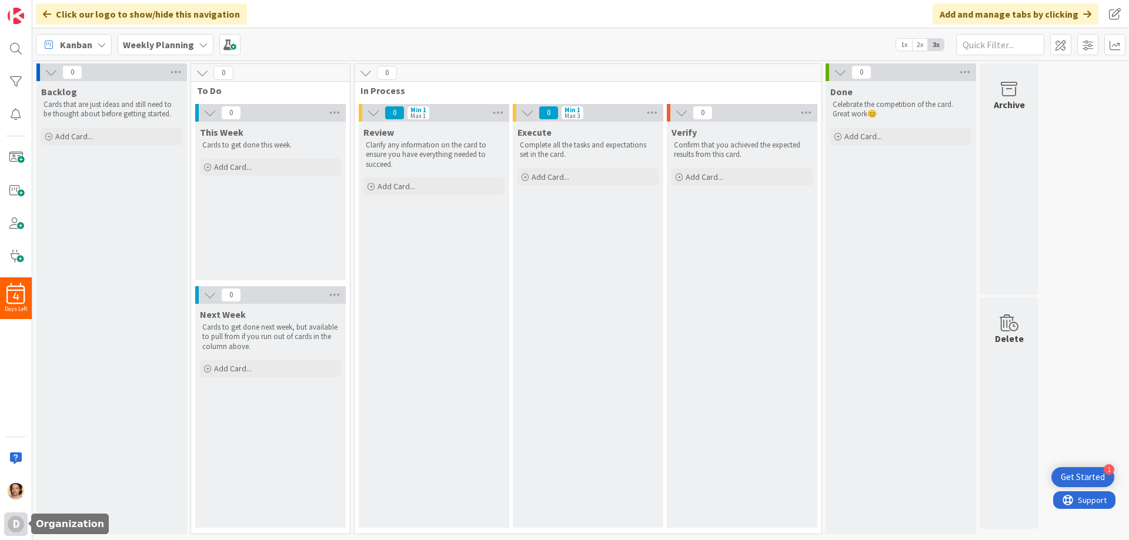
click at [13, 516] on div "D" at bounding box center [16, 524] width 16 height 16
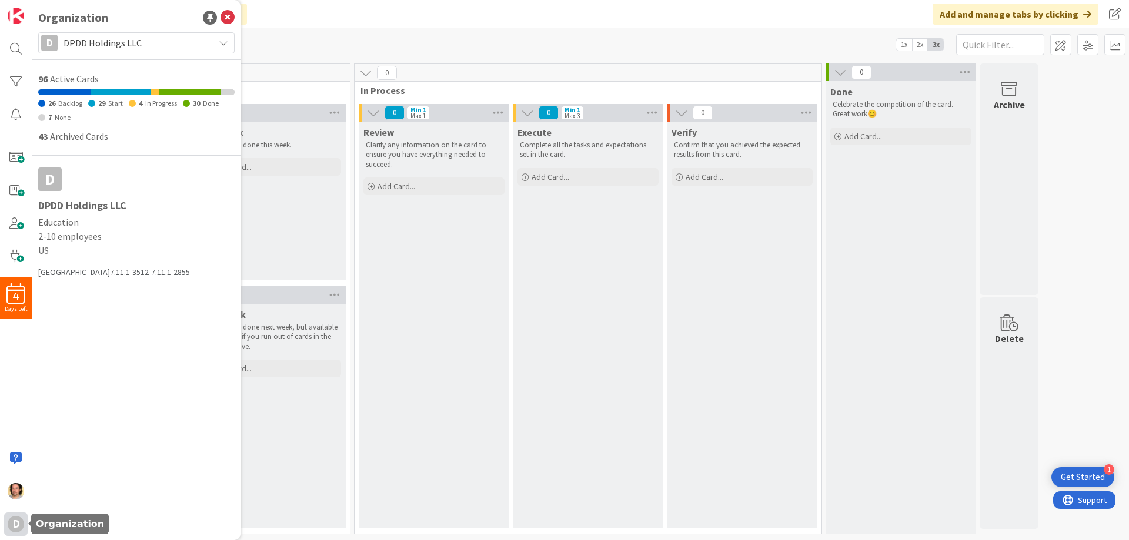
click at [16, 516] on div "D" at bounding box center [16, 524] width 16 height 16
click at [19, 518] on div "D" at bounding box center [16, 524] width 16 height 16
click at [11, 493] on img at bounding box center [16, 491] width 16 height 16
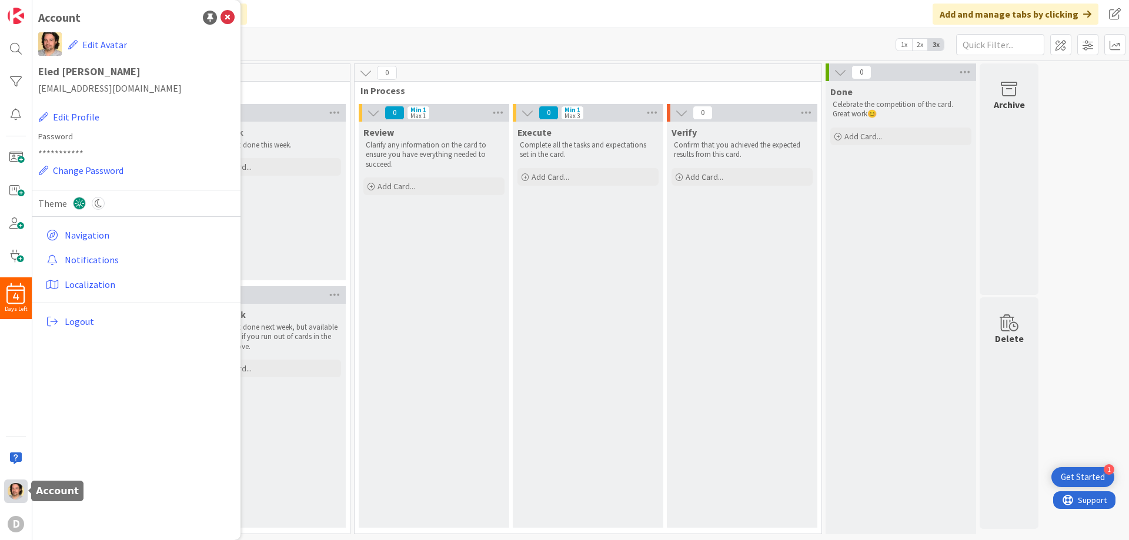
click at [11, 493] on img at bounding box center [16, 491] width 16 height 16
click at [13, 460] on div at bounding box center [16, 459] width 24 height 24
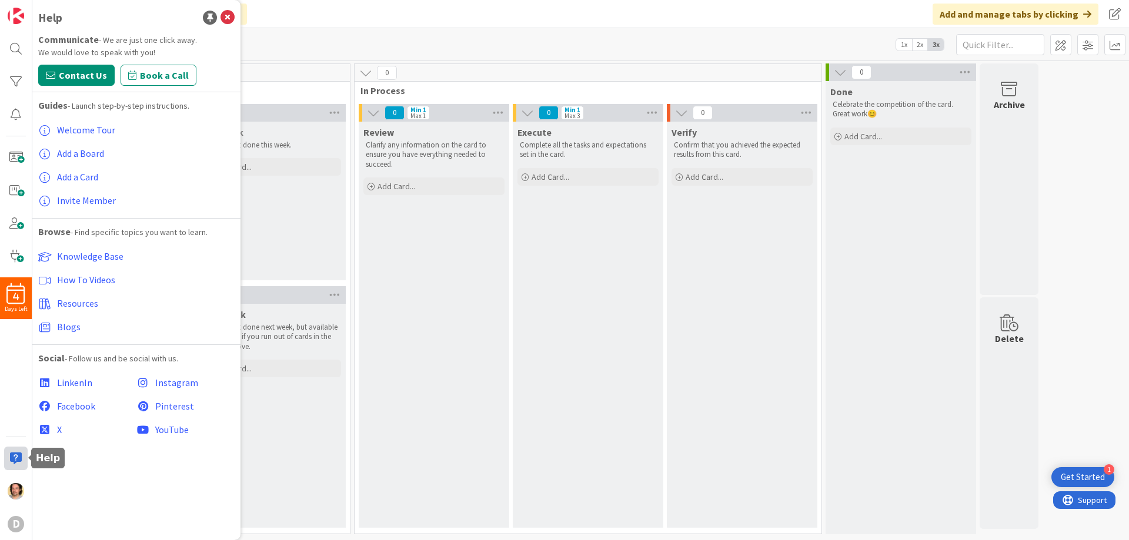
click at [14, 457] on div at bounding box center [16, 459] width 24 height 24
click at [229, 11] on icon at bounding box center [228, 18] width 14 height 14
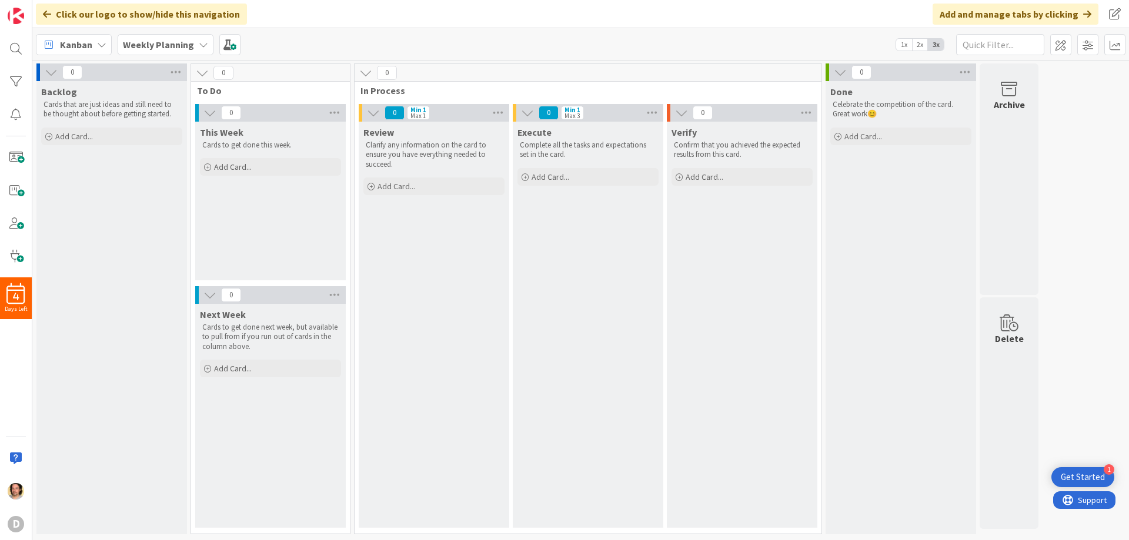
click at [99, 43] on icon at bounding box center [101, 44] width 9 height 9
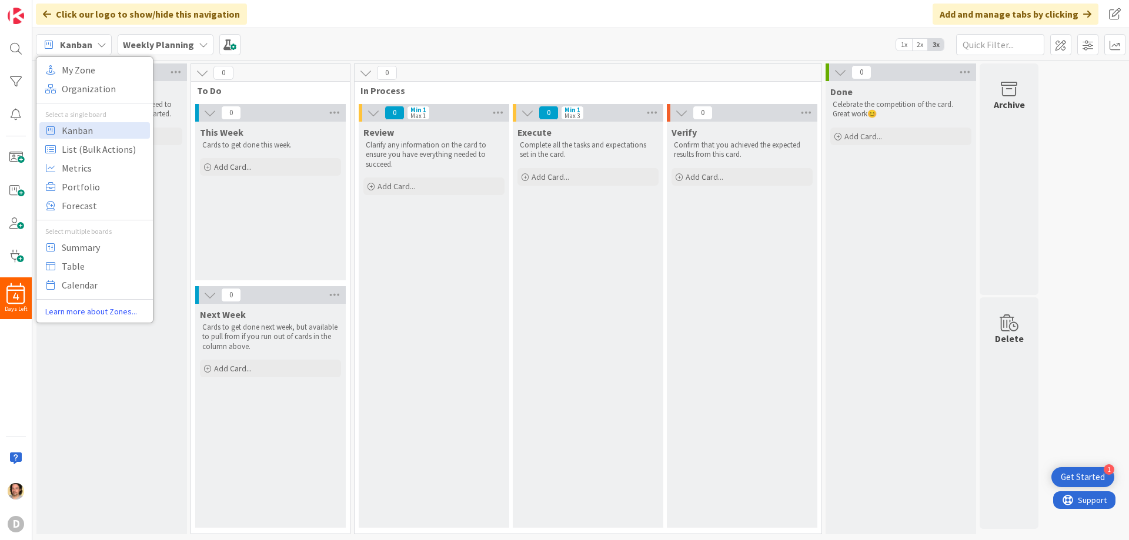
click at [202, 41] on icon at bounding box center [203, 44] width 9 height 9
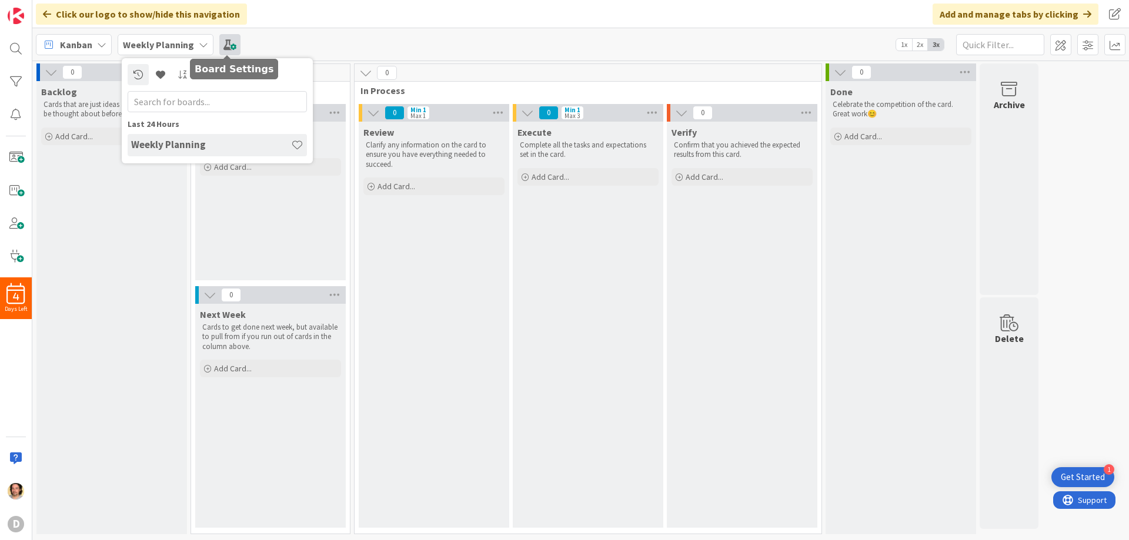
click at [226, 39] on span at bounding box center [229, 44] width 21 height 21
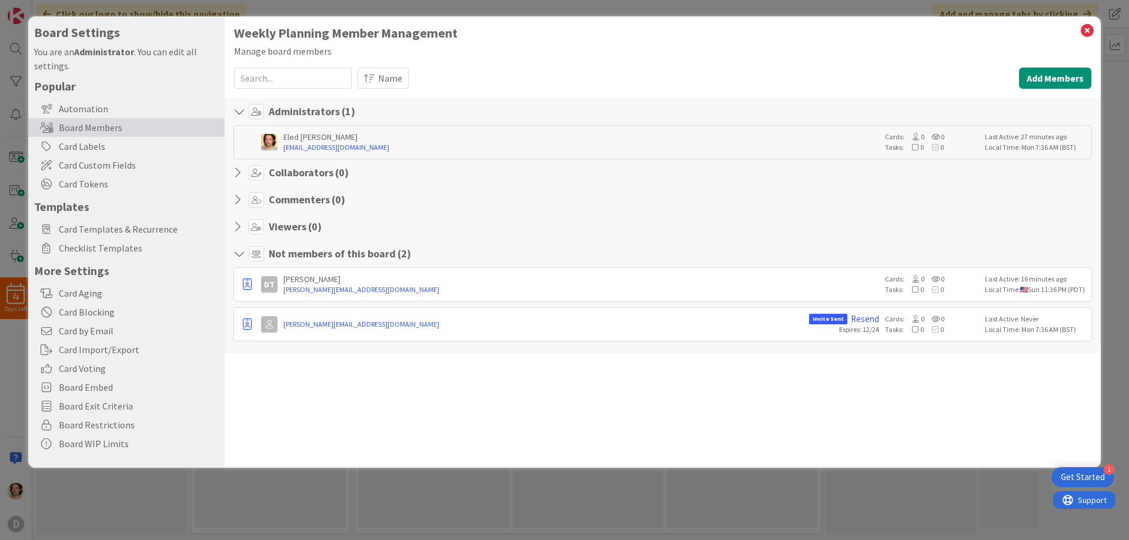
click at [235, 252] on icon at bounding box center [240, 254] width 15 height 12
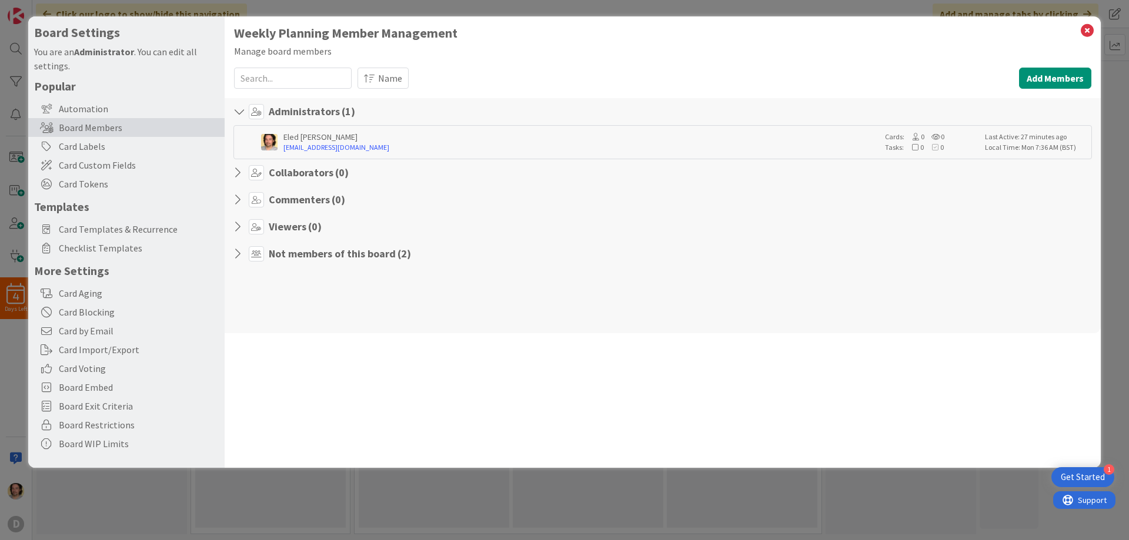
click at [238, 251] on icon at bounding box center [240, 254] width 15 height 12
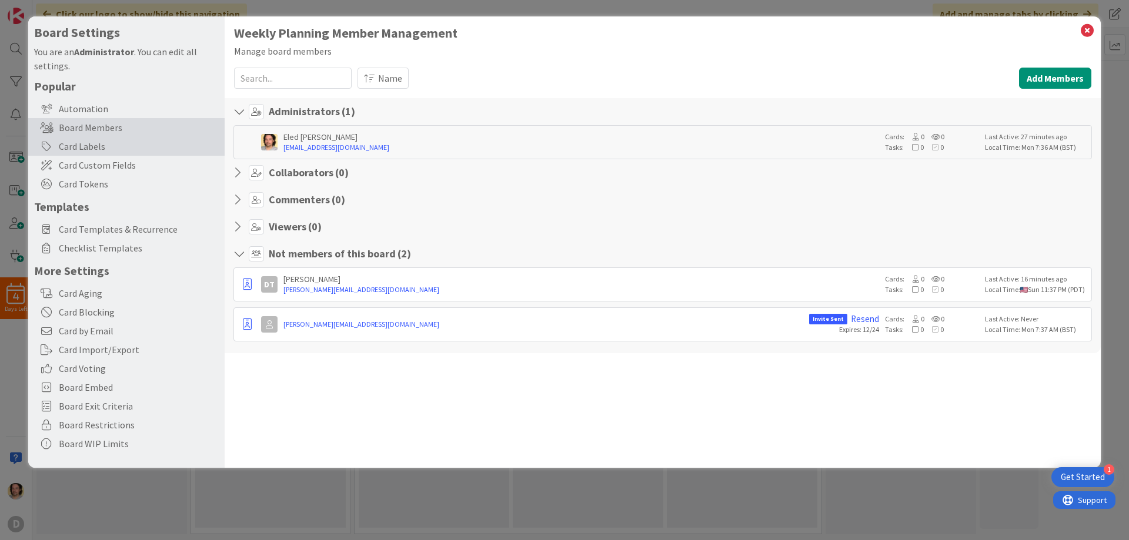
click at [87, 142] on div "Card Labels" at bounding box center [126, 146] width 196 height 19
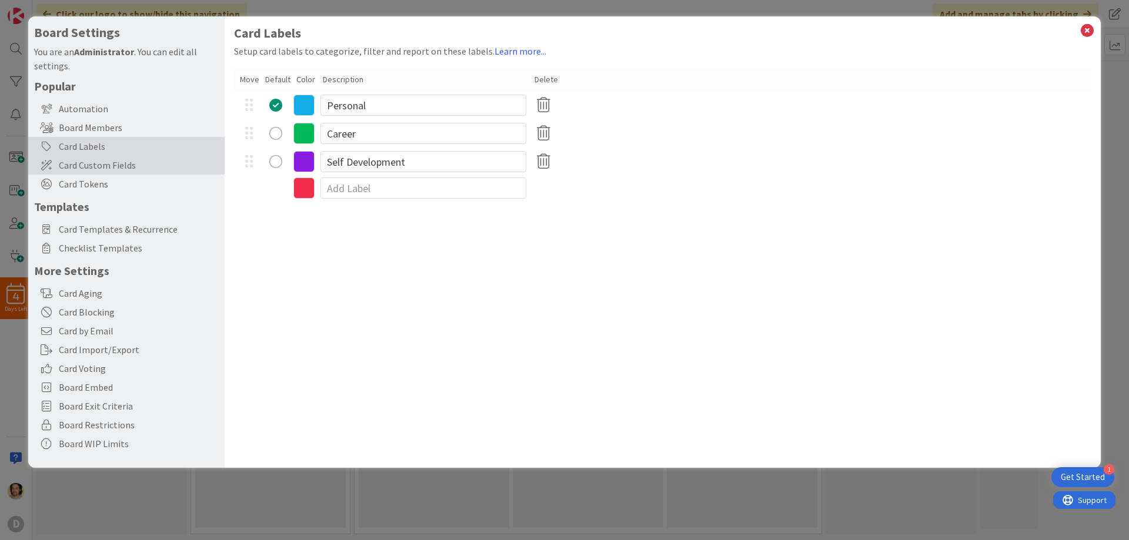
click at [89, 169] on span "Card Custom Fields" at bounding box center [139, 165] width 160 height 14
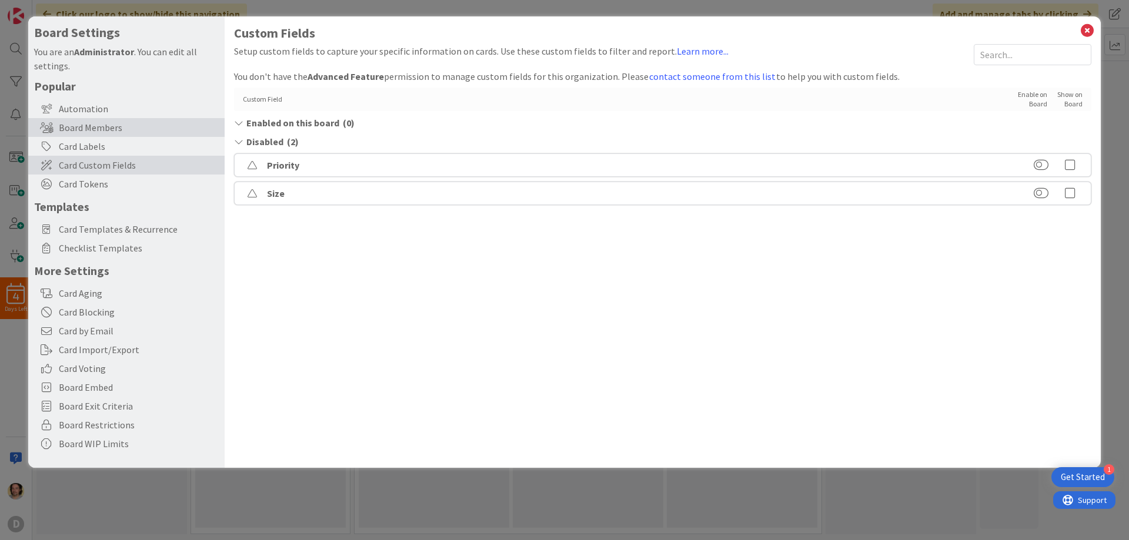
click at [83, 128] on div "Board Members" at bounding box center [126, 127] width 196 height 19
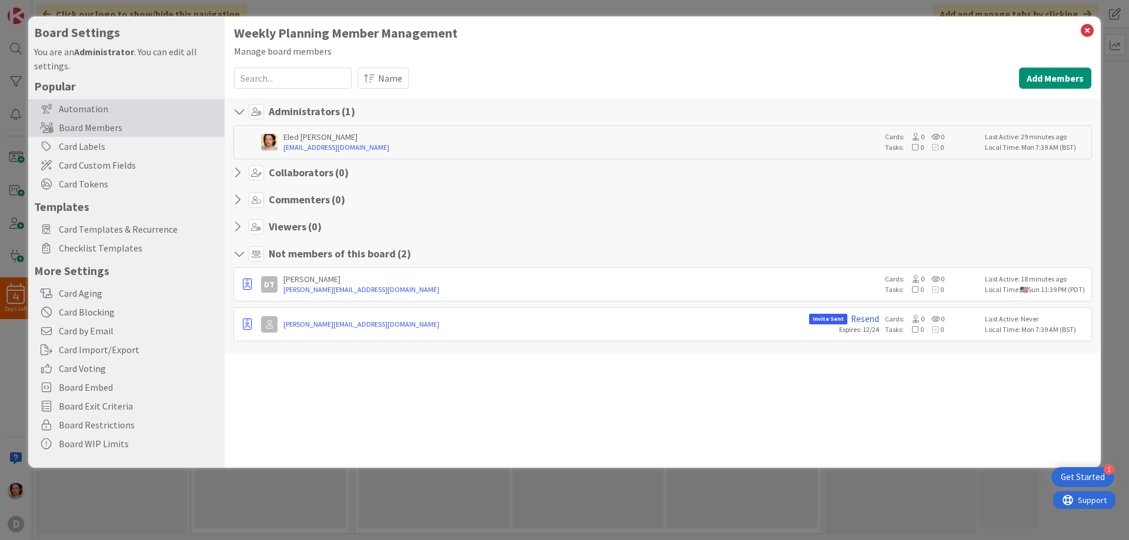
click at [83, 102] on div "Automation" at bounding box center [126, 108] width 196 height 19
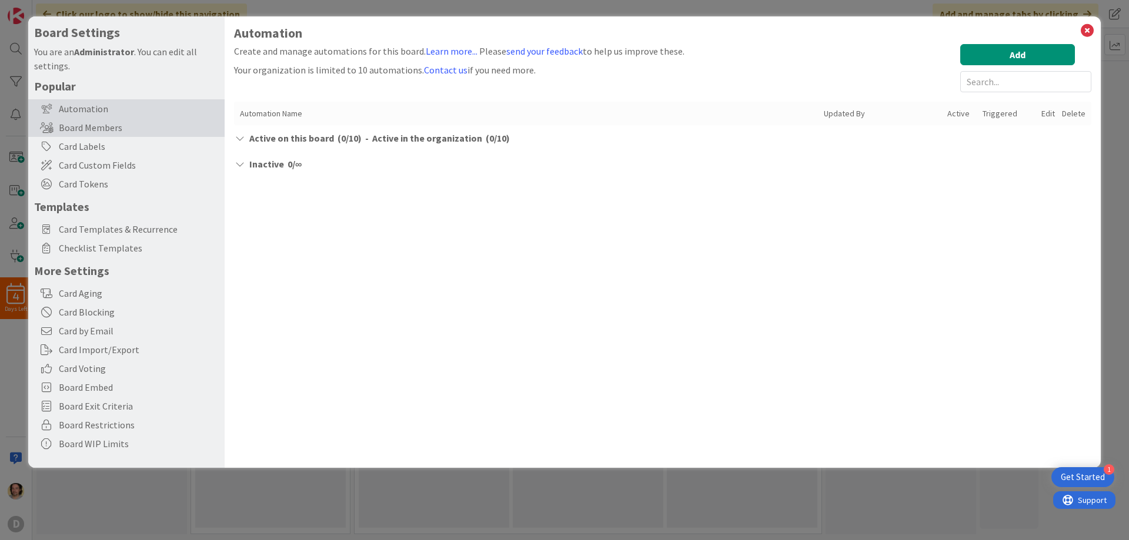
click at [82, 123] on div "Board Members" at bounding box center [126, 127] width 196 height 19
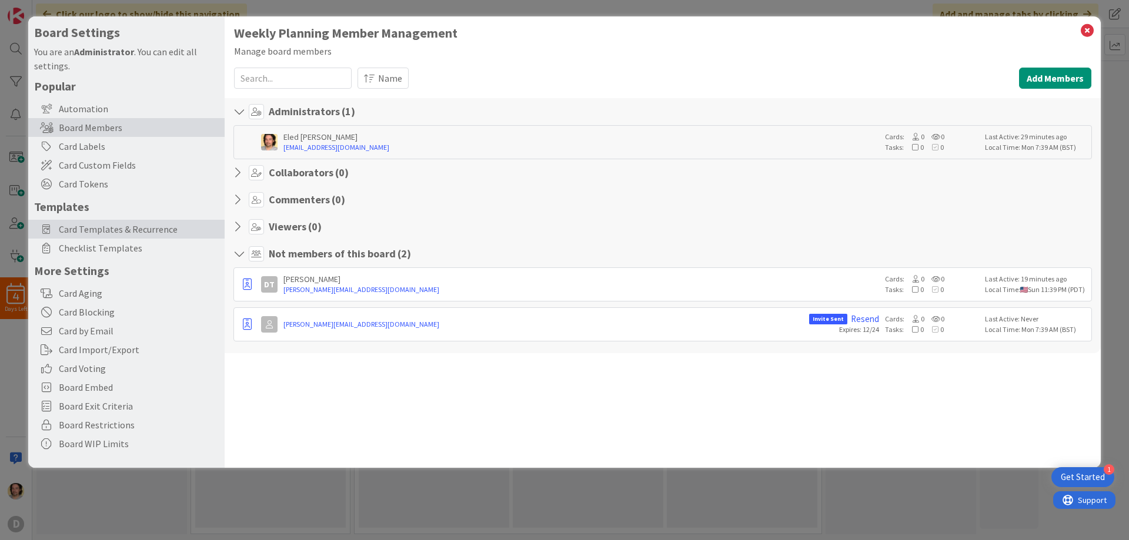
click at [88, 225] on span "Card Templates & Recurrence" at bounding box center [139, 229] width 160 height 14
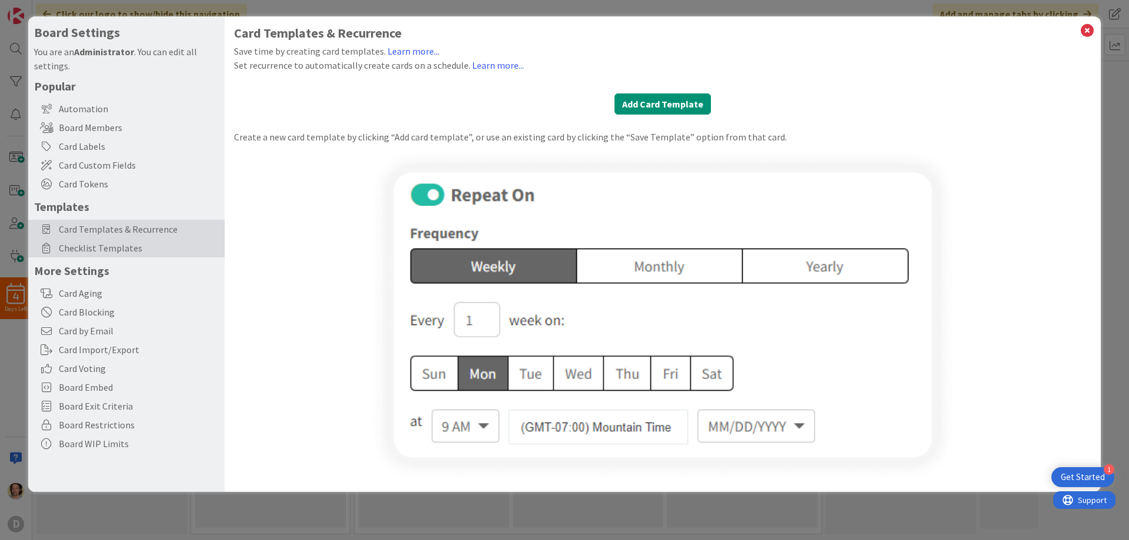
click at [89, 244] on span "Checklist Templates" at bounding box center [139, 248] width 160 height 14
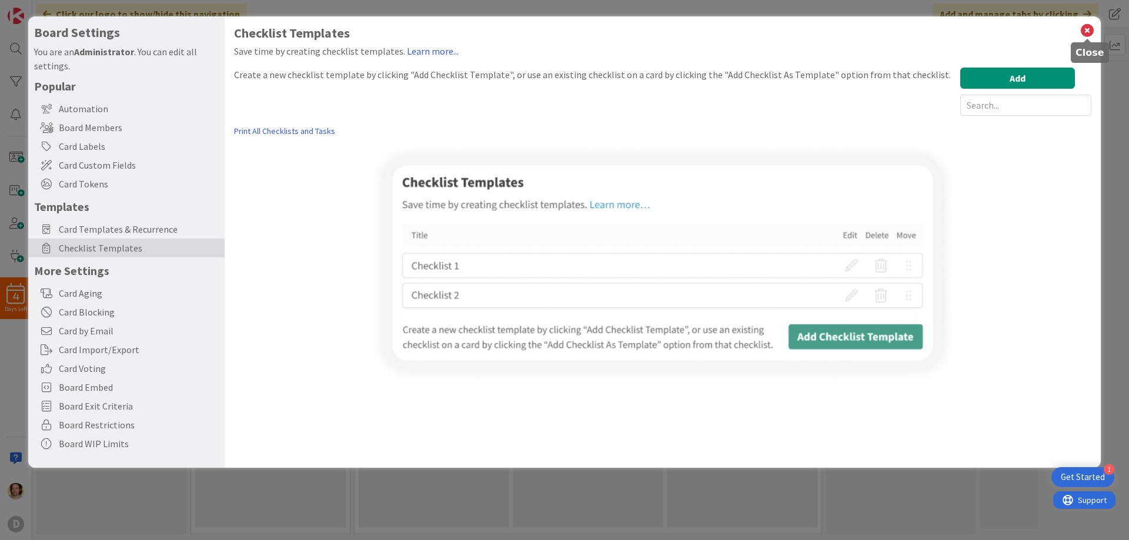
click at [1086, 29] on icon at bounding box center [1087, 30] width 15 height 16
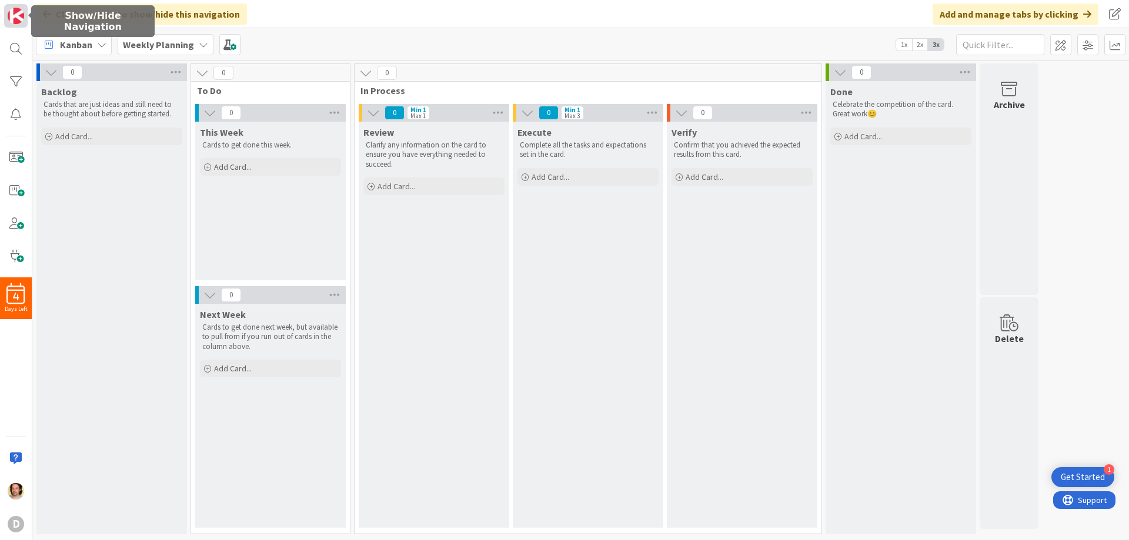
click at [21, 14] on img at bounding box center [16, 16] width 16 height 16
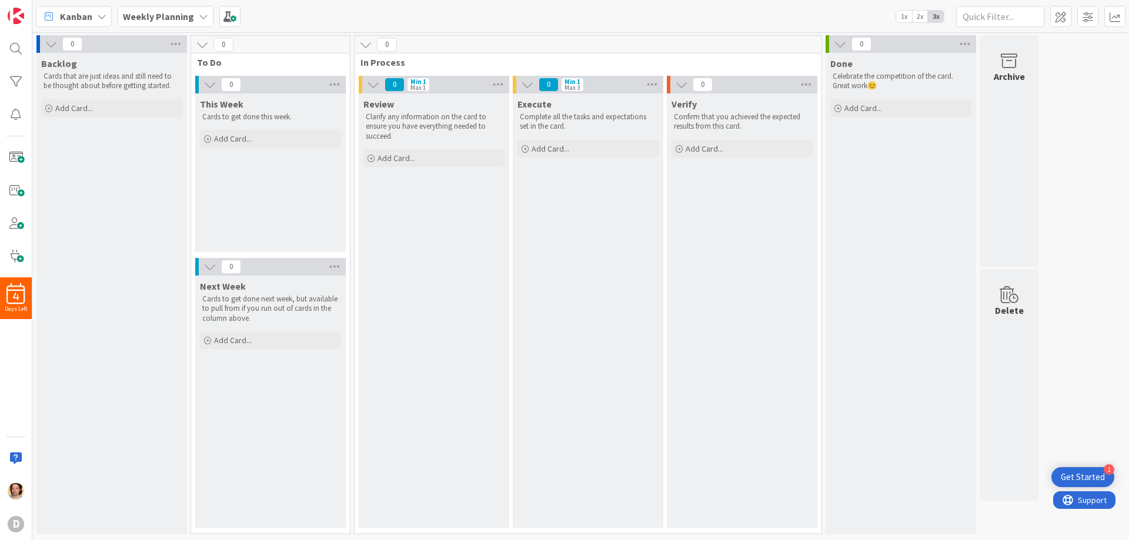
click at [52, 43] on icon at bounding box center [51, 44] width 13 height 13
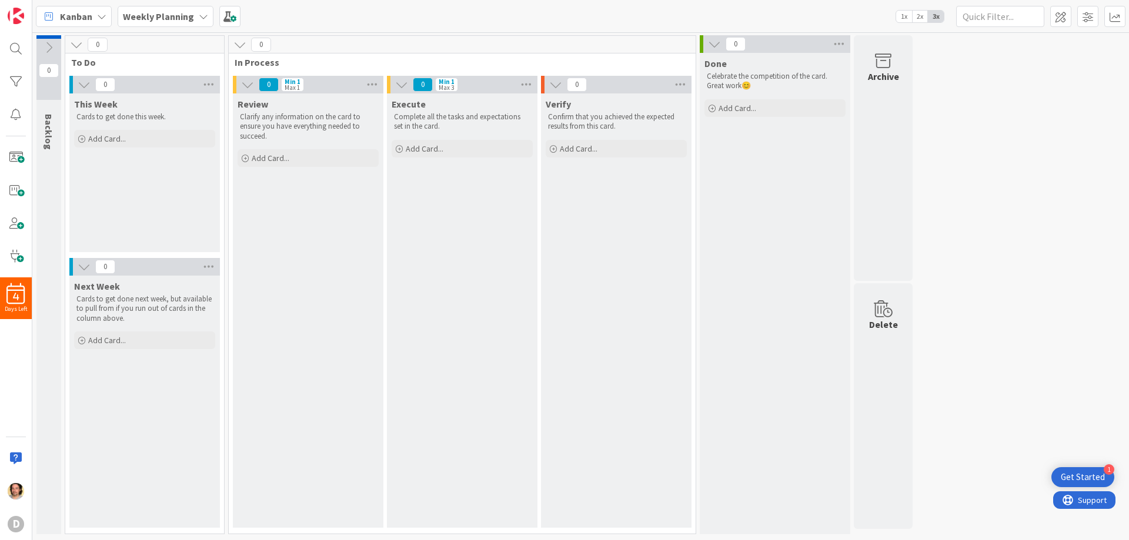
click at [51, 45] on icon at bounding box center [48, 47] width 13 height 13
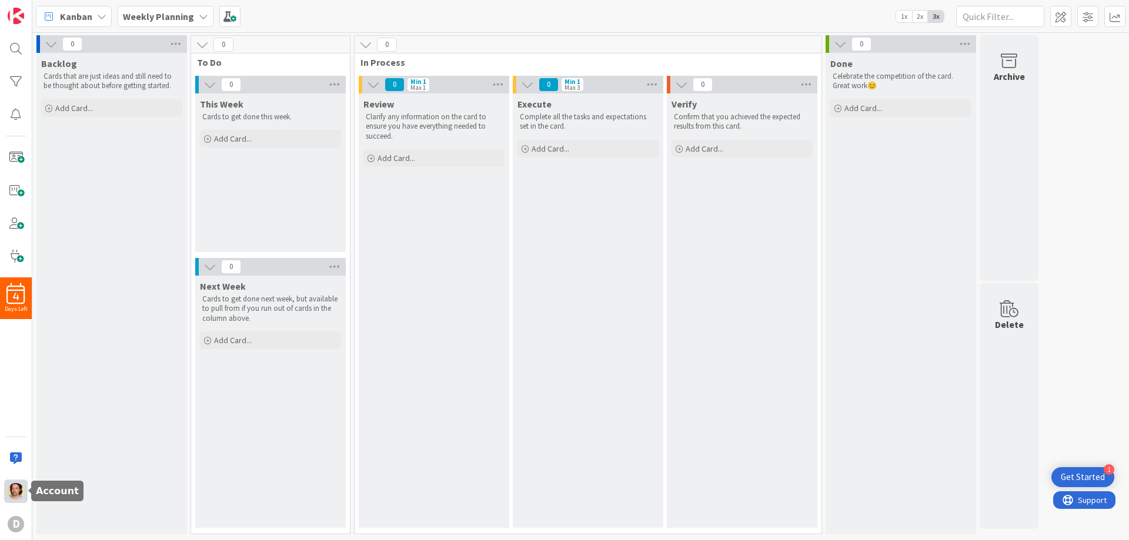
click at [16, 490] on img at bounding box center [16, 491] width 16 height 16
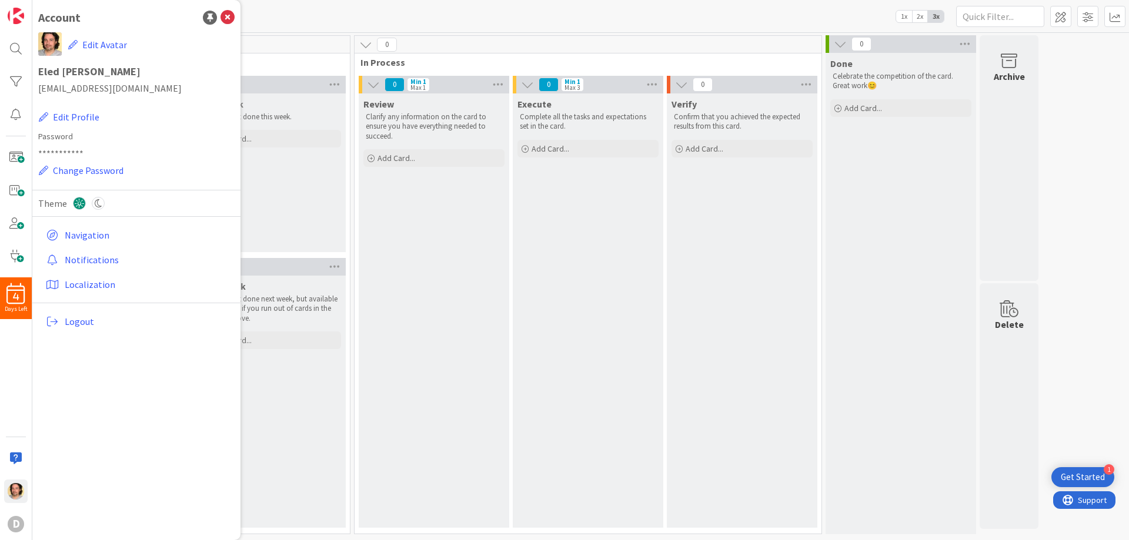
click at [1091, 138] on div "0 Backlog Cards that are just ideas and still need to be thought about before g…" at bounding box center [581, 287] width 1092 height 505
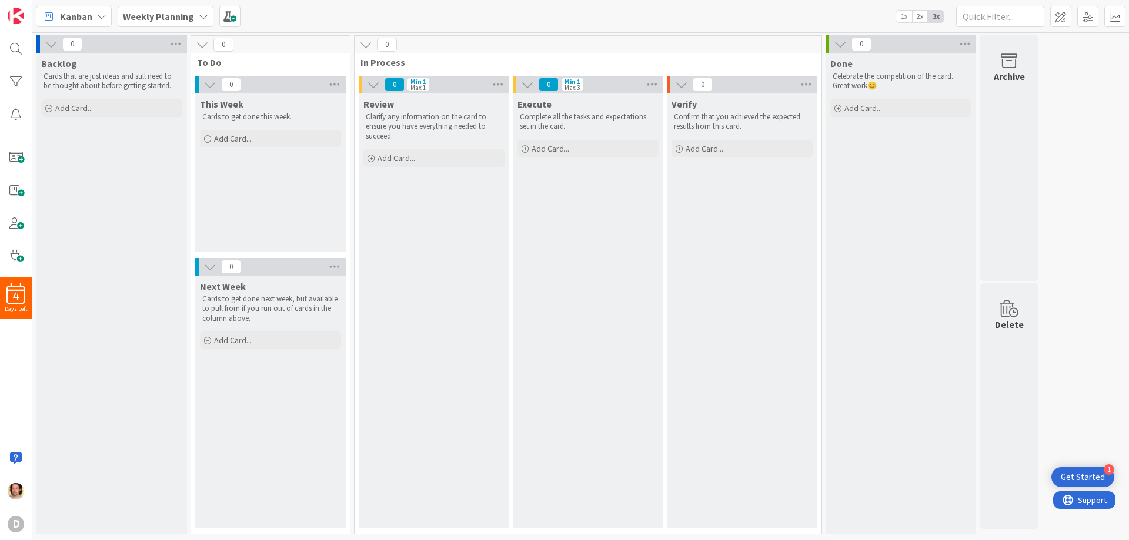
click at [920, 17] on span "2x" at bounding box center [920, 17] width 16 height 12
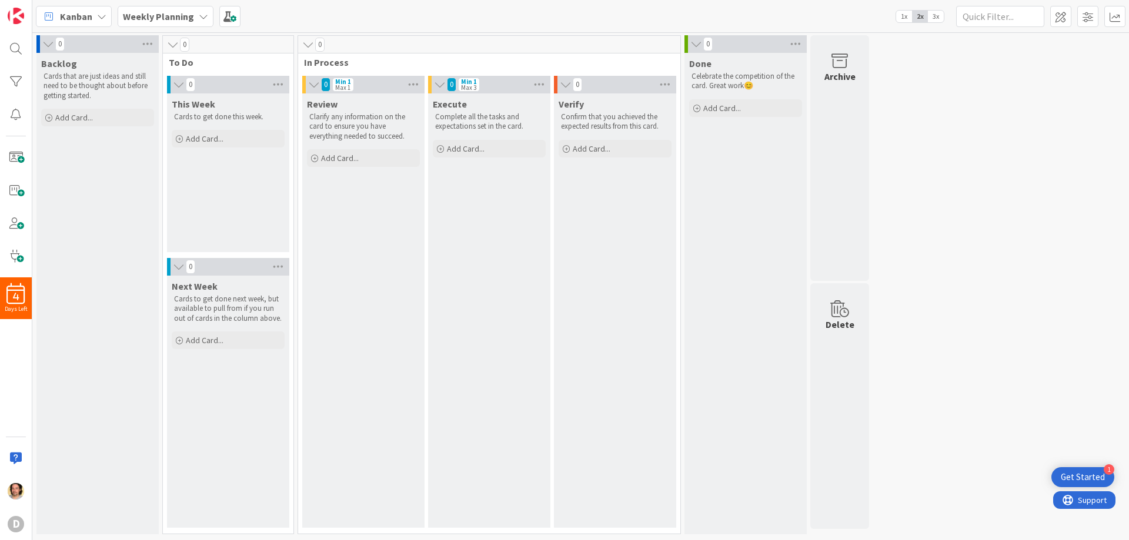
click at [900, 16] on span "1x" at bounding box center [904, 17] width 16 height 12
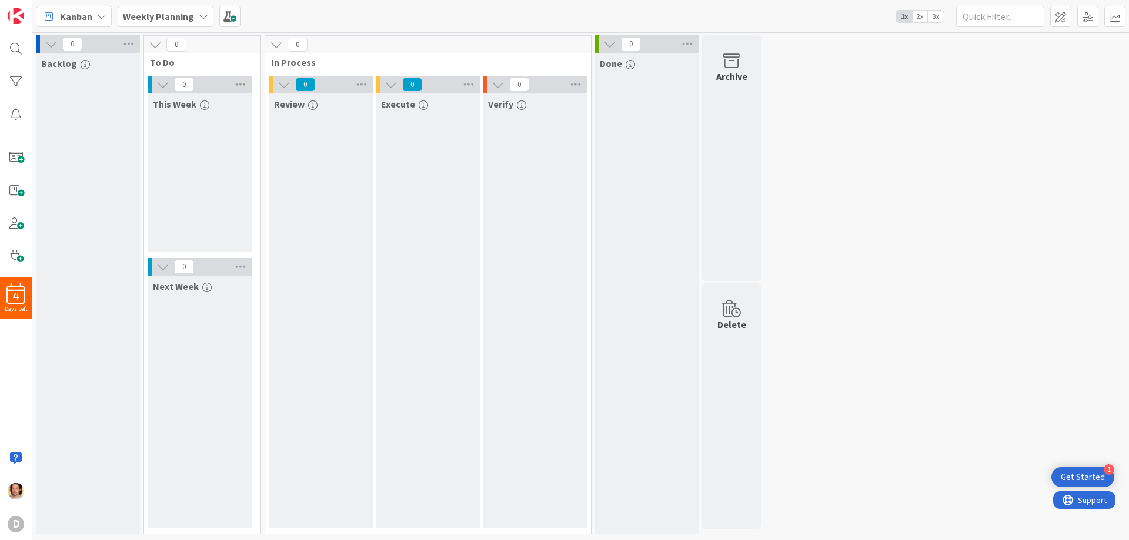
click at [936, 15] on span "3x" at bounding box center [936, 17] width 16 height 12
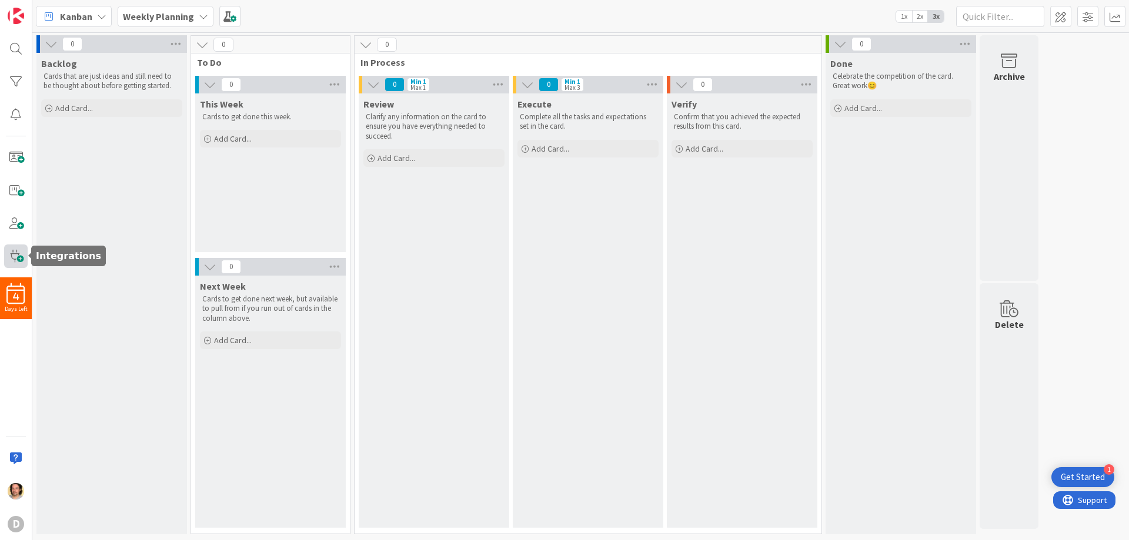
click at [14, 256] on span at bounding box center [16, 257] width 24 height 24
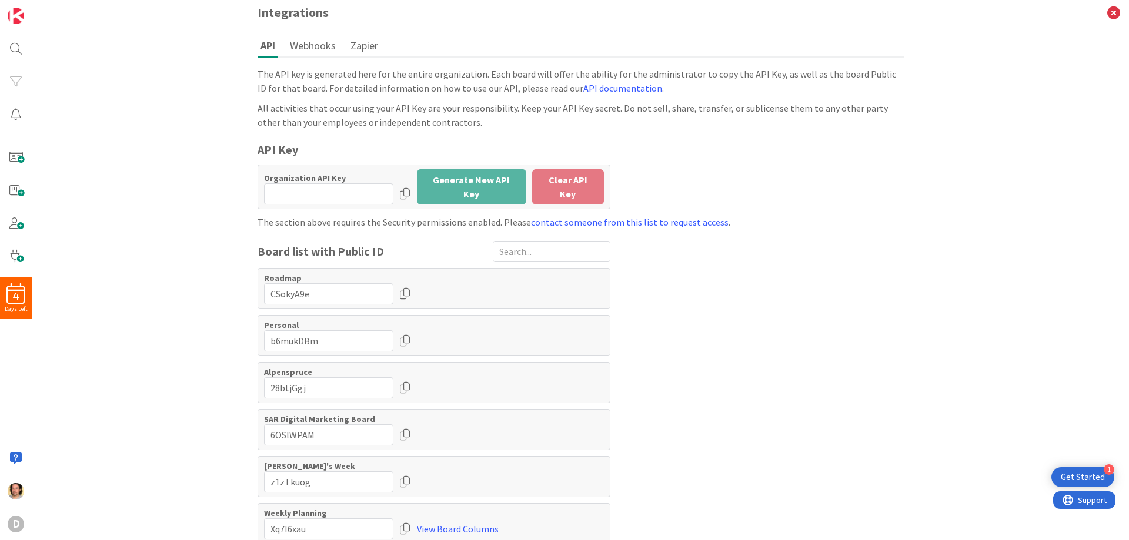
scroll to position [4, 0]
click at [681, 313] on div "The API key is generated here for the entire organization. Each board will offe…" at bounding box center [581, 305] width 647 height 478
click at [19, 16] on img at bounding box center [16, 16] width 16 height 16
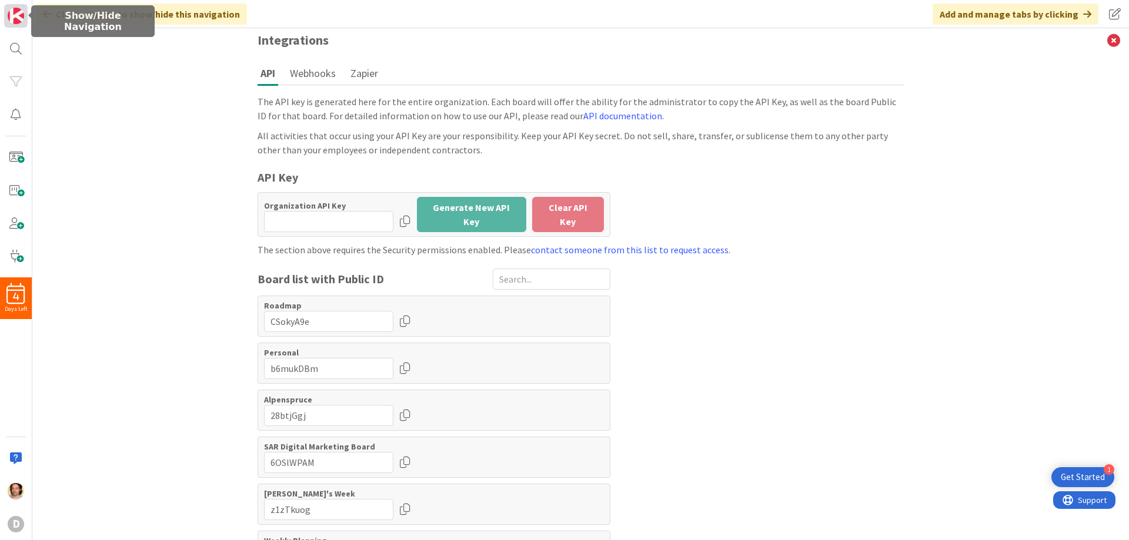
click at [12, 14] on img at bounding box center [16, 16] width 16 height 16
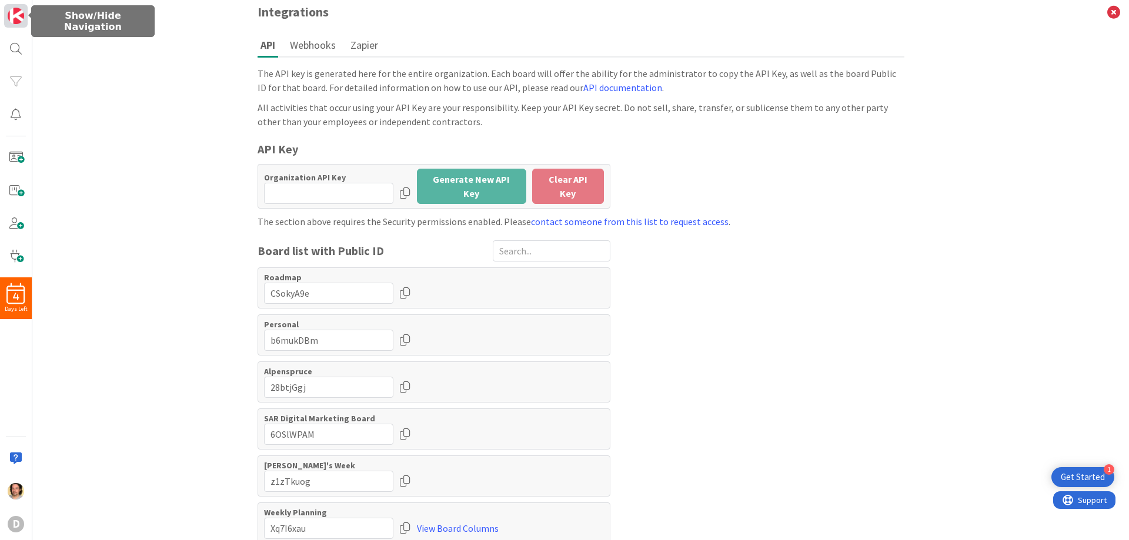
click at [12, 14] on img at bounding box center [16, 16] width 16 height 16
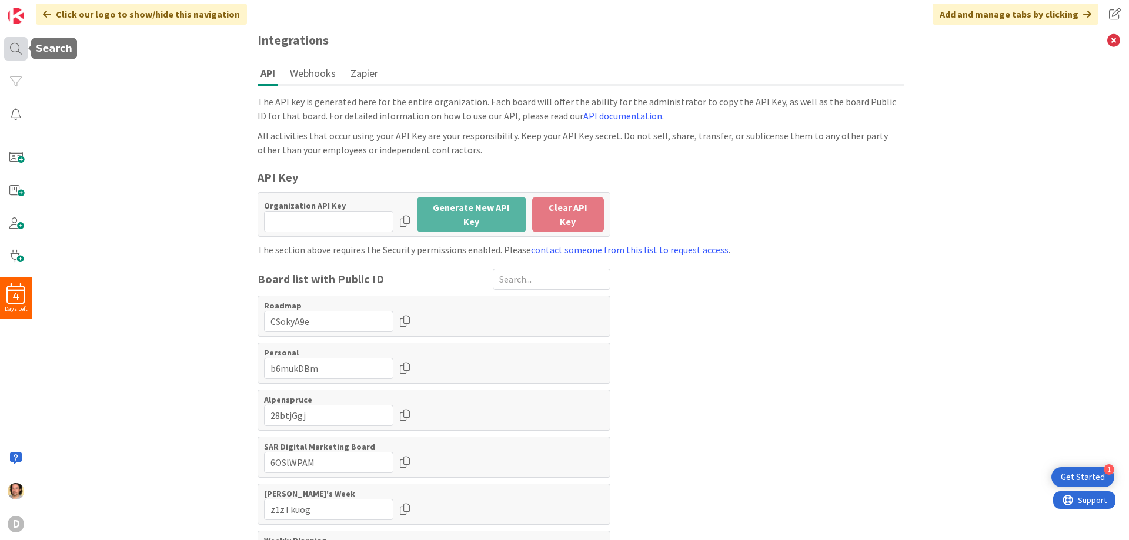
click at [17, 42] on div at bounding box center [16, 49] width 24 height 24
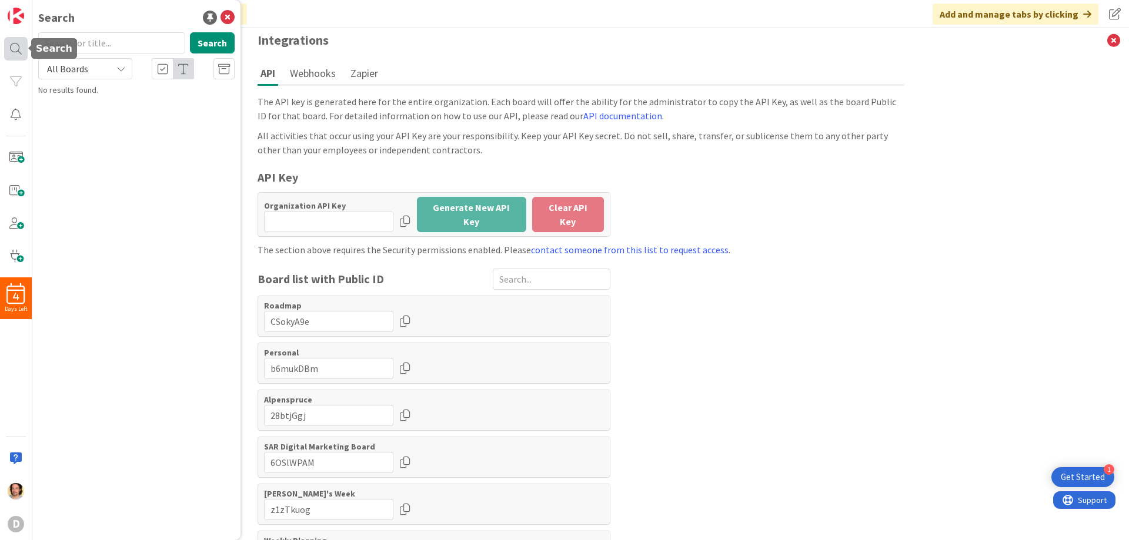
click at [17, 42] on div at bounding box center [16, 49] width 24 height 24
click at [1102, 42] on icon at bounding box center [1114, 40] width 31 height 32
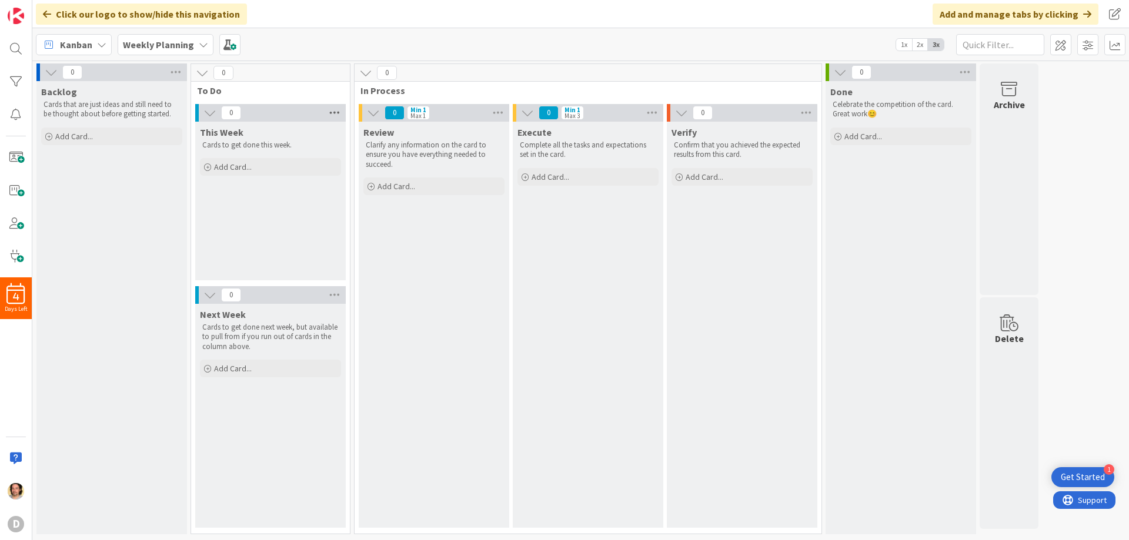
click at [339, 112] on icon at bounding box center [334, 113] width 15 height 18
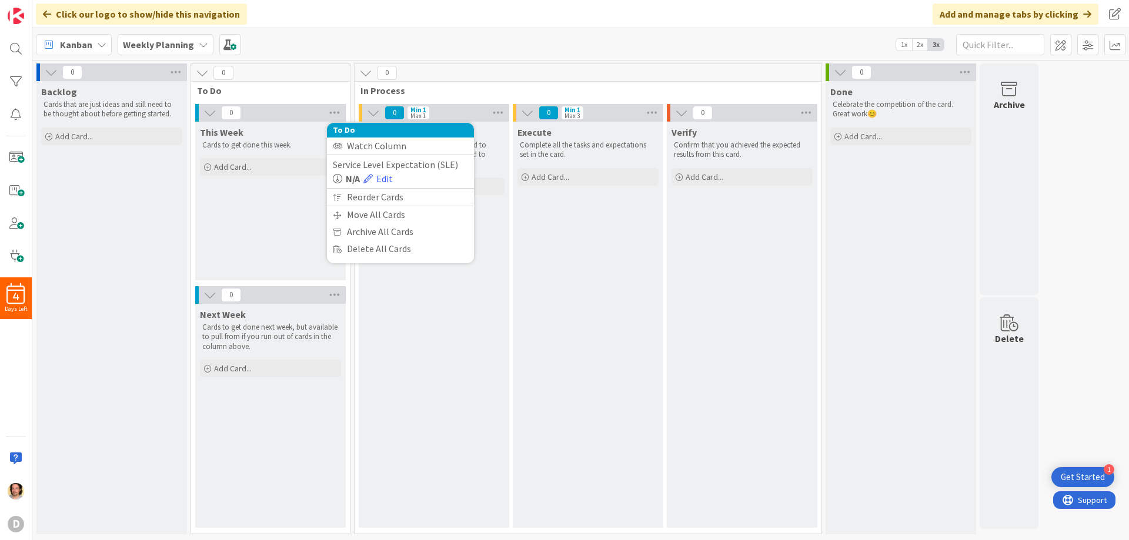
click at [295, 89] on span "To Do" at bounding box center [266, 91] width 138 height 12
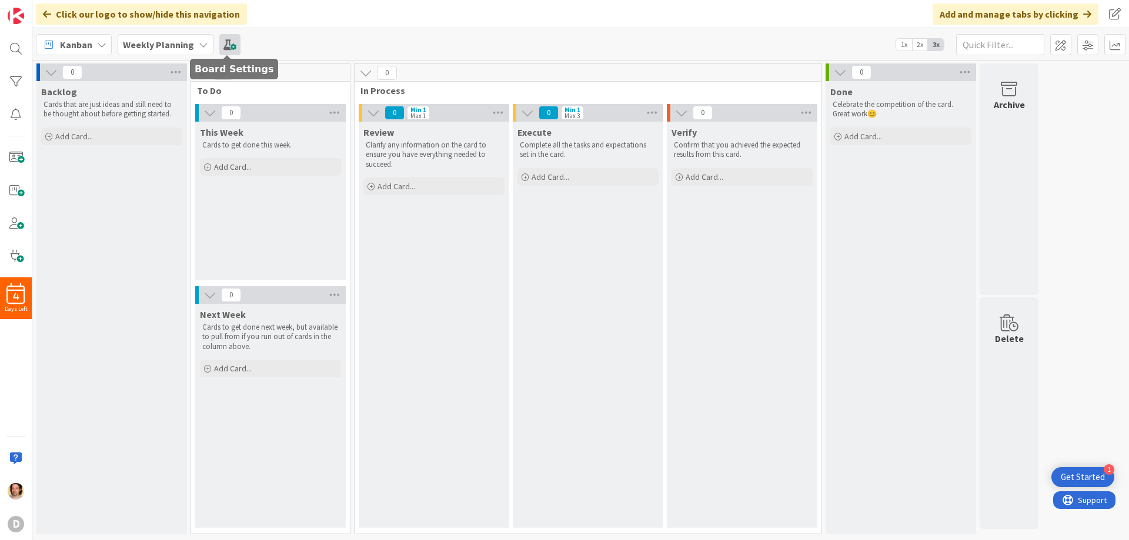
click at [230, 44] on span at bounding box center [229, 44] width 21 height 21
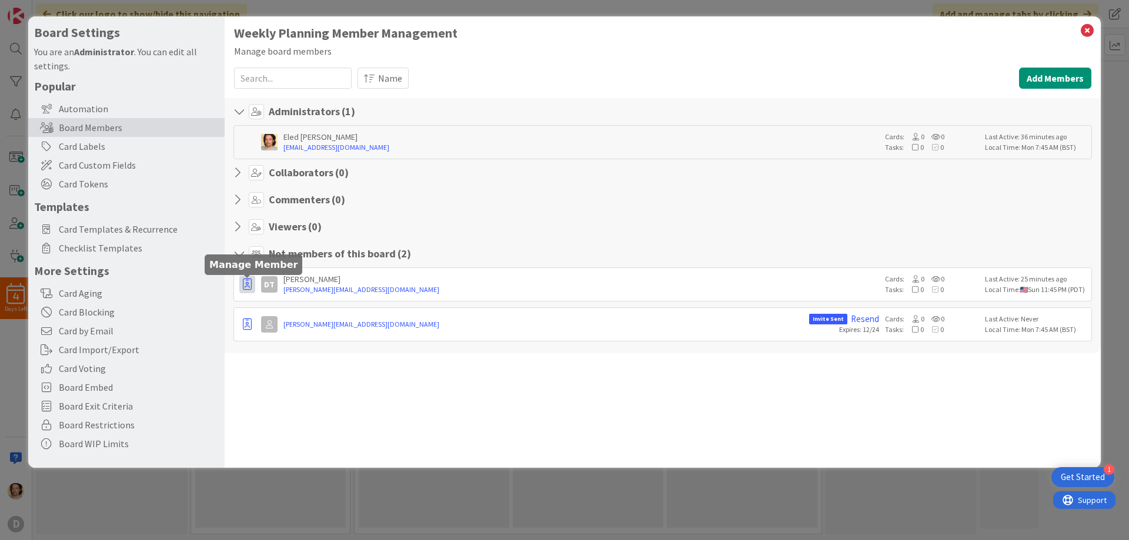
click at [246, 283] on icon "button" at bounding box center [247, 285] width 9 height 12
click at [469, 400] on div "Weekly Planning Member Management Manage board members Name Add Members Show Le…" at bounding box center [663, 242] width 876 height 452
click at [243, 323] on icon "button" at bounding box center [247, 325] width 9 height 12
click at [608, 399] on div "Weekly Planning Member Management Manage board members Name Add Members Show Le…" at bounding box center [663, 242] width 876 height 452
click at [247, 281] on icon "button" at bounding box center [247, 285] width 9 height 12
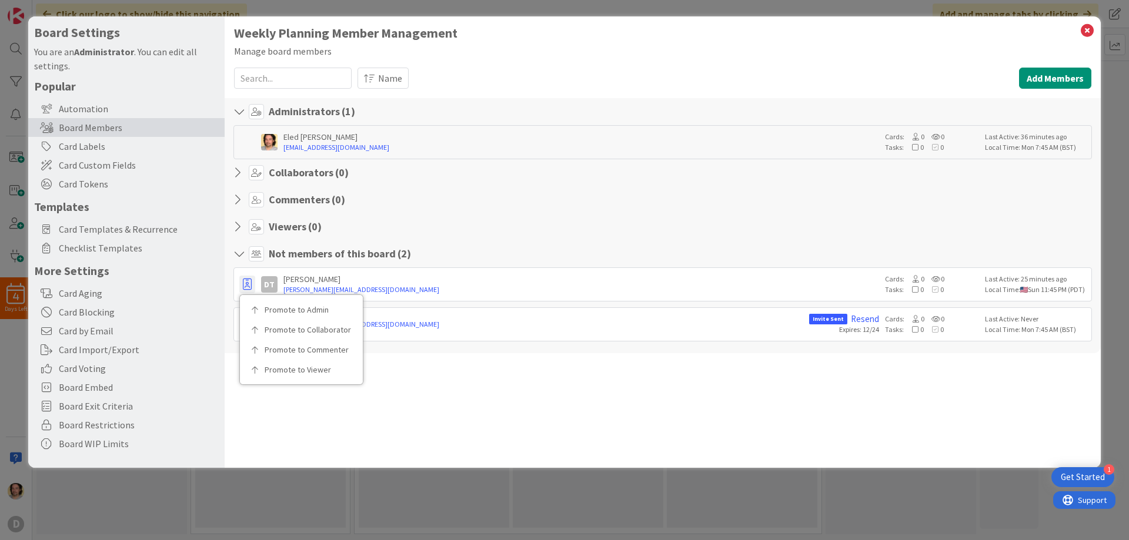
click at [752, 429] on div "Weekly Planning Member Management Manage board members Name Add Members Show Le…" at bounding box center [663, 242] width 876 height 452
click at [1086, 29] on icon at bounding box center [1087, 30] width 15 height 16
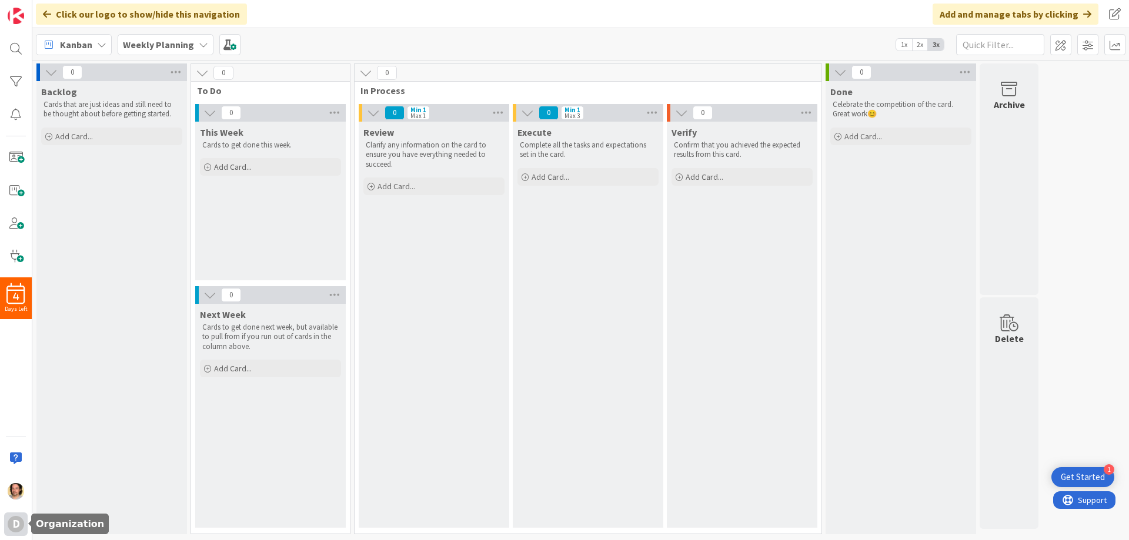
click at [19, 524] on div "D" at bounding box center [16, 524] width 16 height 16
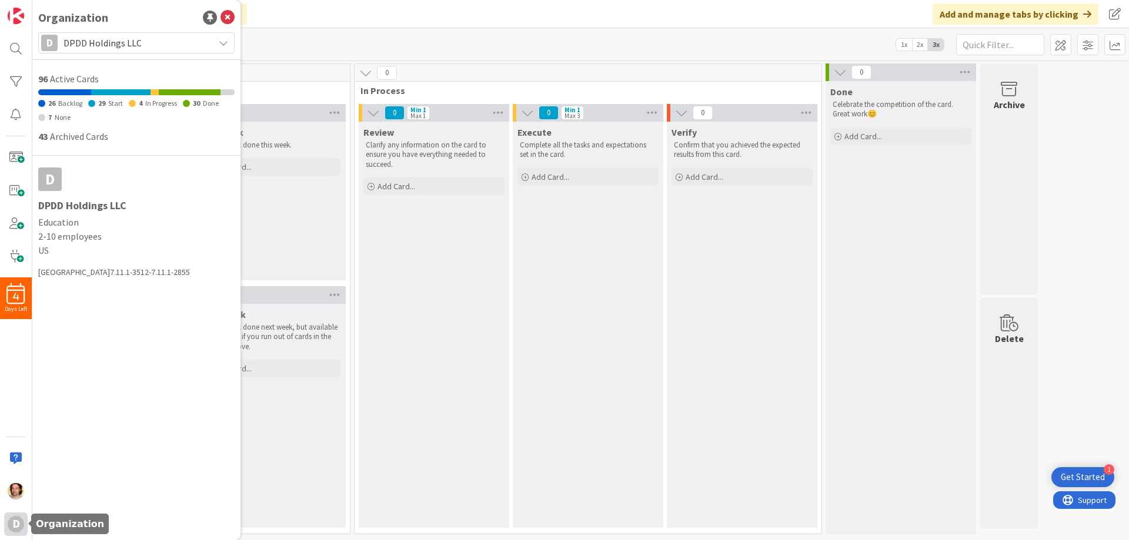
click at [15, 525] on div "D" at bounding box center [16, 524] width 16 height 16
click at [2, 383] on div "4 Days Left D" at bounding box center [16, 270] width 32 height 540
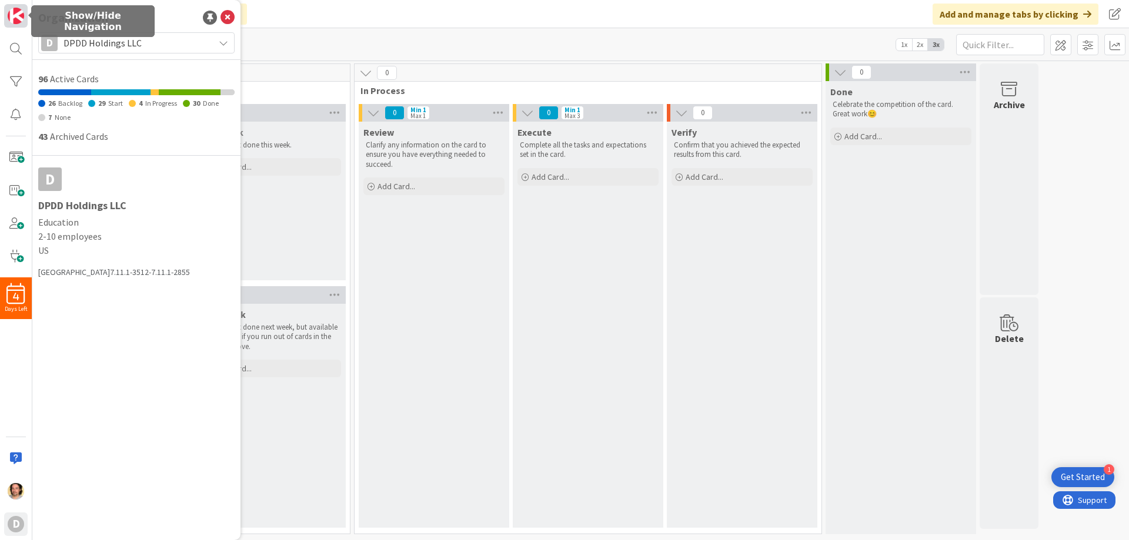
click at [18, 15] on img at bounding box center [16, 16] width 16 height 16
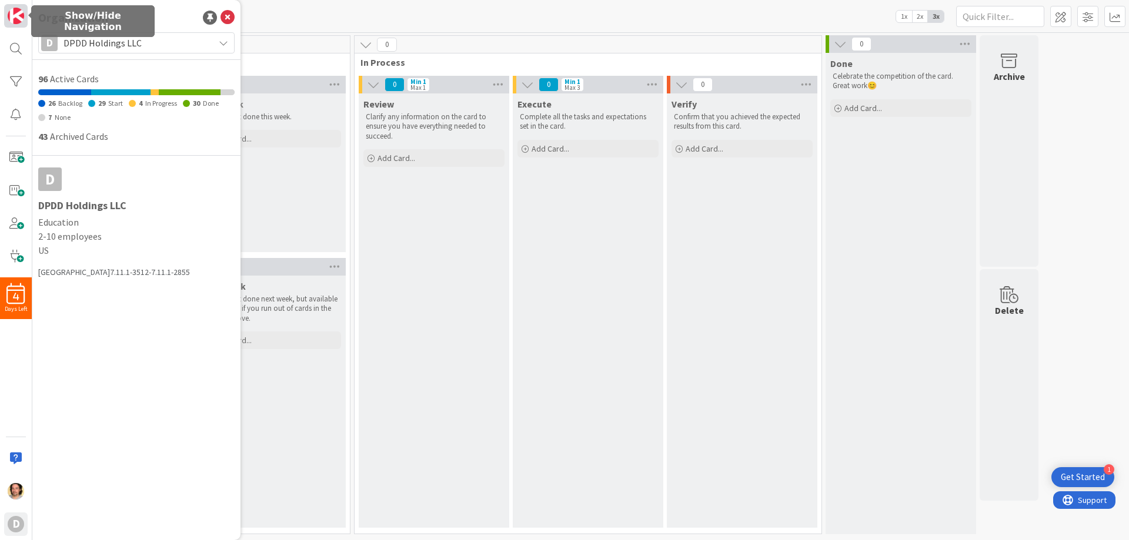
click at [18, 15] on img at bounding box center [16, 16] width 16 height 16
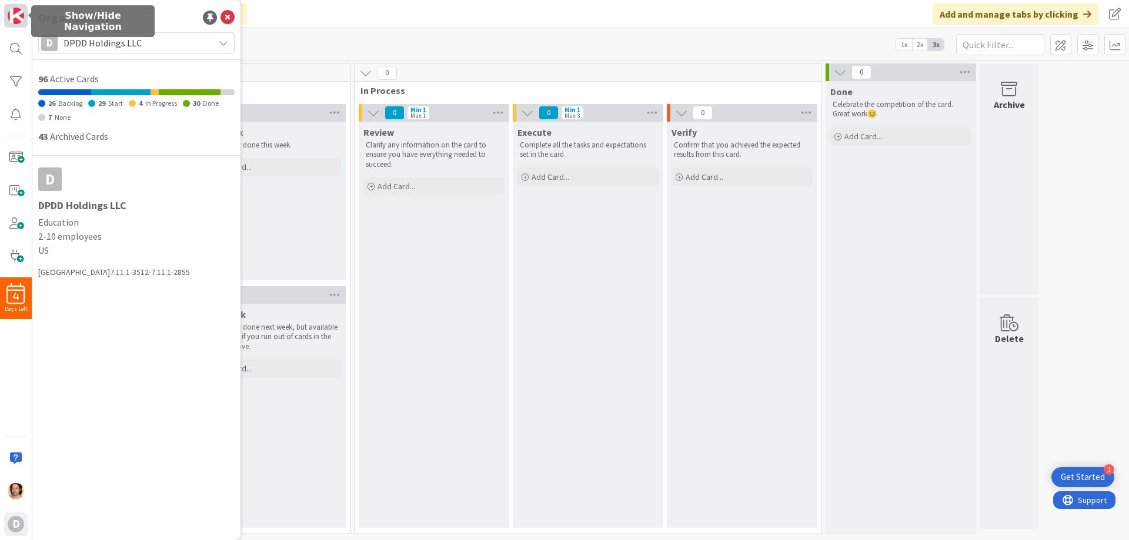
click at [18, 15] on img at bounding box center [16, 16] width 16 height 16
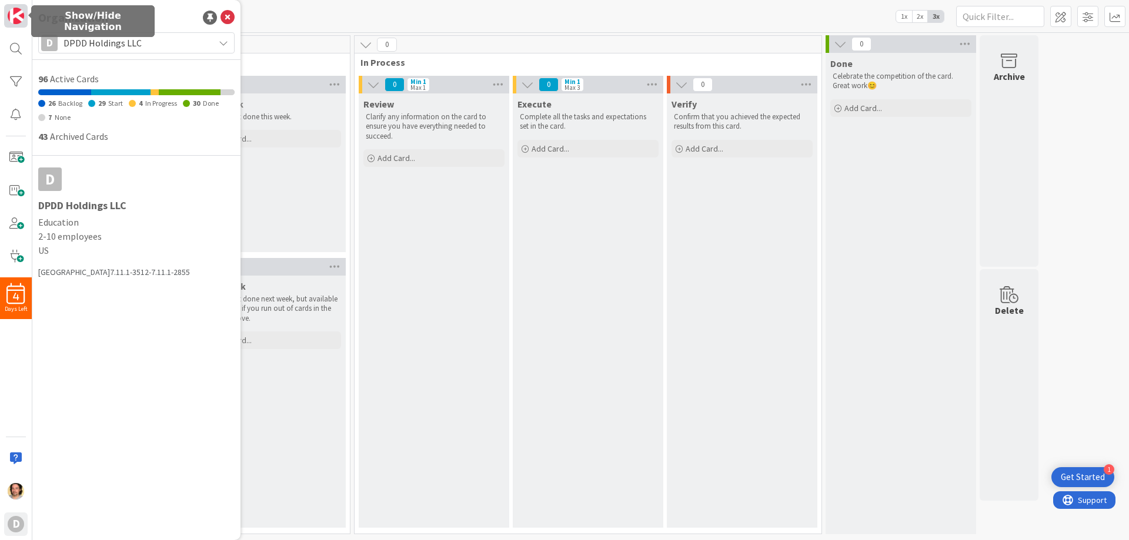
click at [19, 15] on img at bounding box center [16, 16] width 16 height 16
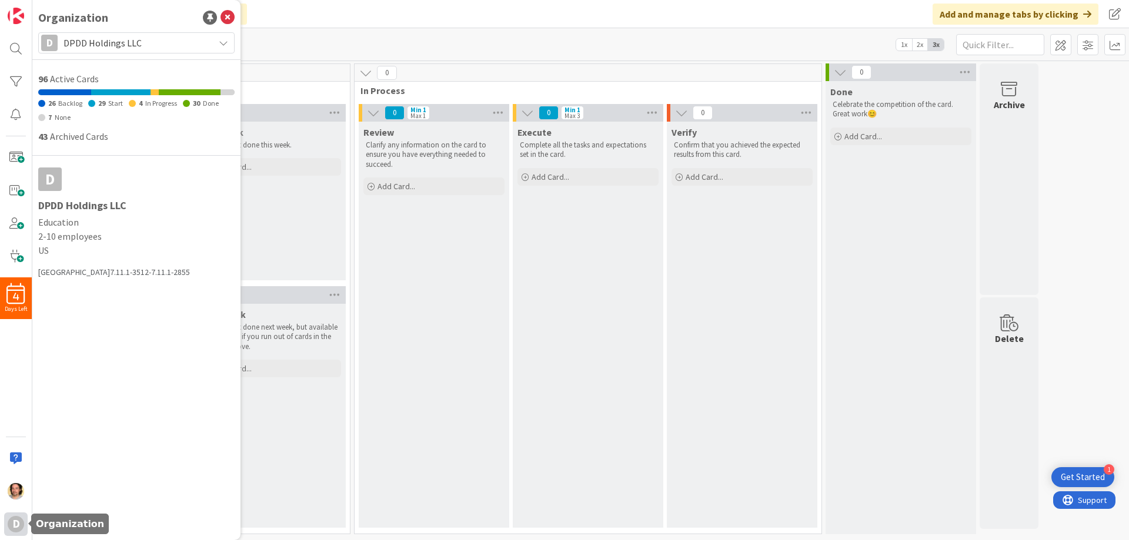
click at [12, 526] on div "D" at bounding box center [16, 524] width 16 height 16
click at [6, 523] on div "D" at bounding box center [16, 525] width 24 height 24
click at [13, 520] on div "D" at bounding box center [16, 524] width 16 height 16
click at [15, 494] on img at bounding box center [16, 491] width 16 height 16
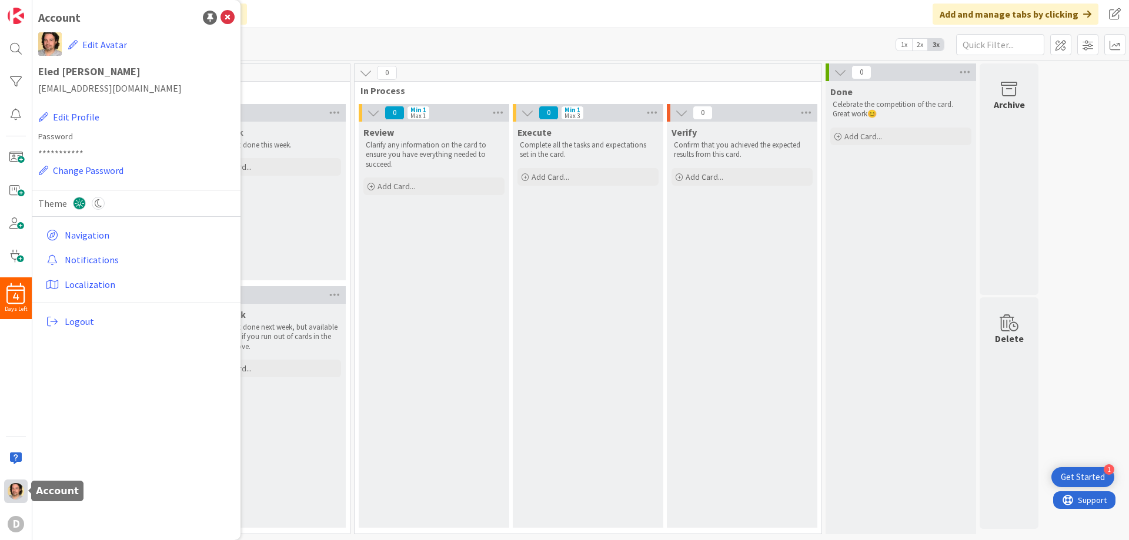
click at [16, 492] on img at bounding box center [16, 491] width 16 height 16
click at [227, 17] on icon at bounding box center [228, 18] width 14 height 14
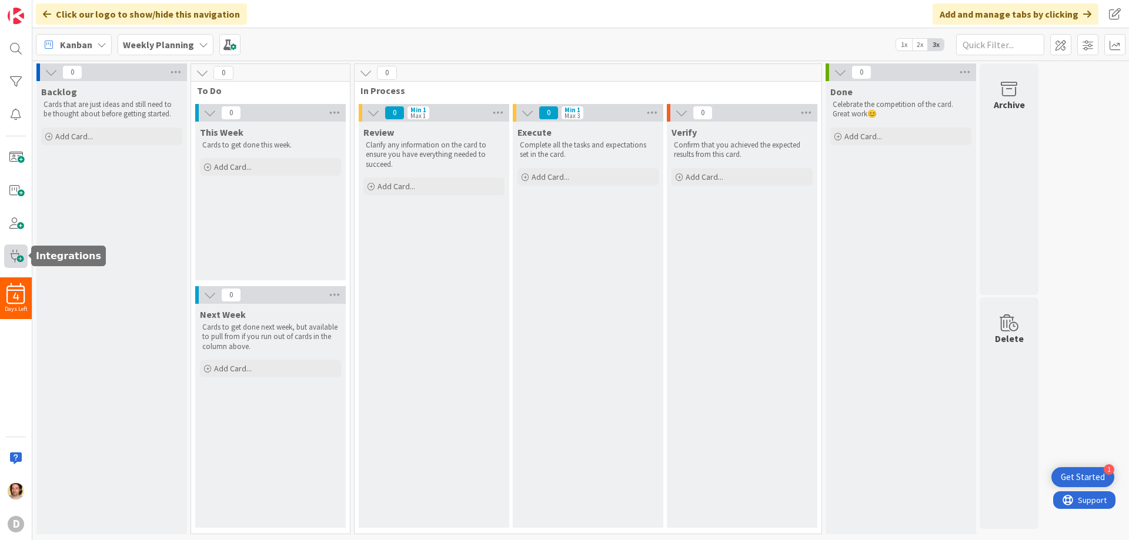
click at [18, 256] on span at bounding box center [16, 257] width 24 height 24
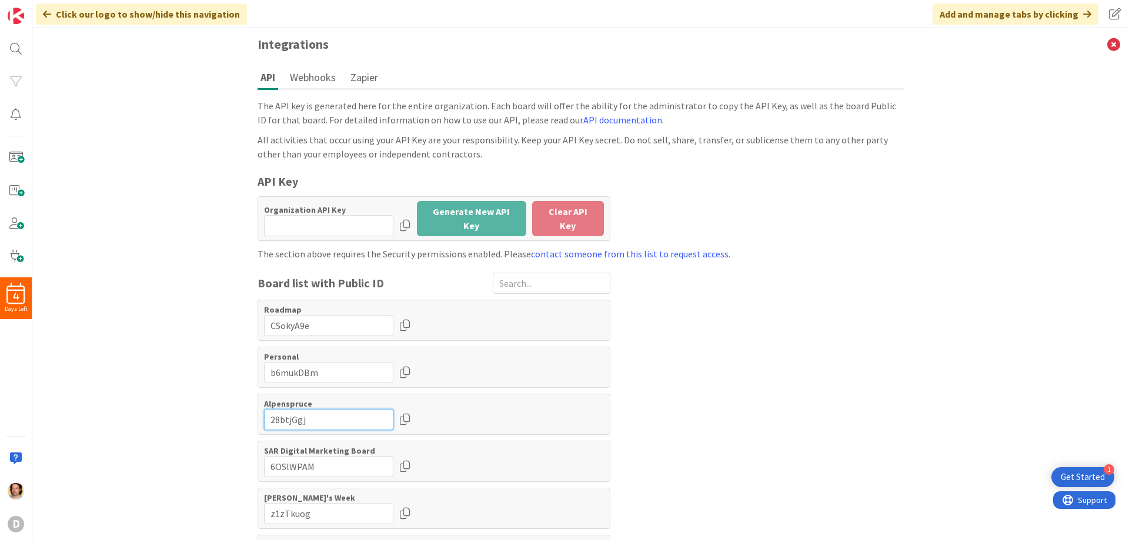
click at [314, 416] on input "input" at bounding box center [328, 419] width 129 height 21
drag, startPoint x: 324, startPoint y: 415, endPoint x: 232, endPoint y: 410, distance: 91.9
click at [232, 410] on div "Integrations API Webhooks Zapier The API key is generated here for the entire o…" at bounding box center [580, 284] width 1097 height 512
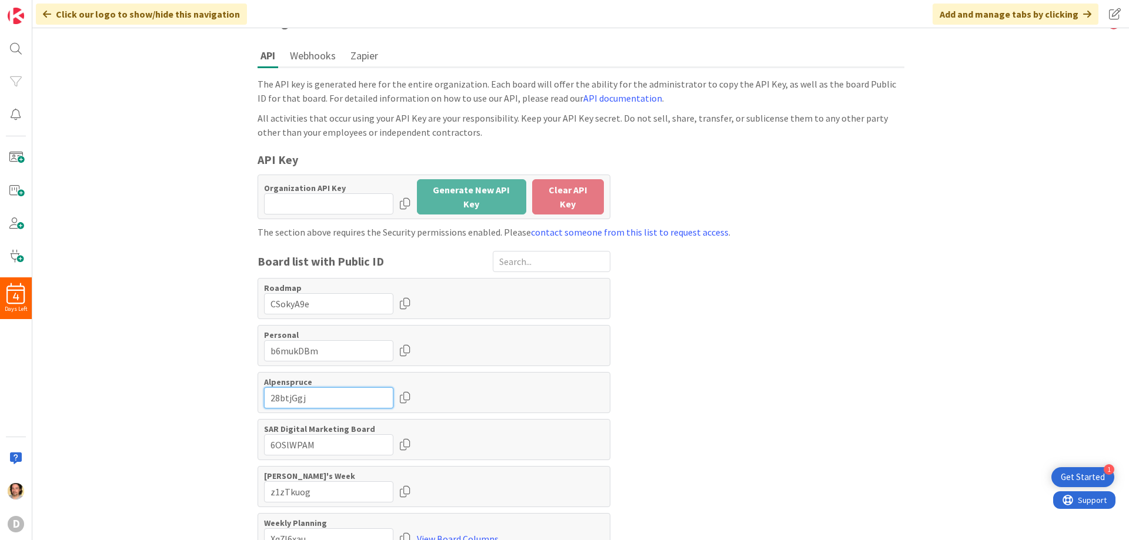
scroll to position [32, 0]
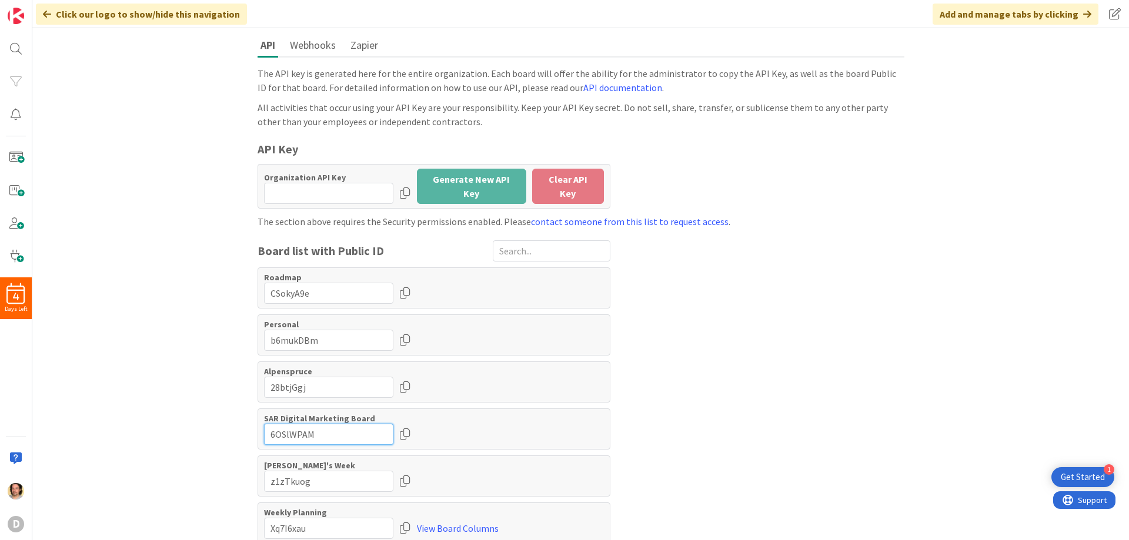
drag, startPoint x: 327, startPoint y: 430, endPoint x: 238, endPoint y: 420, distance: 89.4
click at [238, 421] on div "Integrations API Webhooks Zapier The API key is generated here for the entire o…" at bounding box center [580, 284] width 1097 height 512
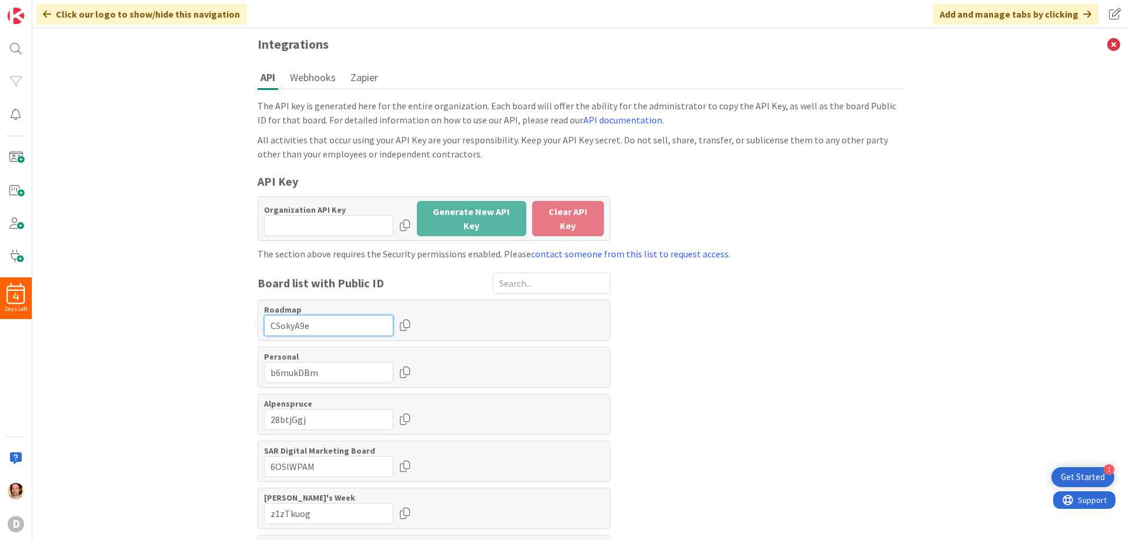
click at [318, 320] on input "input" at bounding box center [328, 325] width 129 height 21
drag, startPoint x: 329, startPoint y: 322, endPoint x: 237, endPoint y: 314, distance: 92.1
click at [237, 314] on div "Integrations API Webhooks Zapier The API key is generated here for the entire o…" at bounding box center [580, 284] width 1097 height 512
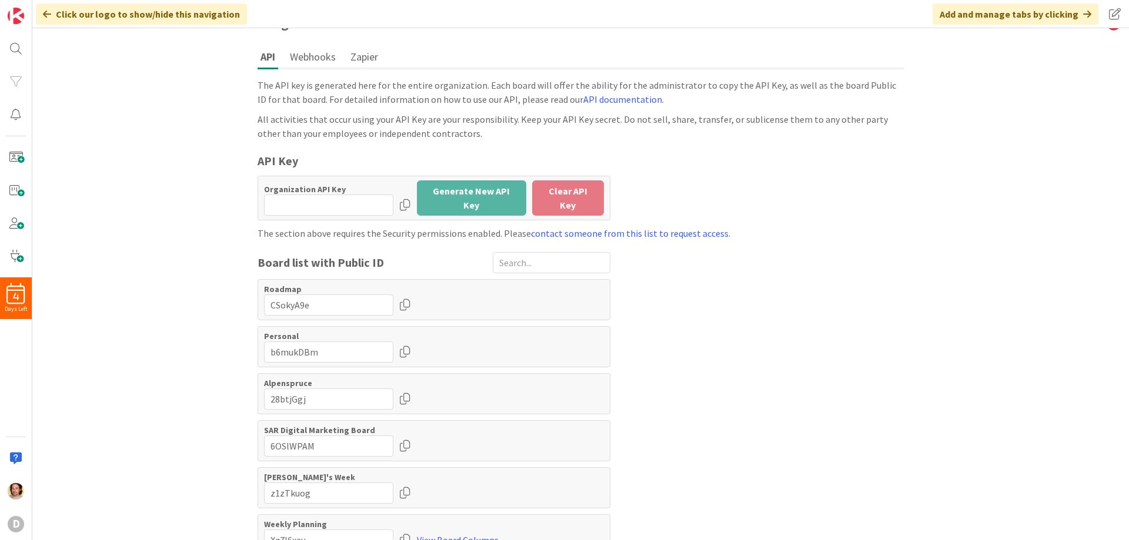
scroll to position [32, 0]
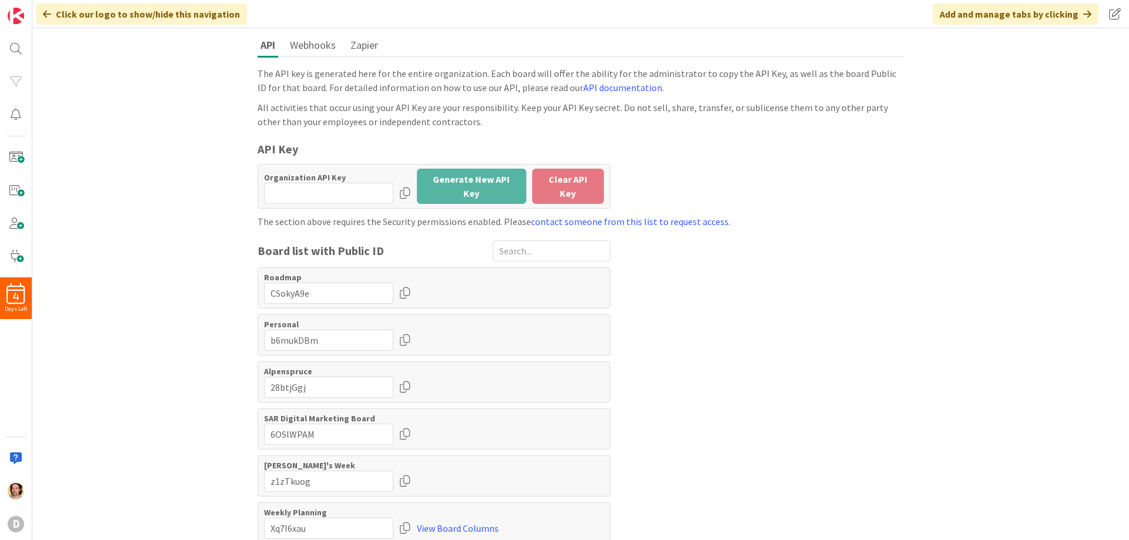
click at [402, 430] on div at bounding box center [405, 434] width 12 height 21
click at [306, 187] on input "input" at bounding box center [328, 193] width 129 height 21
drag, startPoint x: 316, startPoint y: 427, endPoint x: 246, endPoint y: 419, distance: 70.5
click at [246, 419] on div "API Webhooks Zapier The API key is generated here for the entire organization. …" at bounding box center [581, 268] width 670 height 480
click at [299, 188] on input "input" at bounding box center [328, 193] width 129 height 21
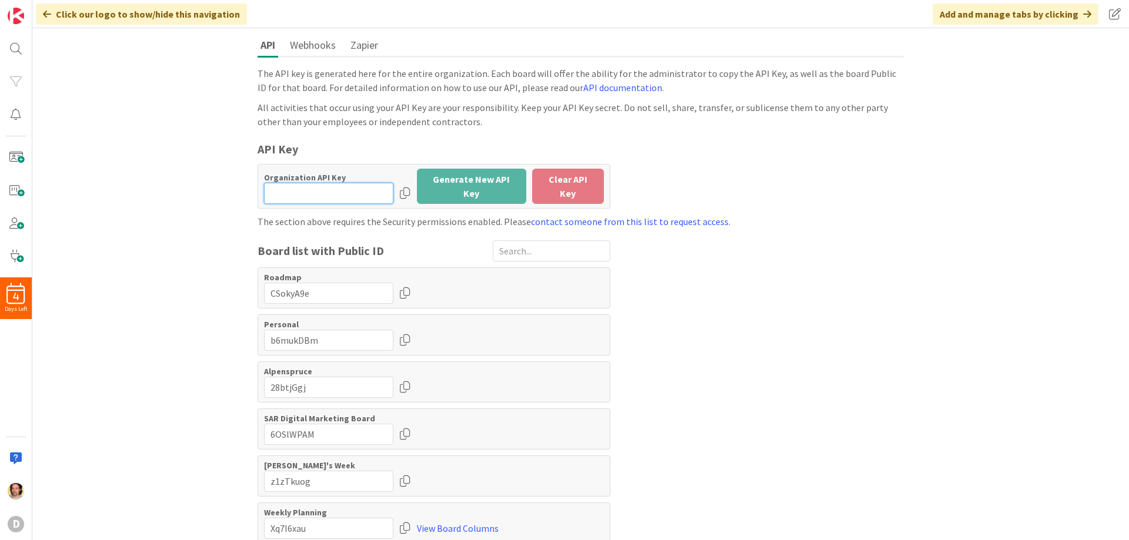
paste input "input"
click at [663, 218] on link "contact someone from this list to request access" at bounding box center [630, 222] width 198 height 12
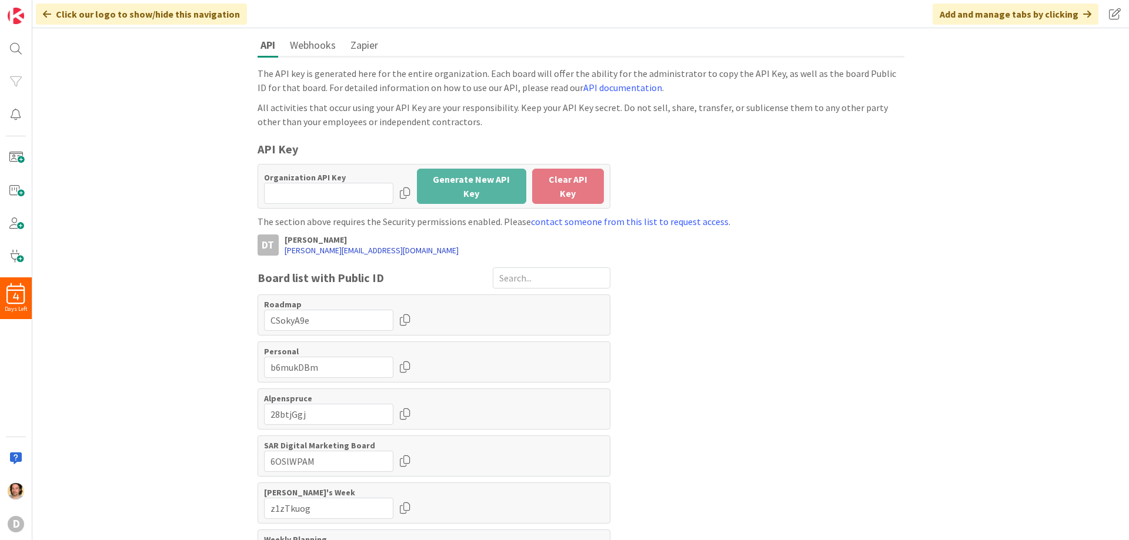
click at [326, 246] on link "[PERSON_NAME][EMAIL_ADDRESS][DOMAIN_NAME]" at bounding box center [372, 250] width 174 height 11
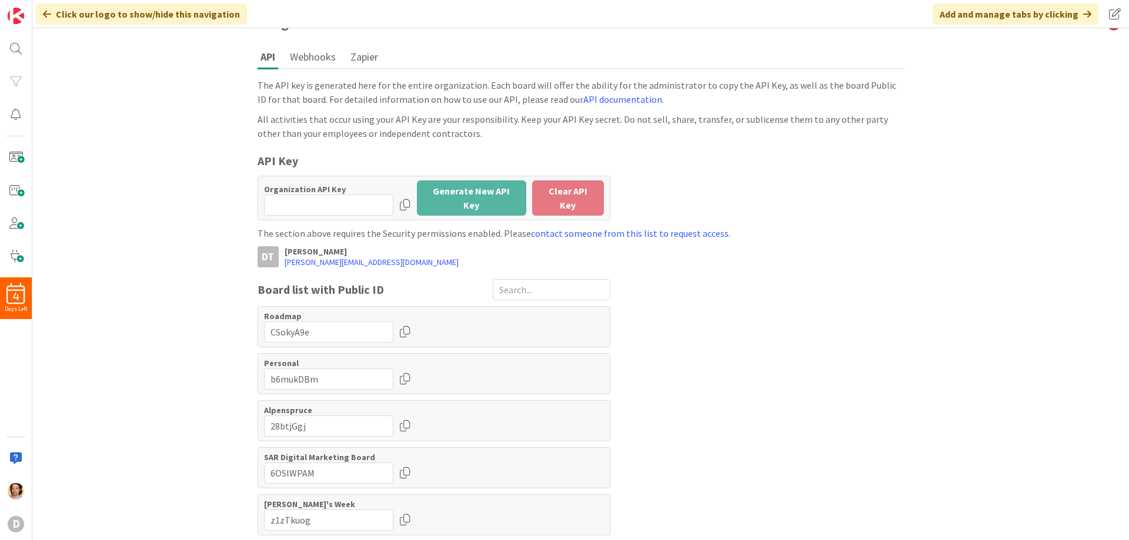
scroll to position [0, 0]
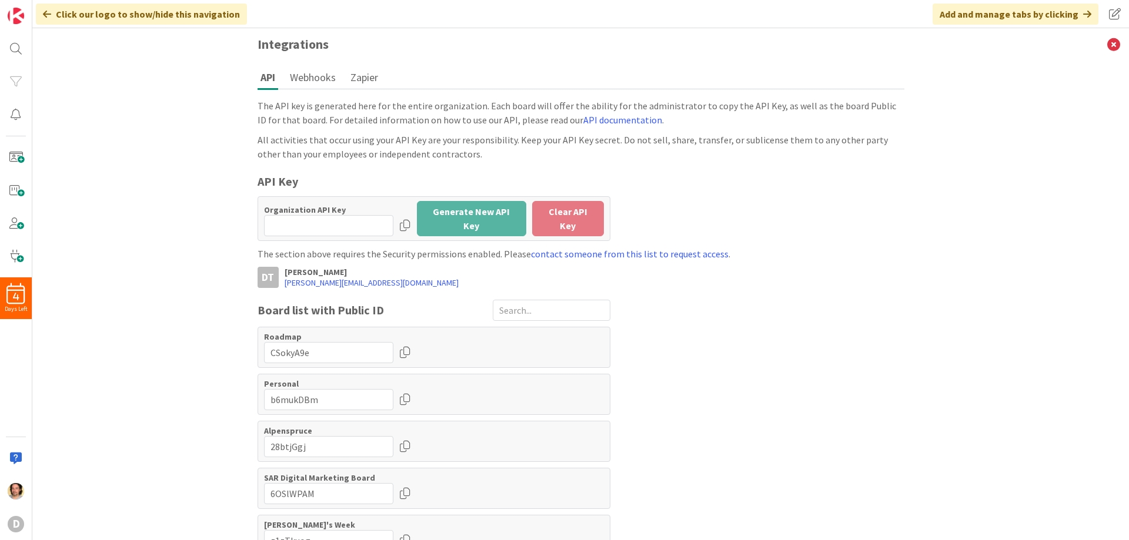
click at [312, 76] on button "Webhooks" at bounding box center [313, 77] width 52 height 22
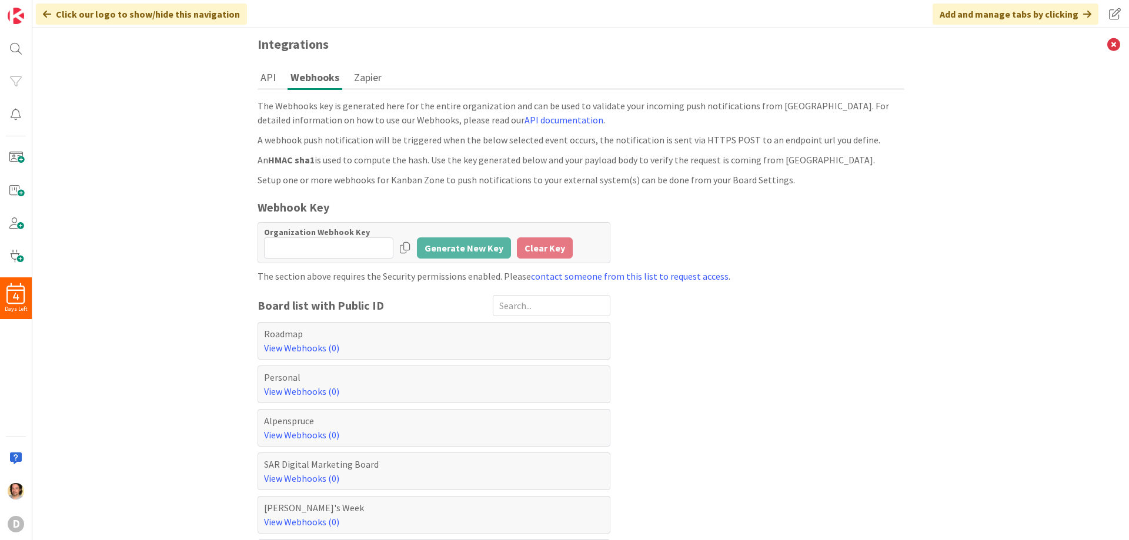
click at [365, 76] on button "Zapier" at bounding box center [368, 77] width 34 height 22
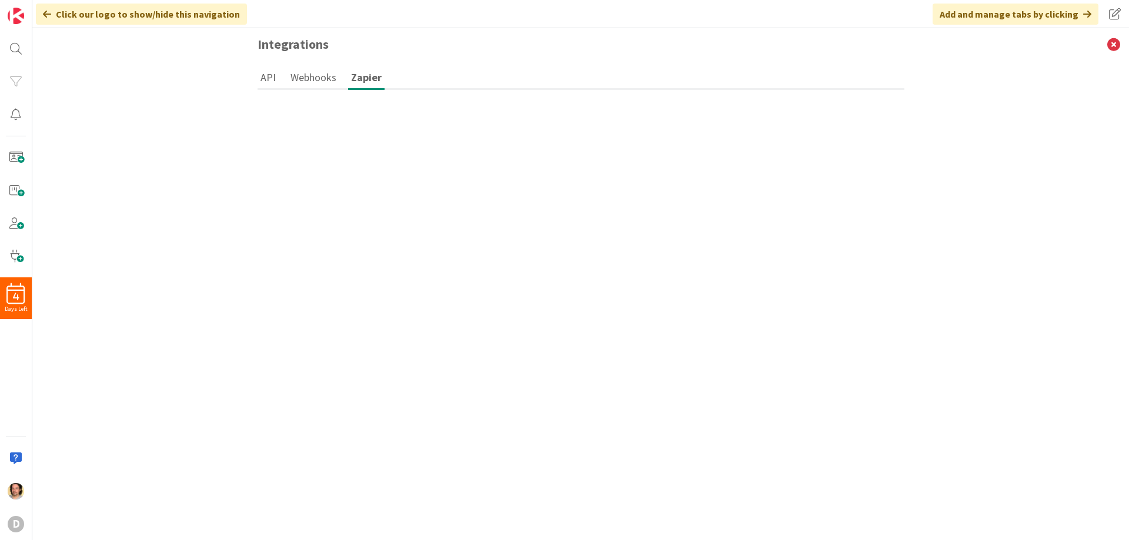
click at [317, 78] on button "Webhooks" at bounding box center [314, 77] width 52 height 22
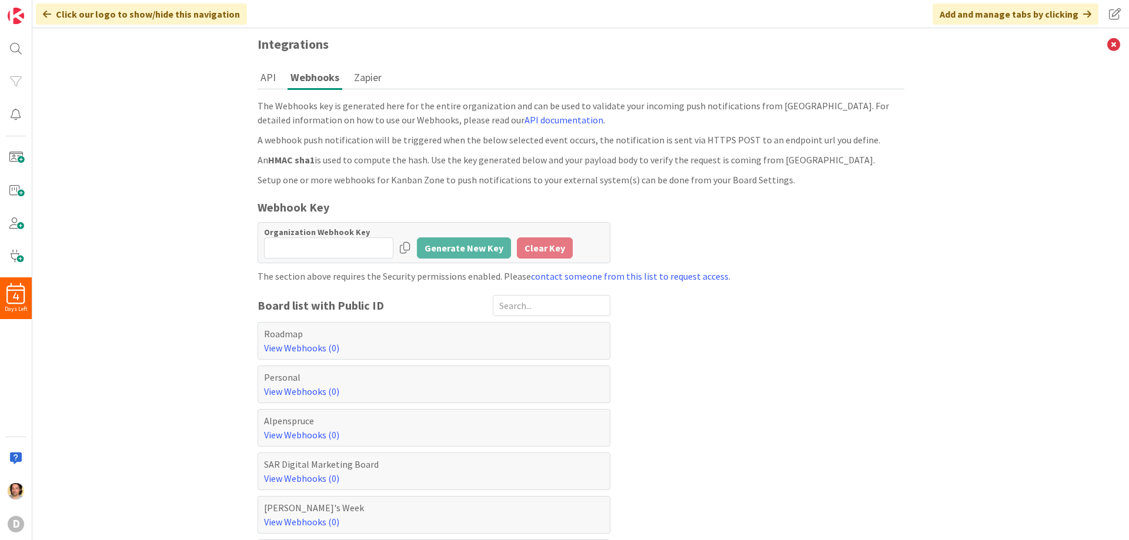
click at [366, 78] on button "Zapier" at bounding box center [368, 77] width 34 height 22
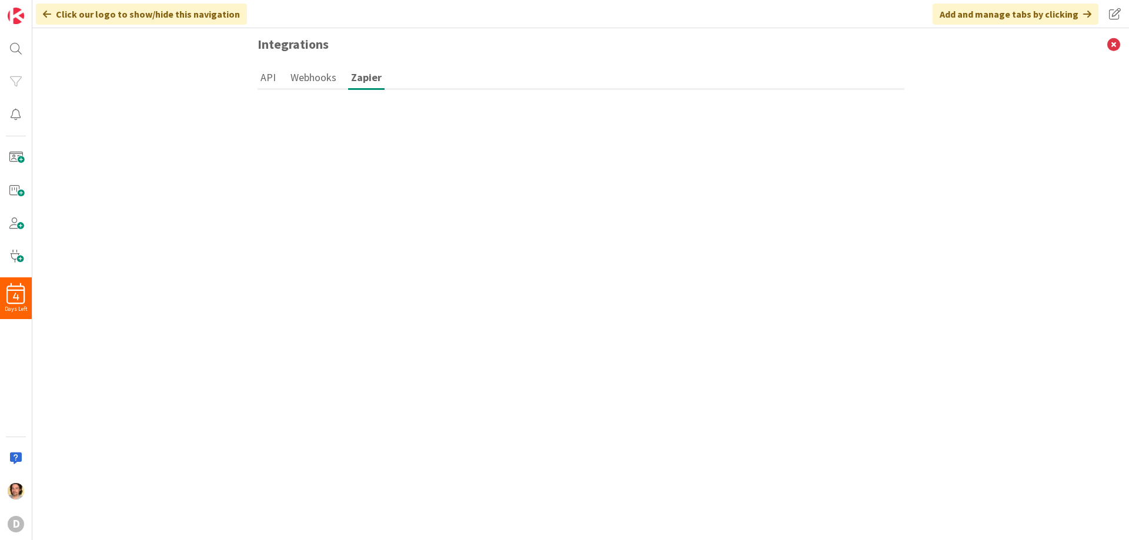
click at [316, 76] on button "Webhooks" at bounding box center [314, 77] width 52 height 22
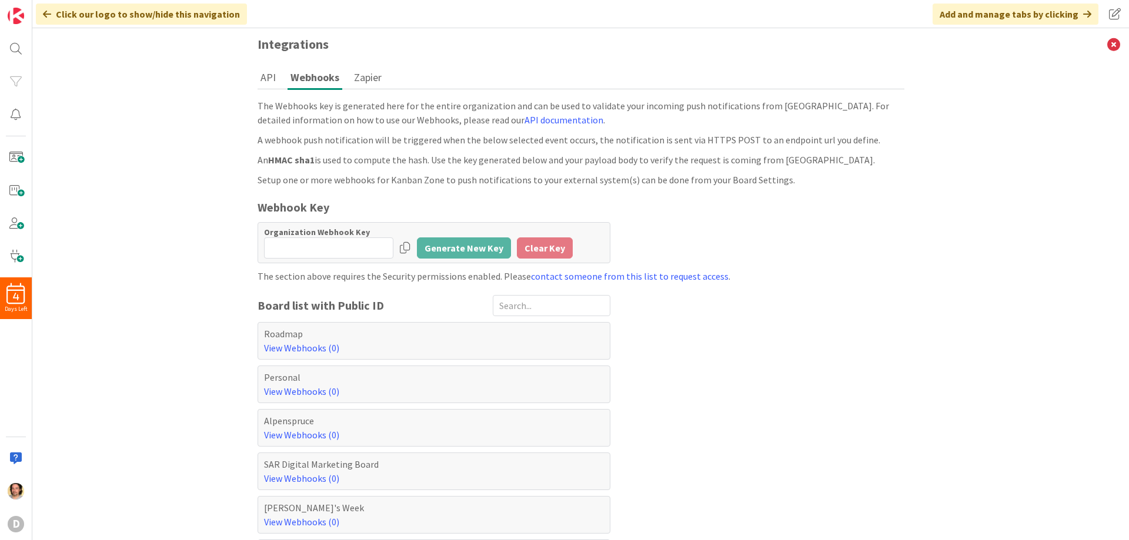
click at [265, 76] on button "API" at bounding box center [268, 77] width 21 height 22
